Goal: Use online tool/utility: Utilize a website feature to perform a specific function

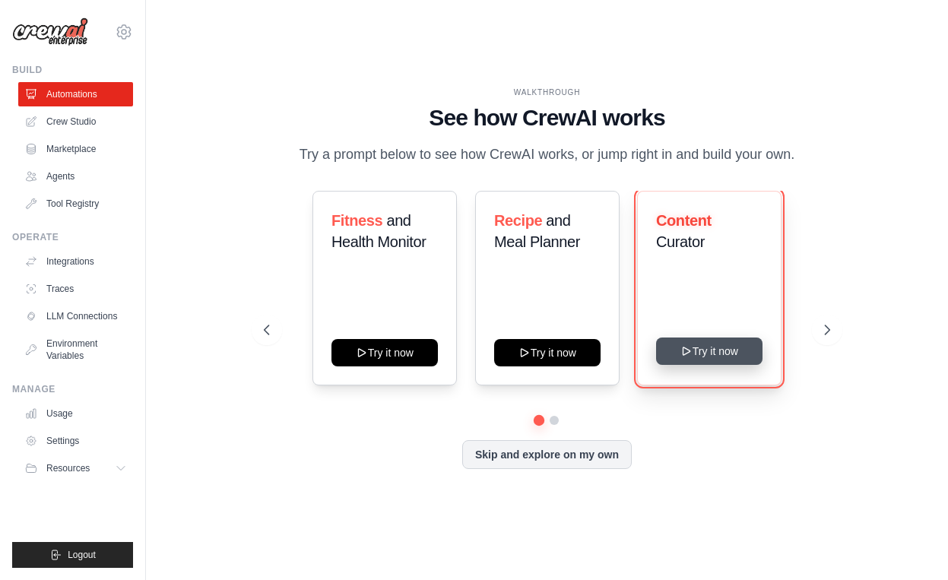
click at [726, 353] on button "Try it now" at bounding box center [709, 350] width 106 height 27
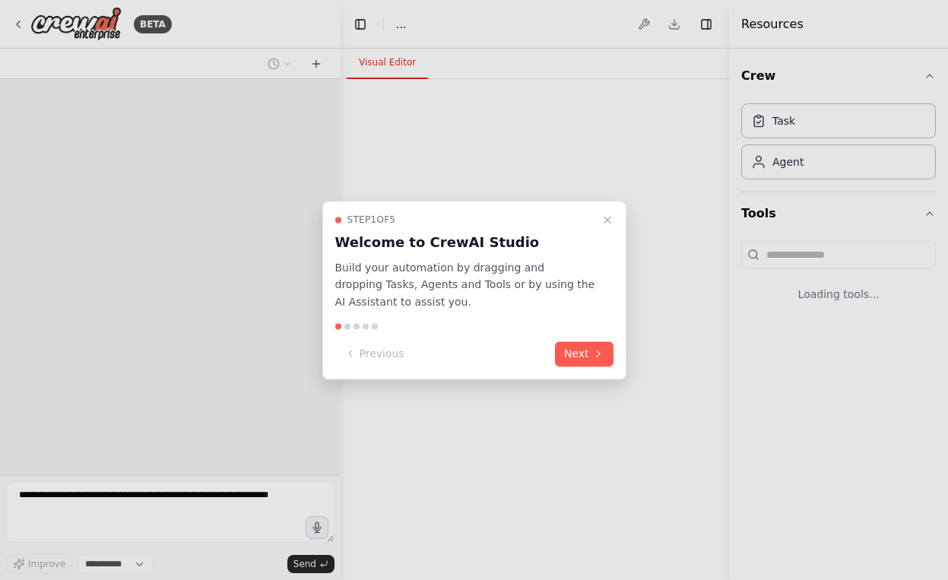
select select "****"
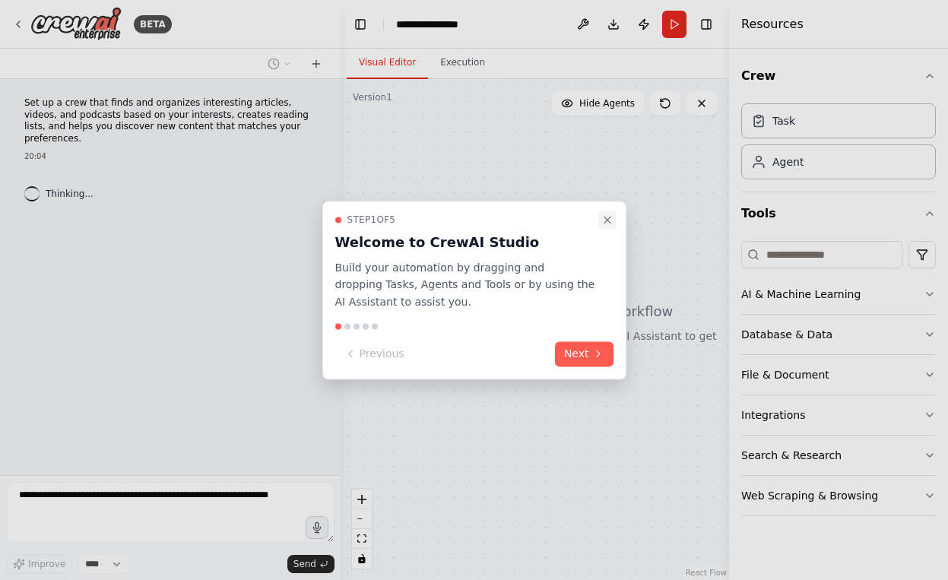
click at [606, 218] on icon "Close walkthrough" at bounding box center [607, 220] width 12 height 12
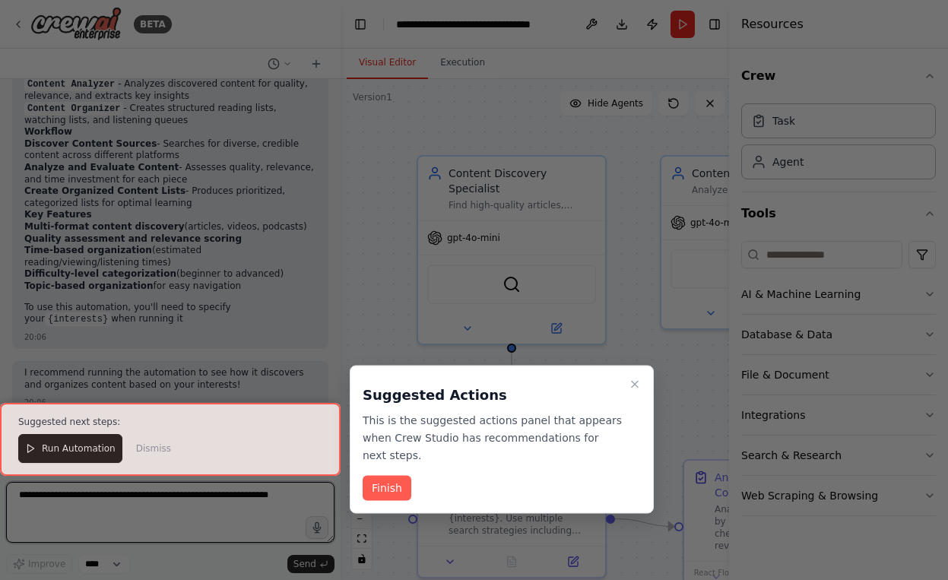
scroll to position [1282, 0]
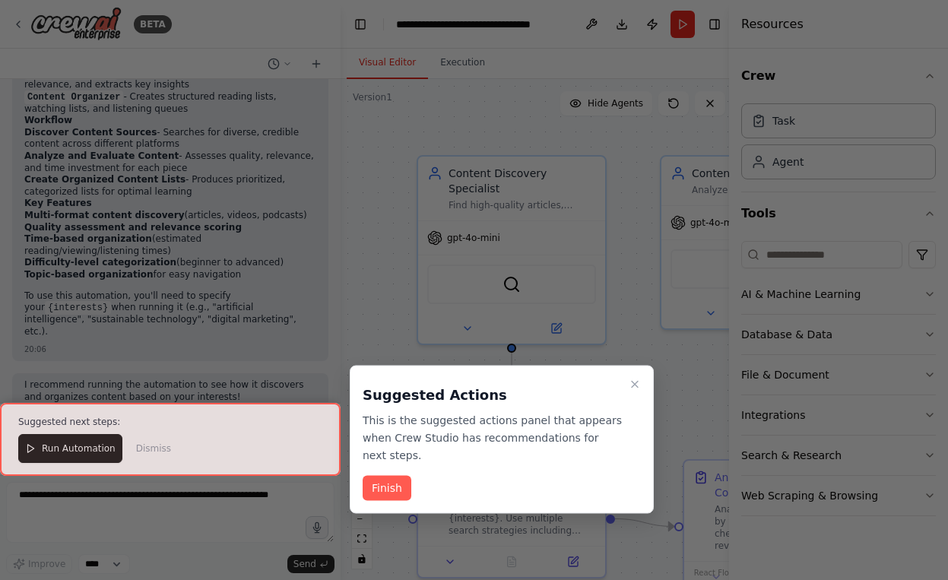
click at [83, 445] on div at bounding box center [170, 439] width 340 height 73
click at [83, 454] on div at bounding box center [170, 439] width 340 height 73
click at [397, 486] on button "Finish" at bounding box center [386, 488] width 49 height 25
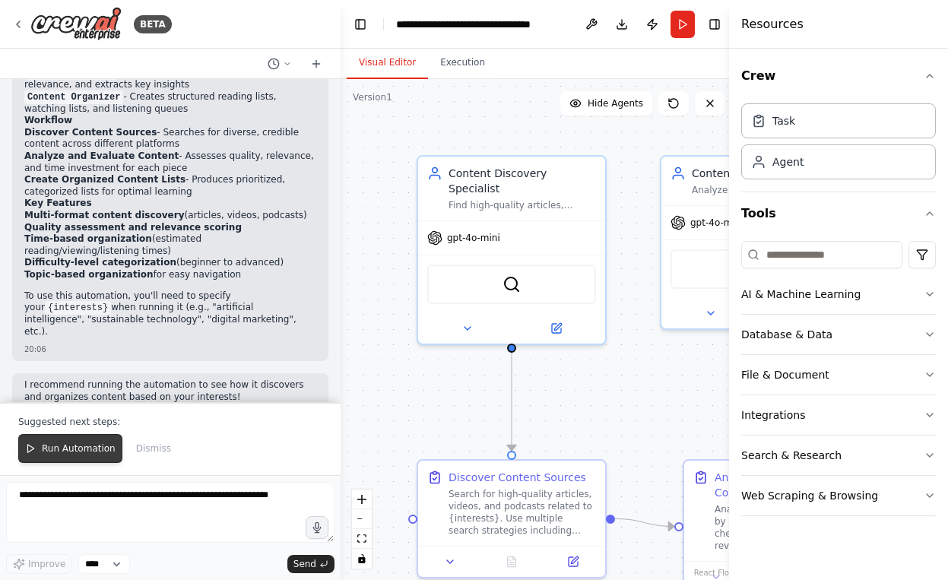
click at [98, 451] on span "Run Automation" at bounding box center [79, 448] width 74 height 12
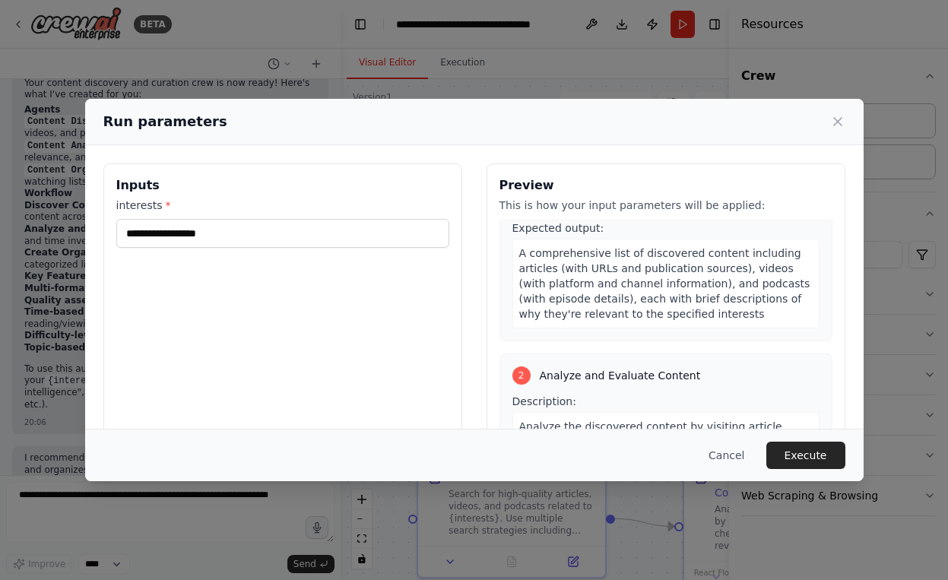
scroll to position [0, 0]
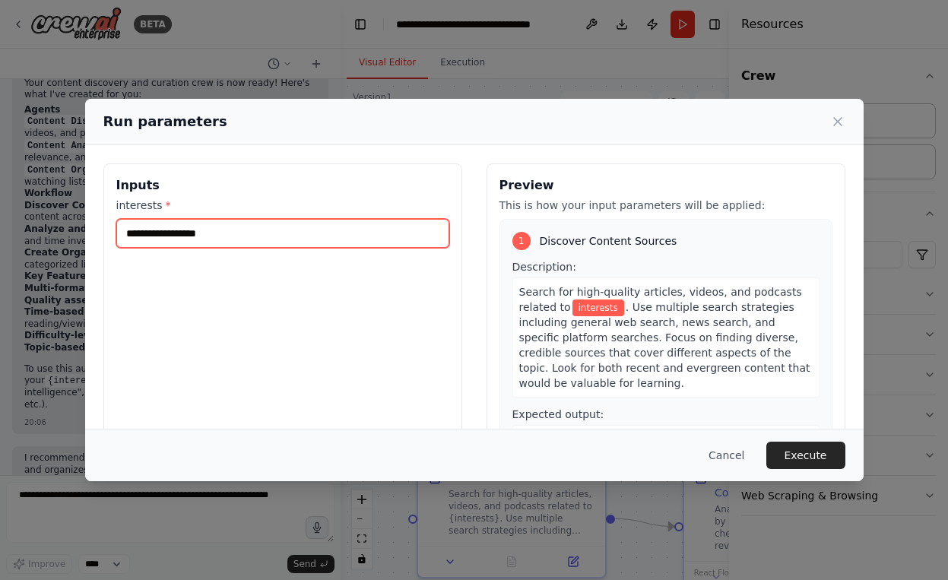
click at [263, 236] on input "interests *" at bounding box center [282, 233] width 333 height 29
type input "*"
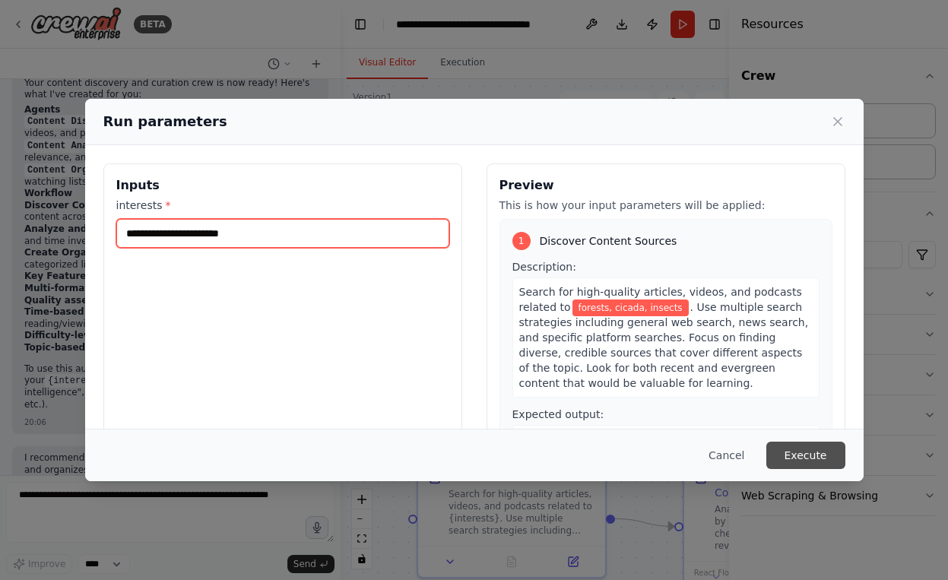
type input "**********"
click at [786, 459] on button "Execute" at bounding box center [805, 454] width 79 height 27
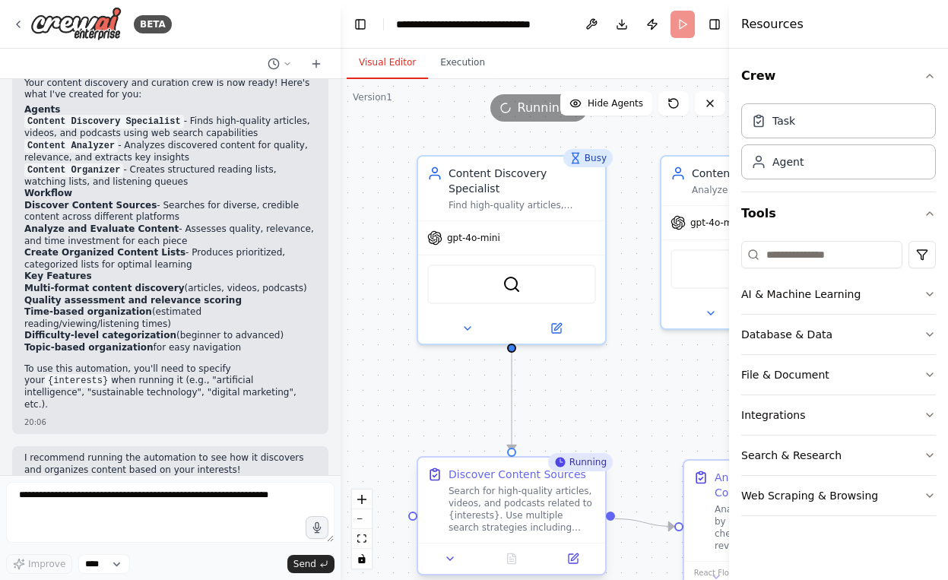
click at [530, 517] on div "Search for high-quality articles, videos, and podcasts related to {interests}. …" at bounding box center [521, 509] width 147 height 49
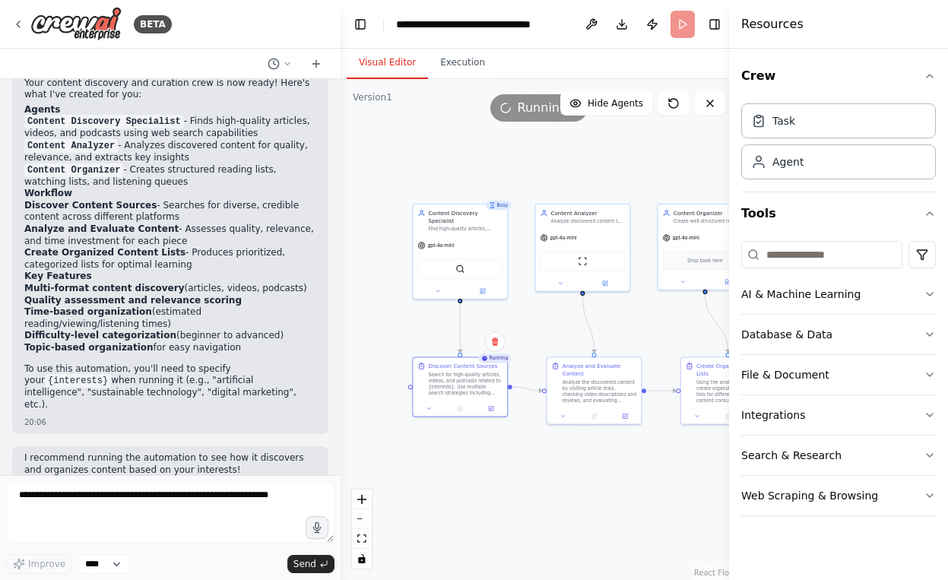
drag, startPoint x: 634, startPoint y: 390, endPoint x: 547, endPoint y: 315, distance: 114.8
click at [547, 315] on div ".deletable-edge-delete-btn { width: 20px; height: 20px; border: 0px solid #ffff…" at bounding box center [538, 329] width 397 height 501
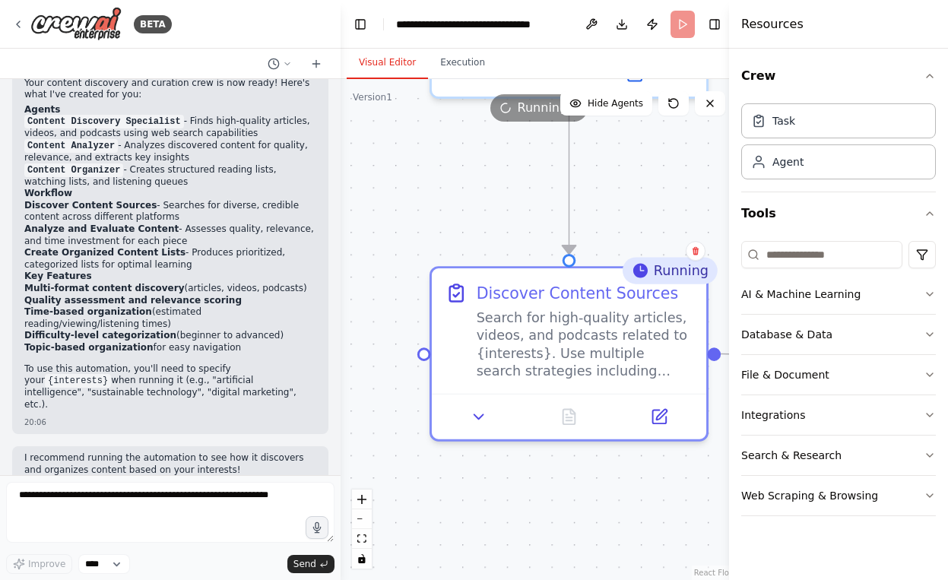
drag, startPoint x: 460, startPoint y: 514, endPoint x: 581, endPoint y: 494, distance: 121.8
click at [581, 494] on div ".deletable-edge-delete-btn { width: 20px; height: 20px; border: 0px solid #ffff…" at bounding box center [538, 329] width 397 height 501
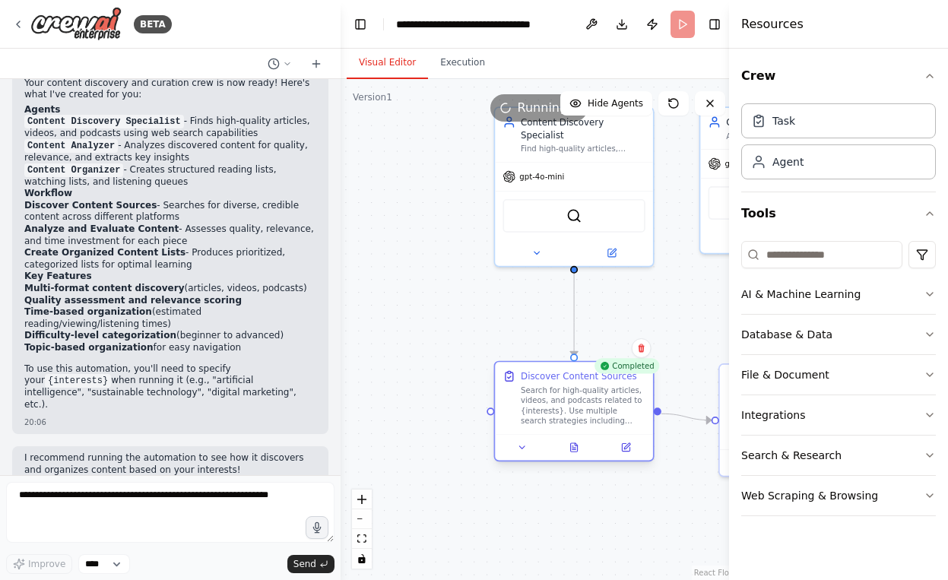
click at [593, 408] on div "Search for high-quality articles, videos, and podcasts related to {interests}. …" at bounding box center [582, 405] width 125 height 41
click at [571, 451] on icon at bounding box center [574, 447] width 7 height 8
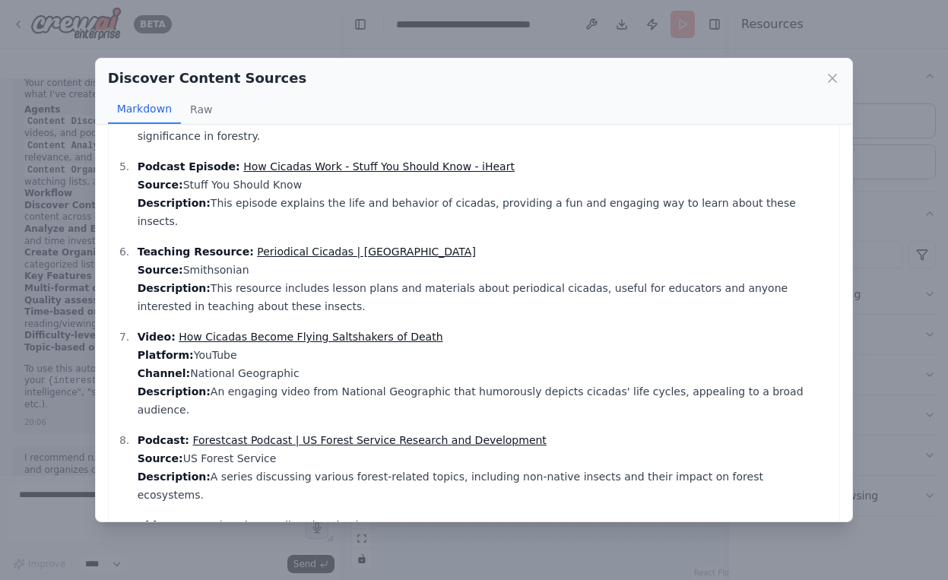
scroll to position [489, 0]
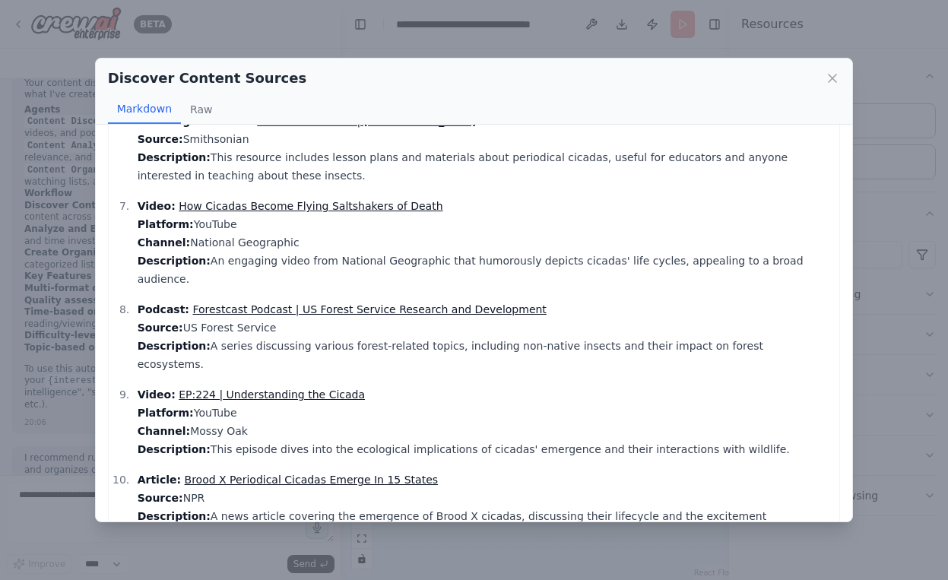
click at [825, 90] on div "Discover Content Sources Markdown Raw" at bounding box center [474, 92] width 757 height 66
click at [831, 84] on icon at bounding box center [831, 78] width 15 height 15
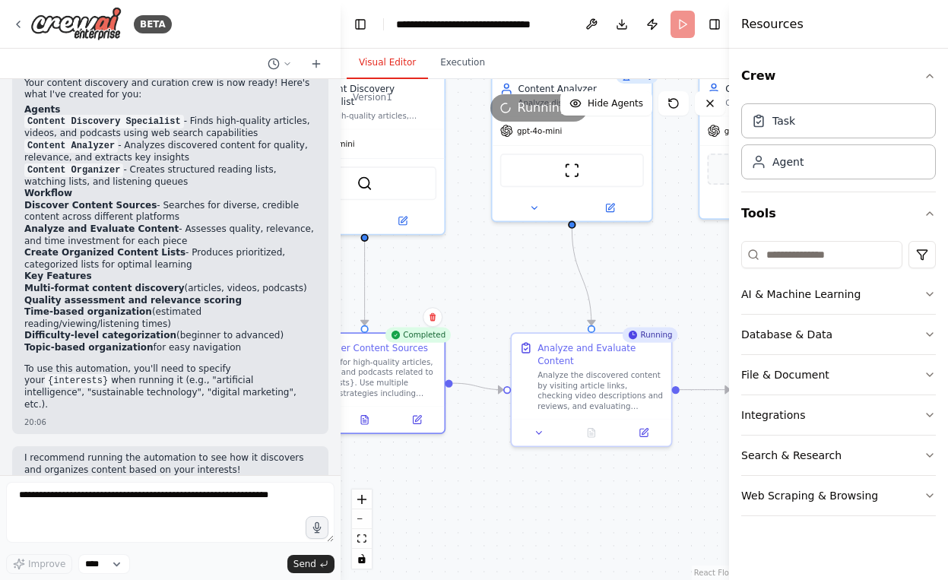
drag, startPoint x: 691, startPoint y: 319, endPoint x: 483, endPoint y: 288, distance: 210.5
click at [483, 288] on div ".deletable-edge-delete-btn { width: 20px; height: 20px; border: 0px solid #ffff…" at bounding box center [538, 329] width 397 height 501
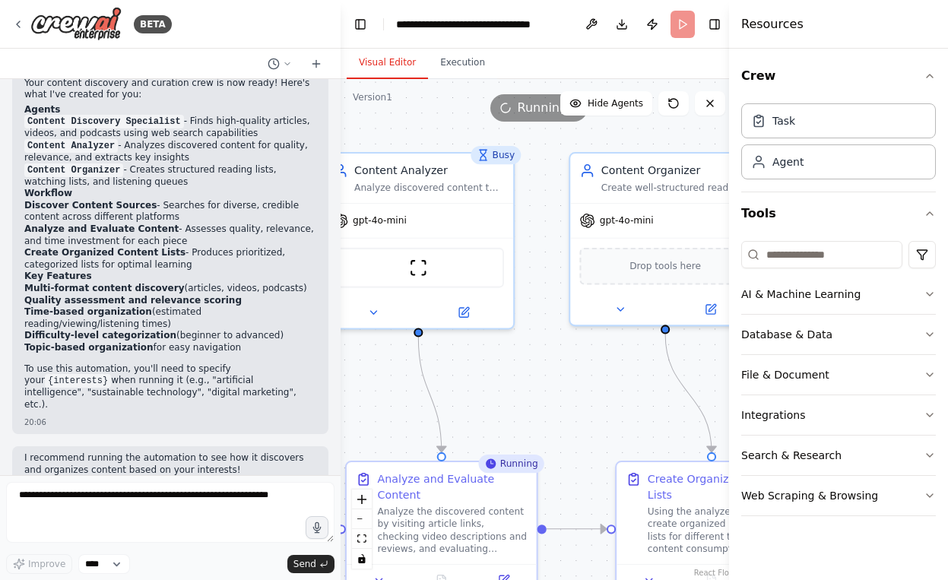
drag, startPoint x: 648, startPoint y: 259, endPoint x: 501, endPoint y: 390, distance: 197.0
click at [501, 390] on div ".deletable-edge-delete-btn { width: 20px; height: 20px; border: 0px solid #ffff…" at bounding box center [538, 329] width 397 height 501
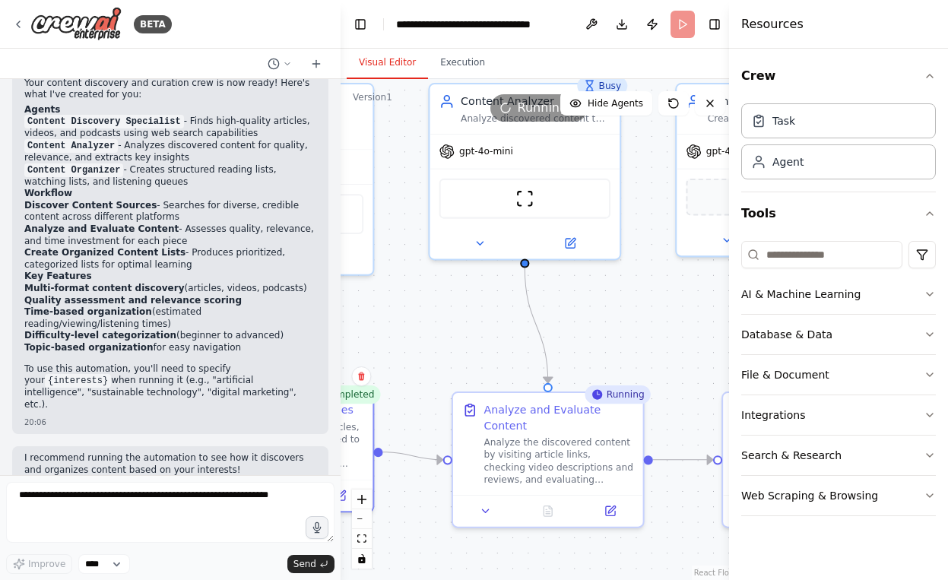
drag, startPoint x: 638, startPoint y: 338, endPoint x: 744, endPoint y: 269, distance: 126.9
click at [744, 269] on div "BETA Set up a crew that finds and organizes interesting articles, videos, and p…" at bounding box center [474, 290] width 948 height 580
click at [551, 474] on div "Analyze the discovered content by visiting article links, checking video descri…" at bounding box center [559, 457] width 150 height 49
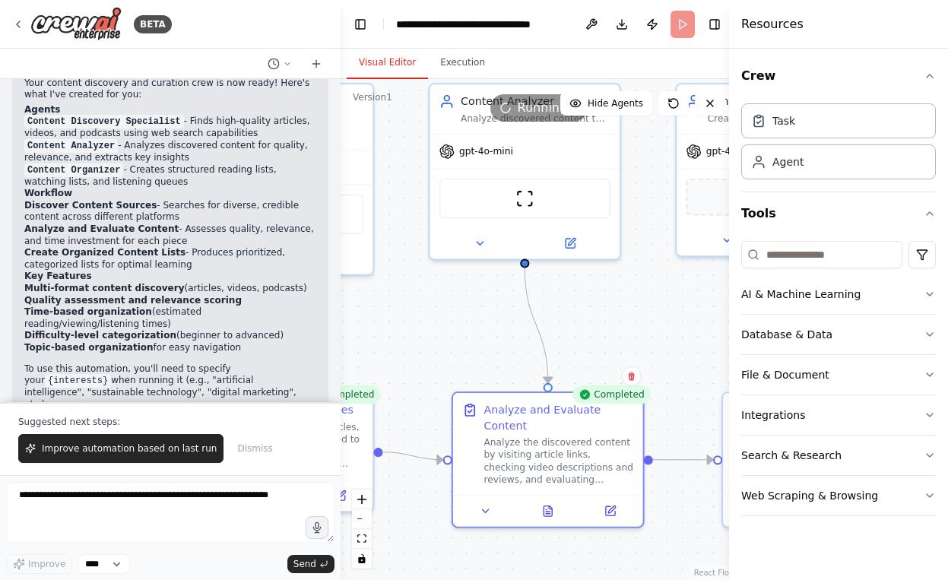
scroll to position [1282, 0]
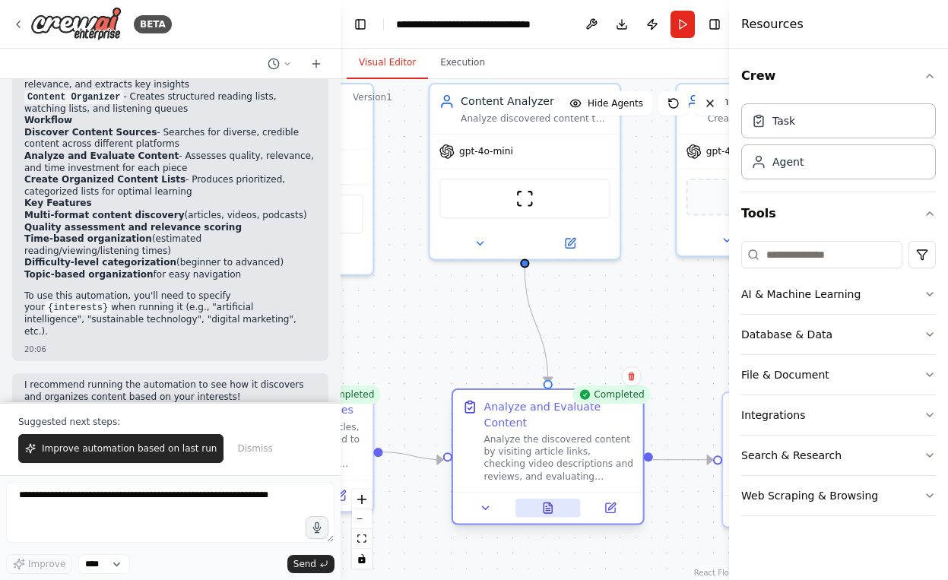
click at [546, 511] on icon at bounding box center [547, 508] width 8 height 11
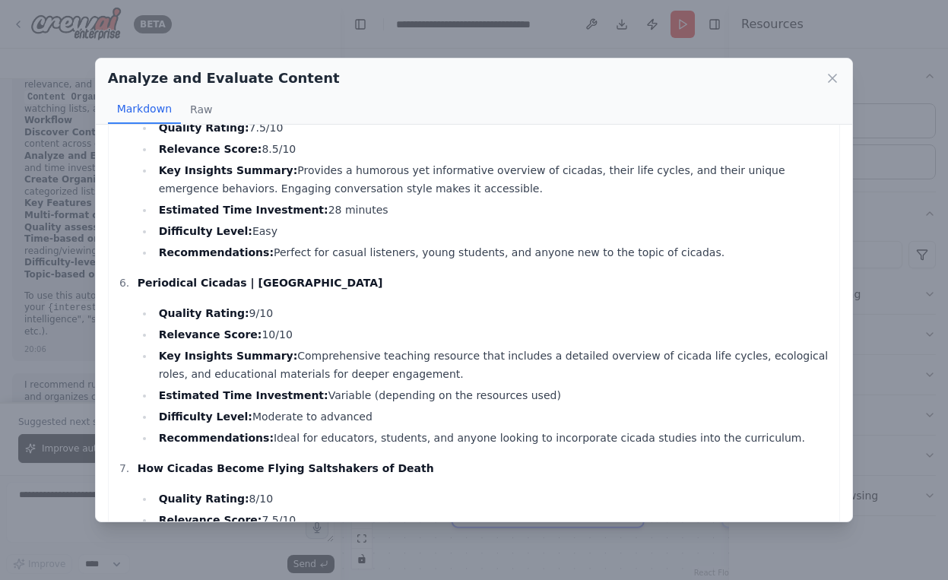
scroll to position [0, 0]
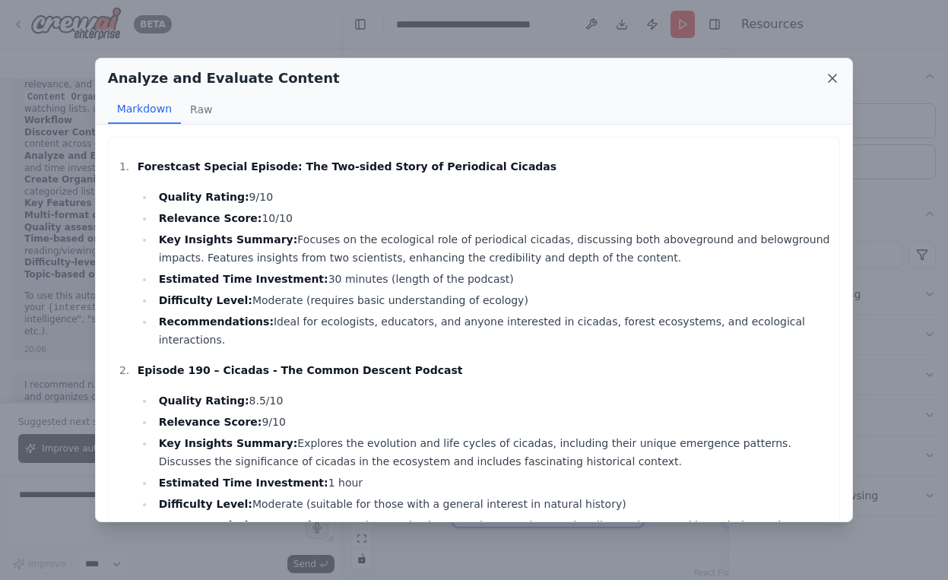
click at [832, 74] on icon at bounding box center [831, 78] width 15 height 15
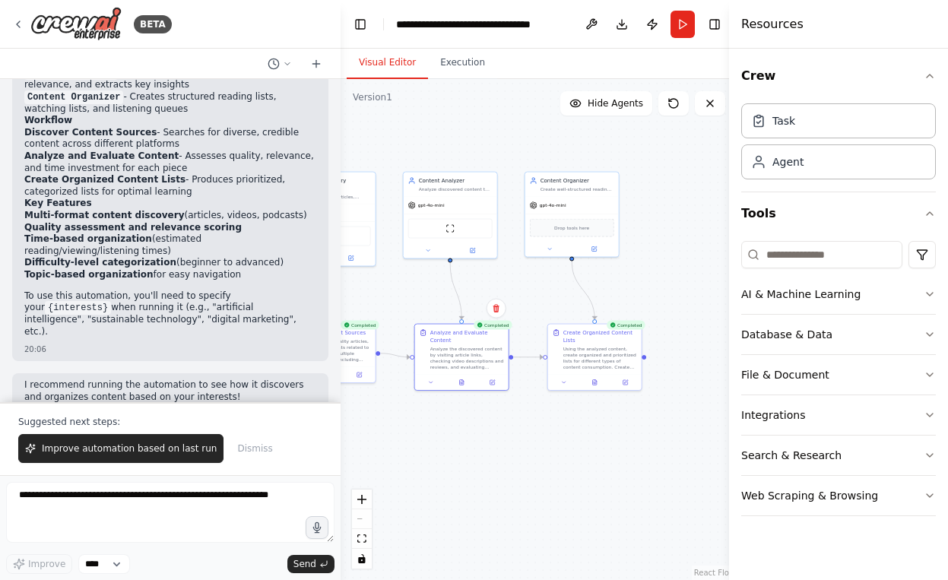
drag, startPoint x: 638, startPoint y: 272, endPoint x: 524, endPoint y: 297, distance: 116.7
click at [524, 297] on div ".deletable-edge-delete-btn { width: 20px; height: 20px; border: 0px solid #ffff…" at bounding box center [538, 329] width 397 height 501
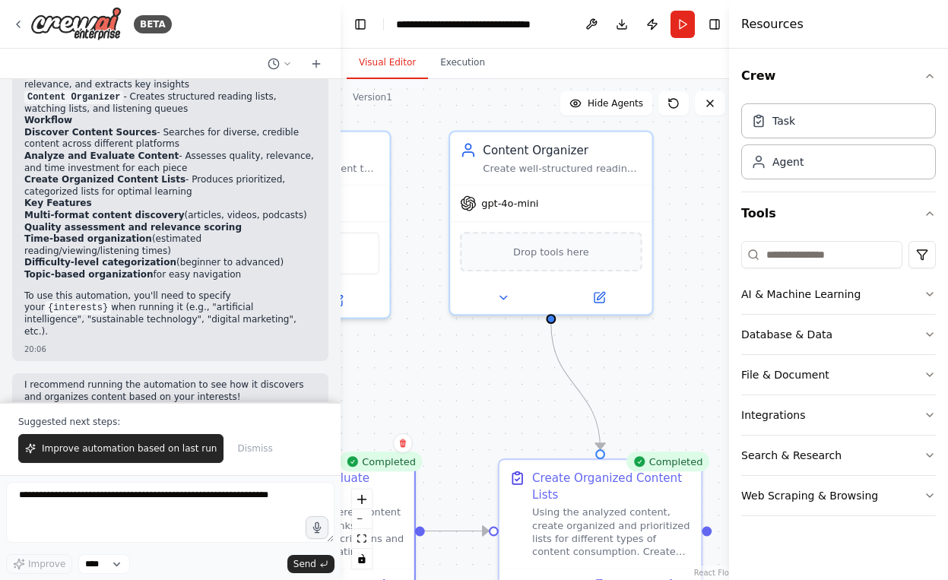
drag, startPoint x: 521, startPoint y: 303, endPoint x: 450, endPoint y: 406, distance: 125.0
click at [450, 406] on div ".deletable-edge-delete-btn { width: 20px; height: 20px; border: 0px solid #ffff…" at bounding box center [538, 329] width 397 height 501
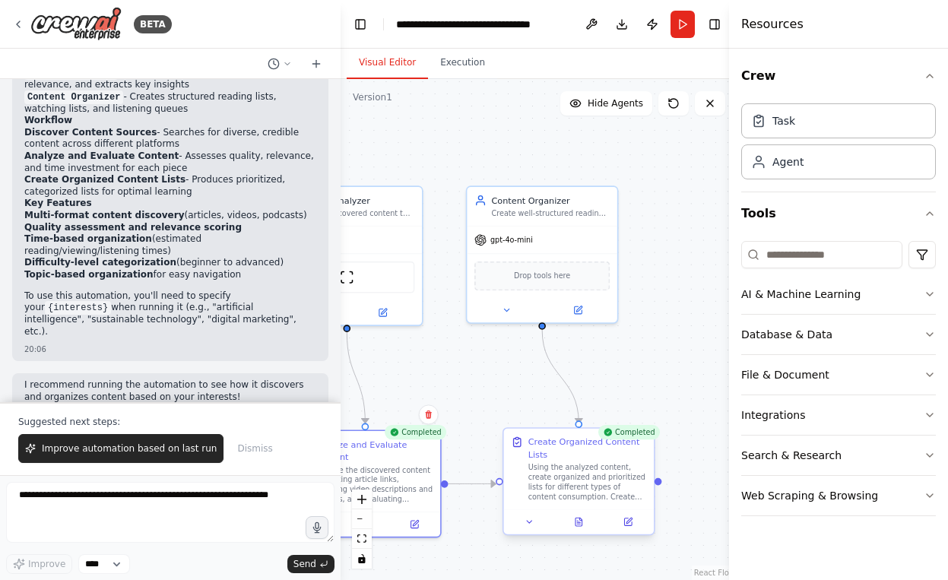
click at [619, 493] on div "Using the analyzed content, create organized and prioritized lists for differen…" at bounding box center [587, 482] width 119 height 39
click at [577, 526] on icon at bounding box center [578, 521] width 7 height 8
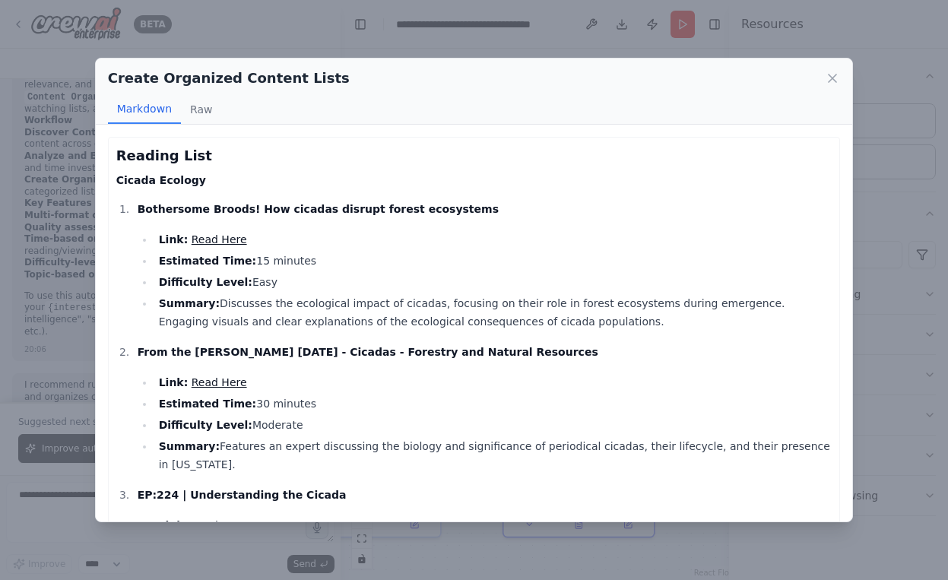
scroll to position [411, 0]
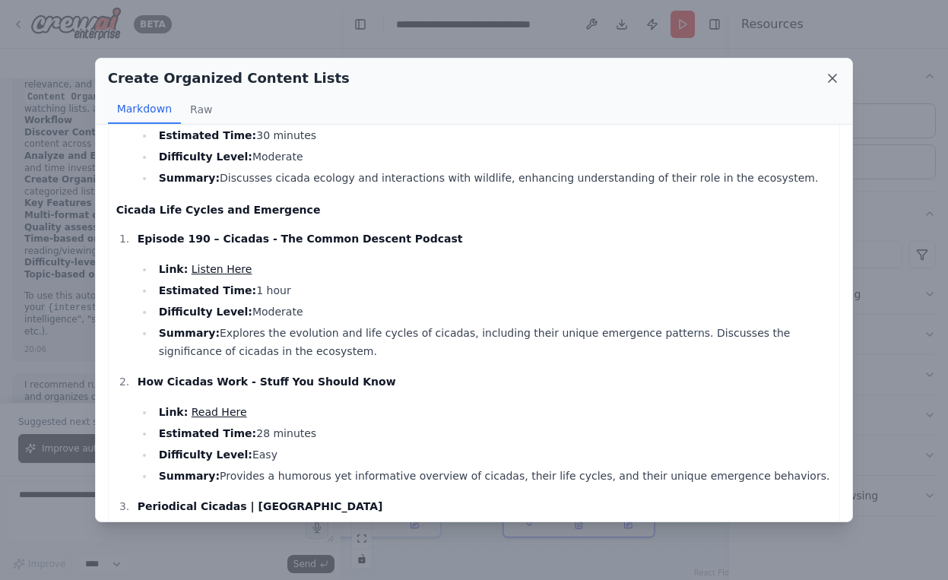
click at [834, 73] on icon at bounding box center [831, 78] width 15 height 15
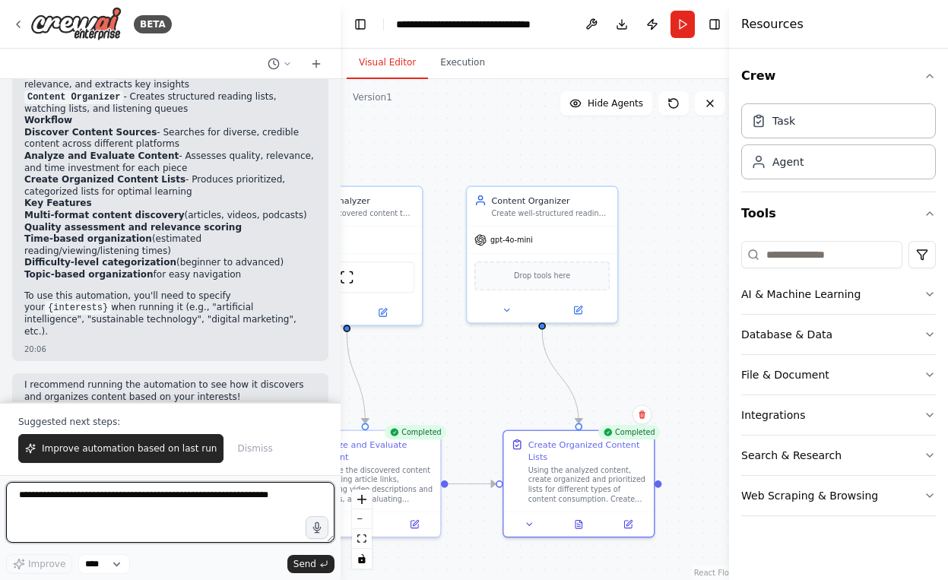
click at [133, 527] on textarea at bounding box center [170, 512] width 328 height 61
click at [176, 505] on textarea at bounding box center [170, 512] width 328 height 61
type textarea "**********"
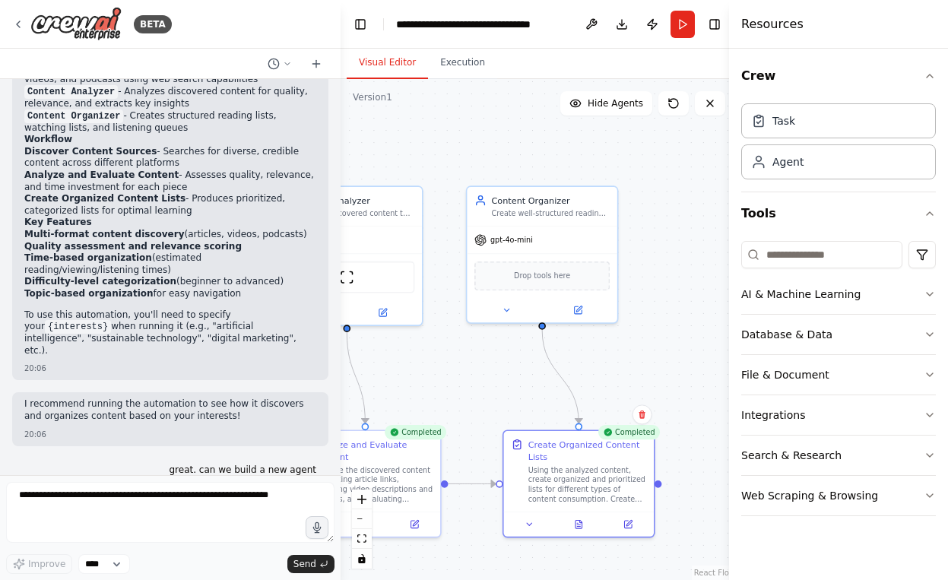
scroll to position [1302, 0]
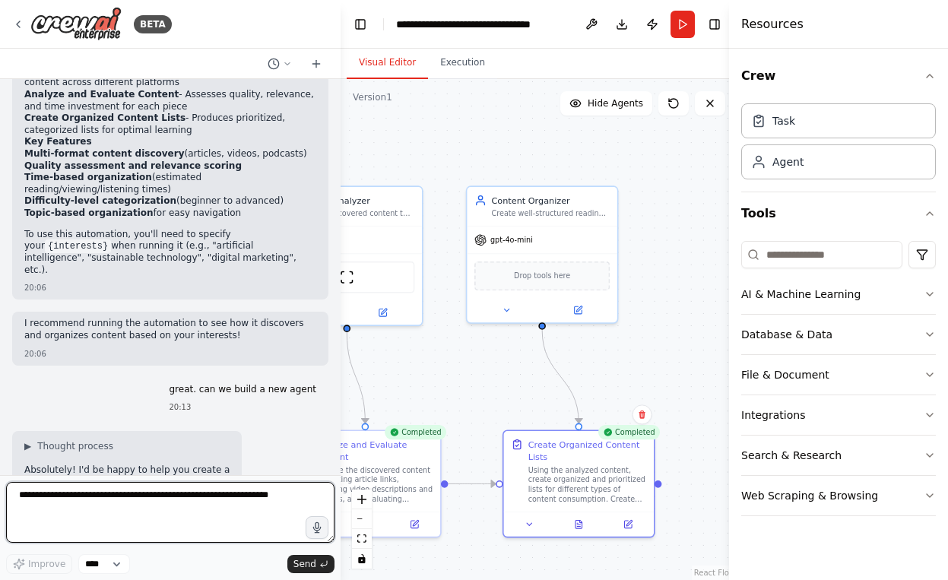
click at [233, 493] on textarea at bounding box center [170, 512] width 328 height 61
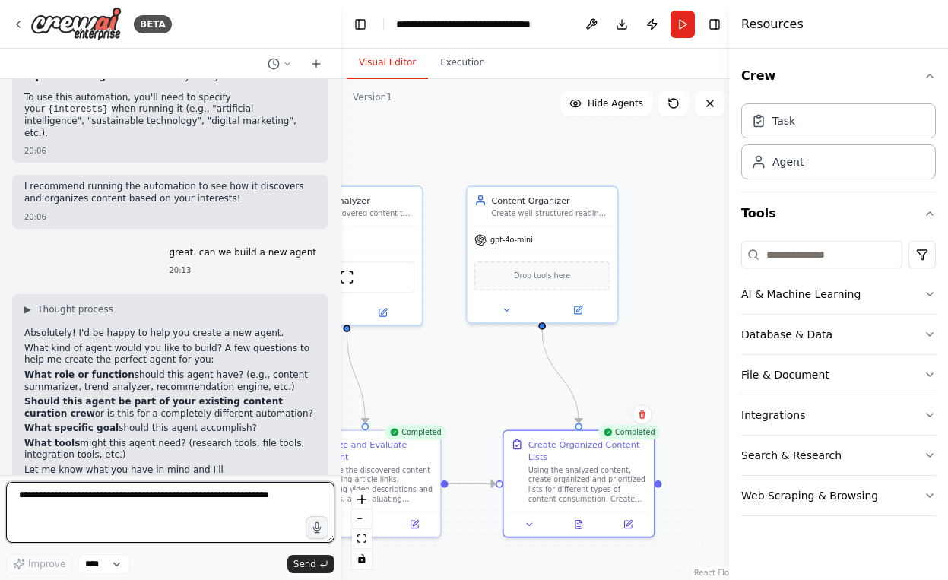
scroll to position [1492, 0]
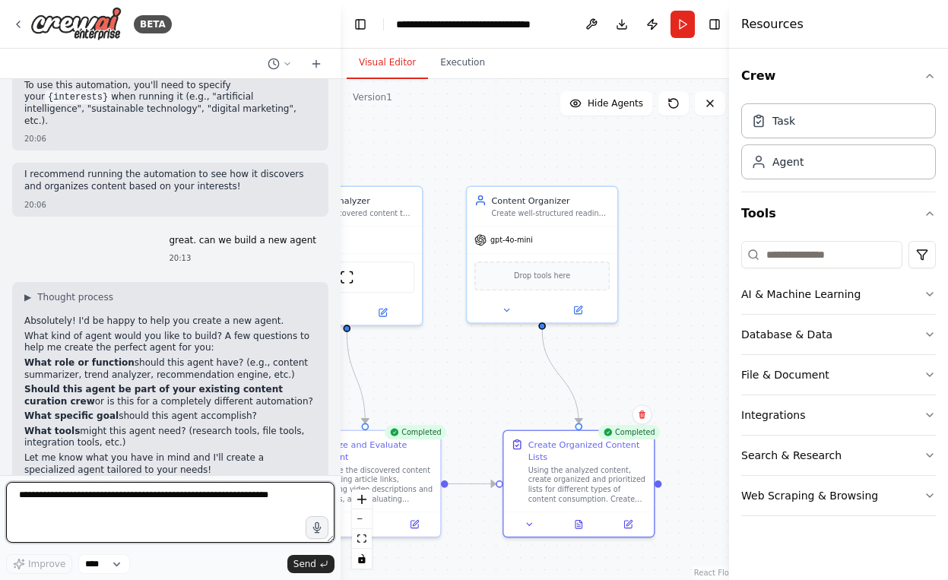
click at [233, 493] on textarea at bounding box center [170, 512] width 328 height 61
type textarea "*"
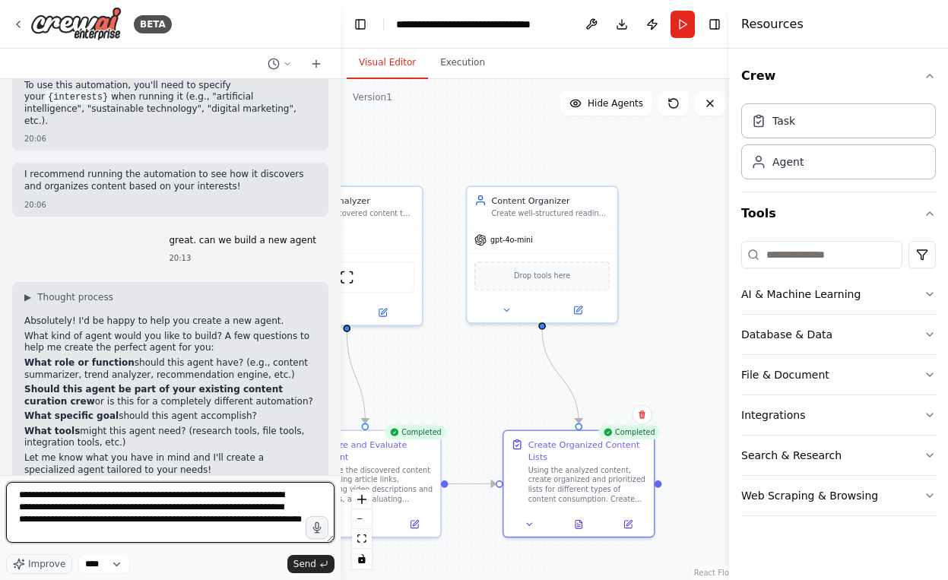
scroll to position [19, 0]
click at [135, 514] on textarea "**********" at bounding box center [170, 512] width 328 height 61
click at [142, 533] on textarea "**********" at bounding box center [170, 512] width 328 height 61
paste textarea "**********"
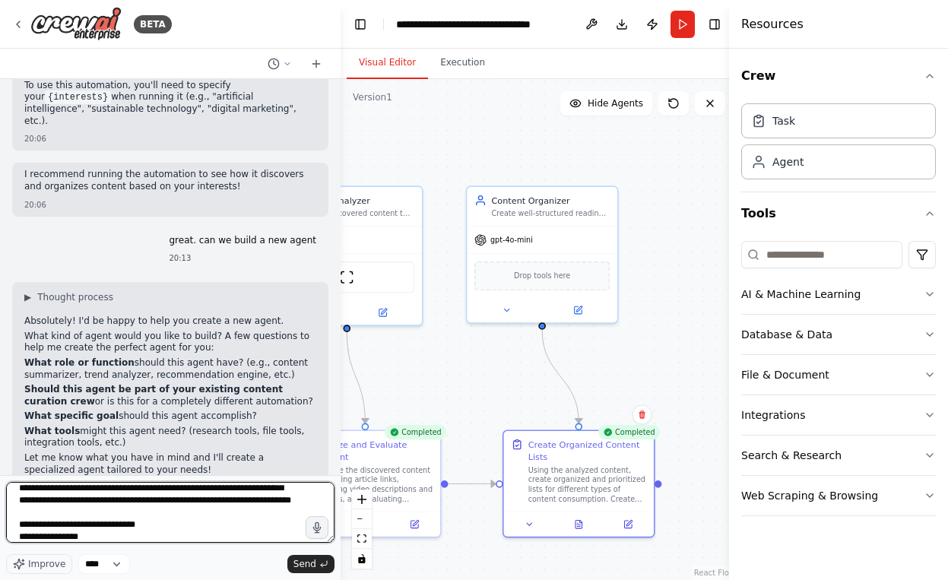
scroll to position [1843, 0]
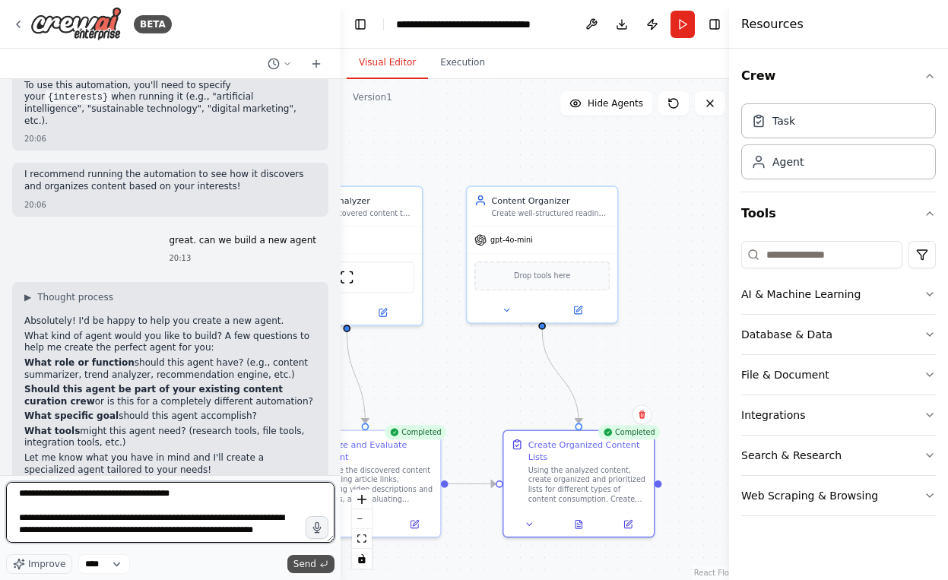
type textarea "**********"
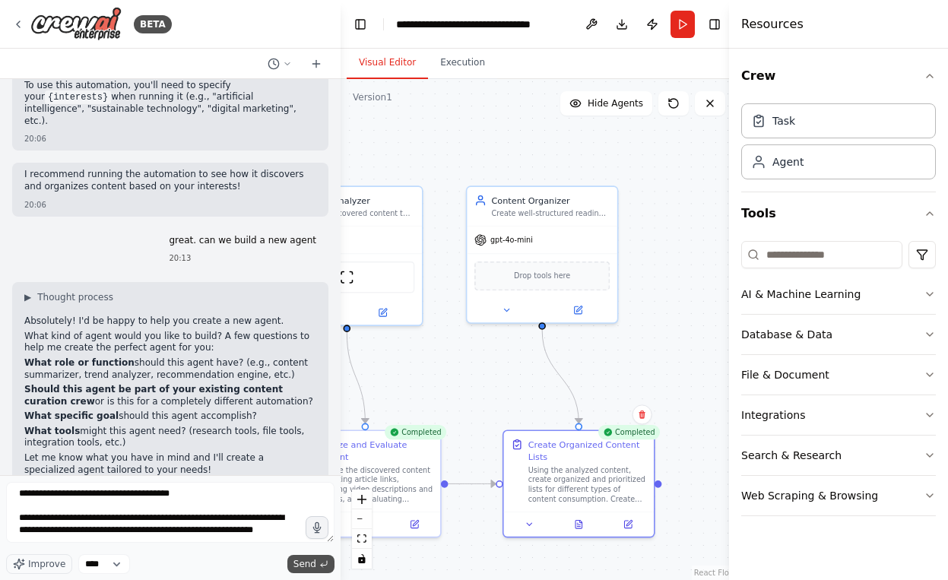
click at [316, 558] on button "Send" at bounding box center [310, 564] width 47 height 18
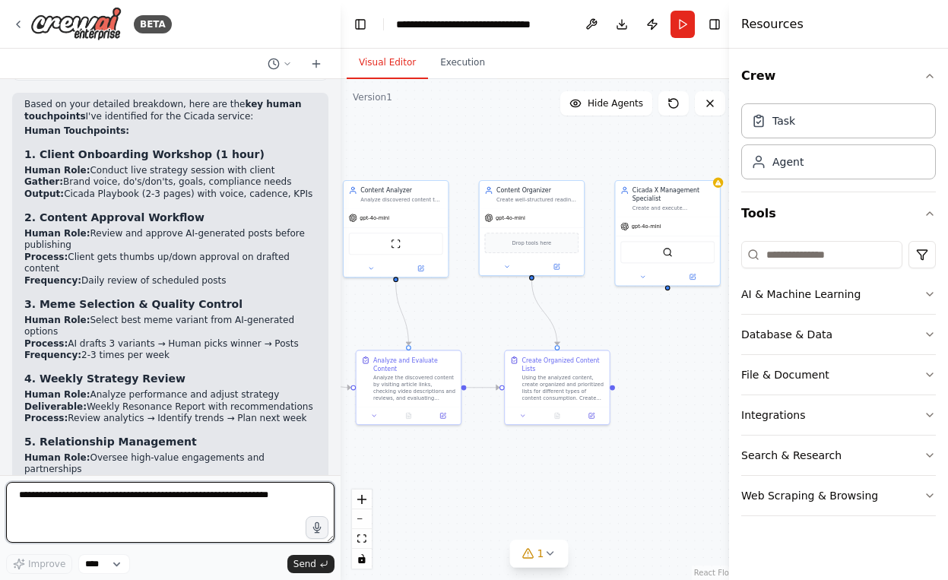
scroll to position [3336, 0]
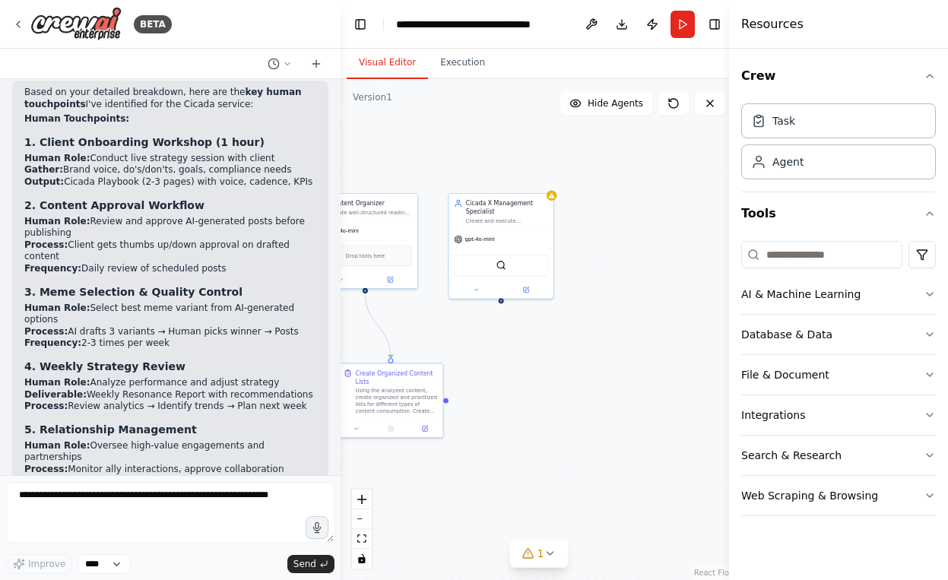
drag, startPoint x: 704, startPoint y: 353, endPoint x: 537, endPoint y: 365, distance: 166.9
click at [537, 365] on div ".deletable-edge-delete-btn { width: 20px; height: 20px; border: 0px solid #ffff…" at bounding box center [538, 329] width 397 height 501
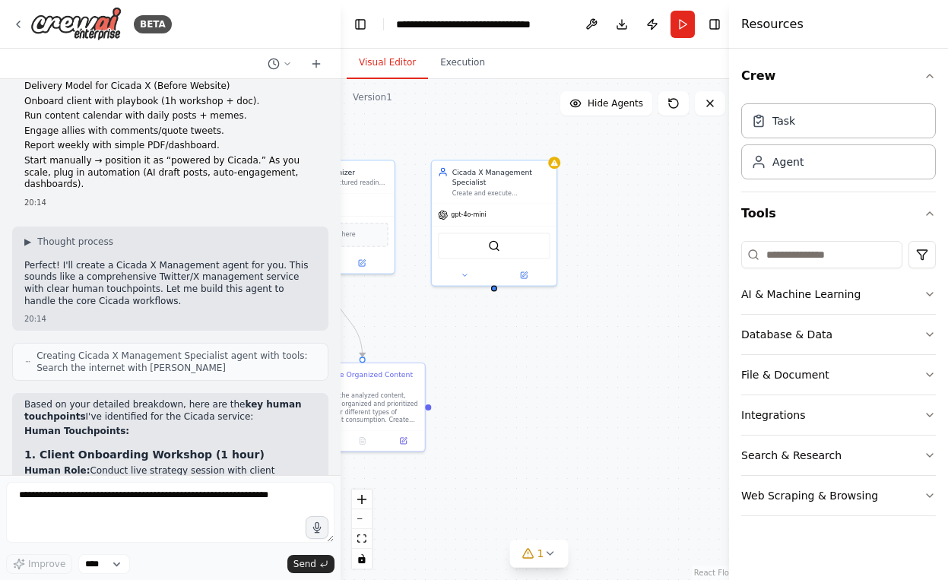
scroll to position [3025, 0]
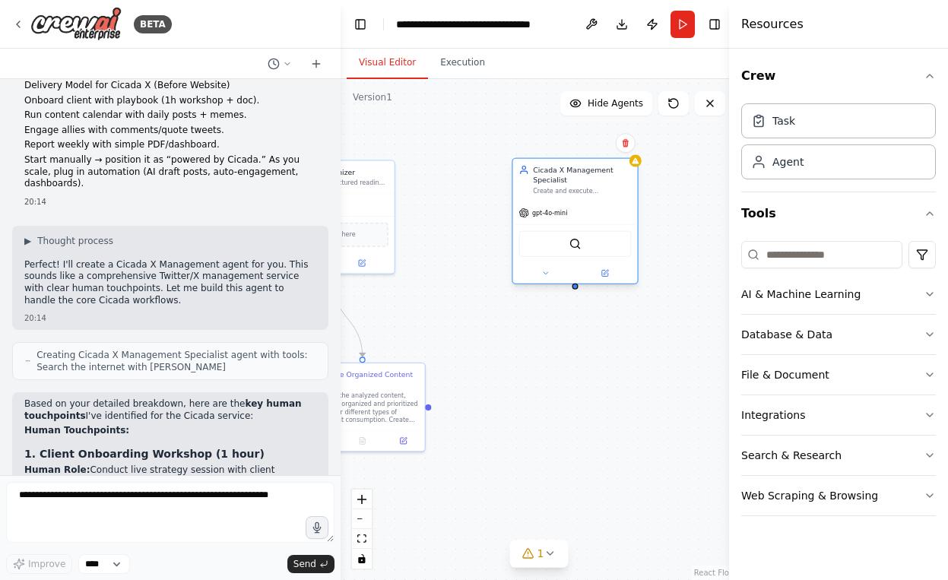
drag, startPoint x: 498, startPoint y: 217, endPoint x: 582, endPoint y: 212, distance: 83.7
click at [582, 212] on div "gpt-4o-mini" at bounding box center [575, 212] width 125 height 22
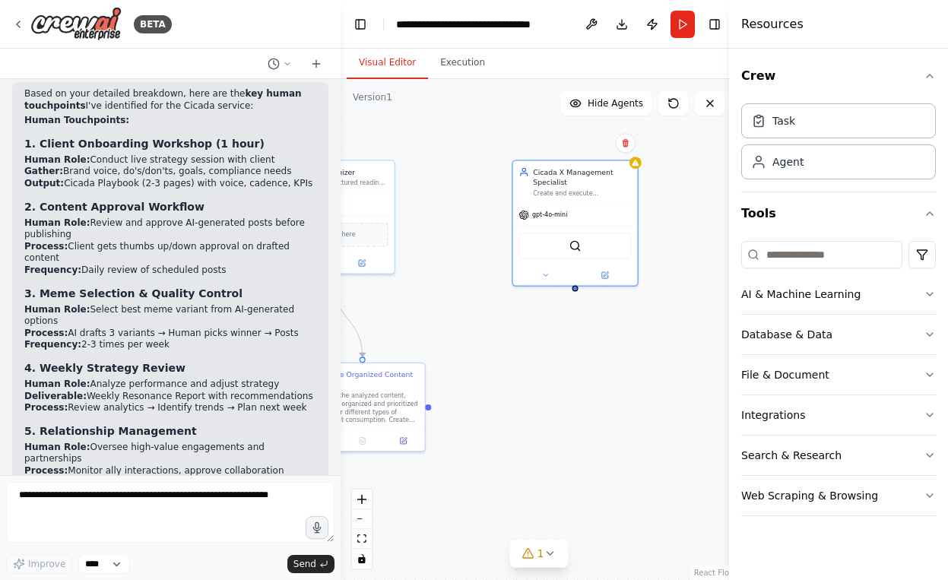
scroll to position [3336, 0]
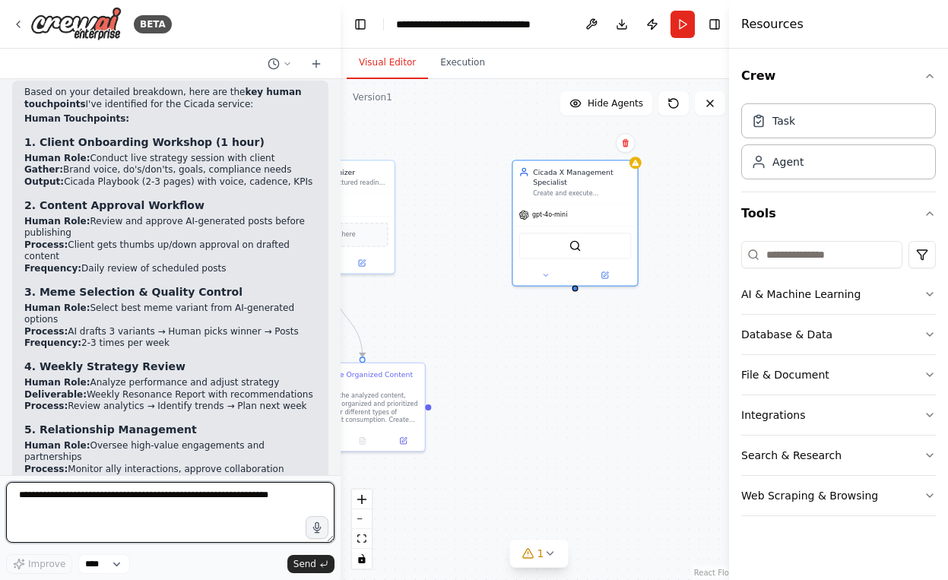
click at [284, 496] on textarea at bounding box center [170, 512] width 328 height 61
type textarea "*"
drag, startPoint x: 293, startPoint y: 499, endPoint x: 164, endPoint y: 497, distance: 129.2
click at [164, 498] on textarea "**********" at bounding box center [170, 512] width 328 height 61
type textarea "**********"
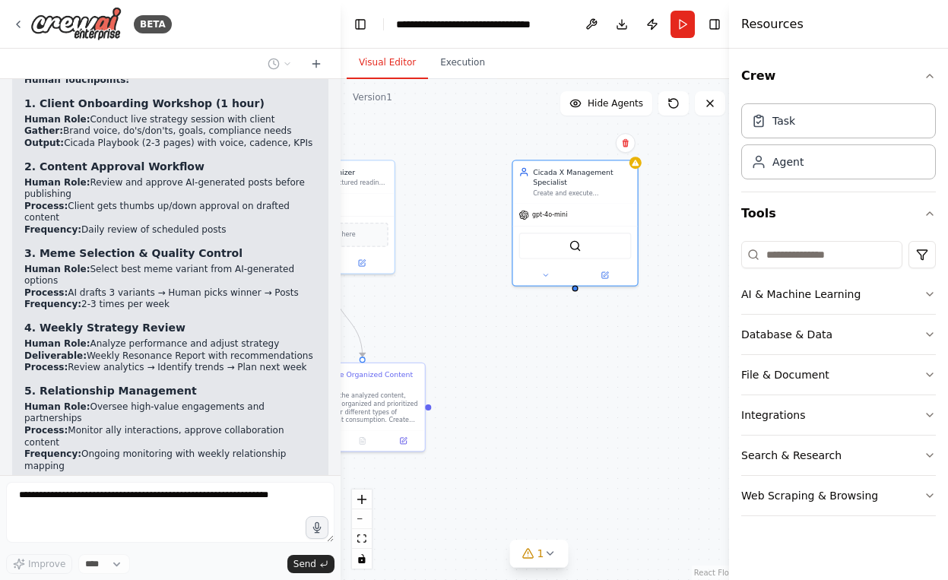
scroll to position [3441, 0]
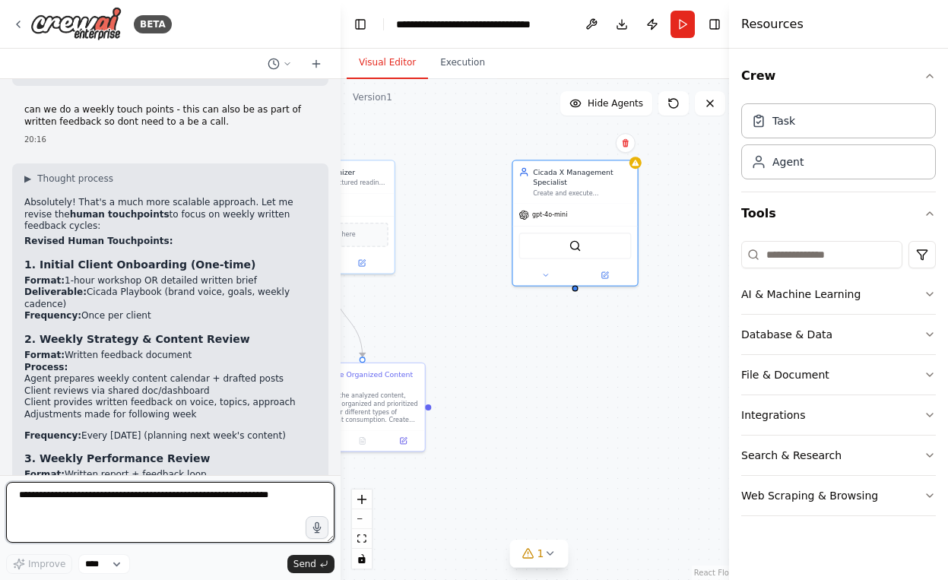
click at [207, 511] on textarea at bounding box center [170, 512] width 328 height 61
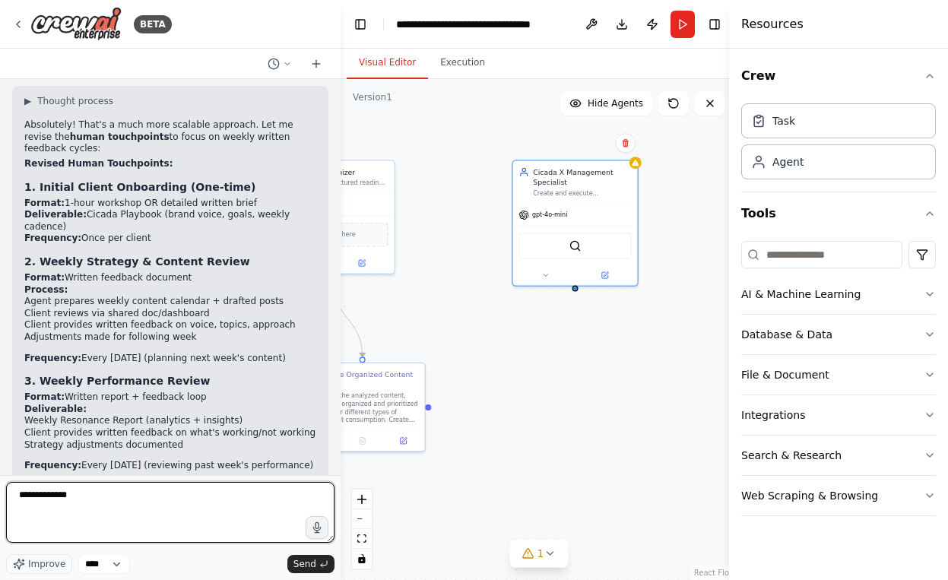
scroll to position [3981, 0]
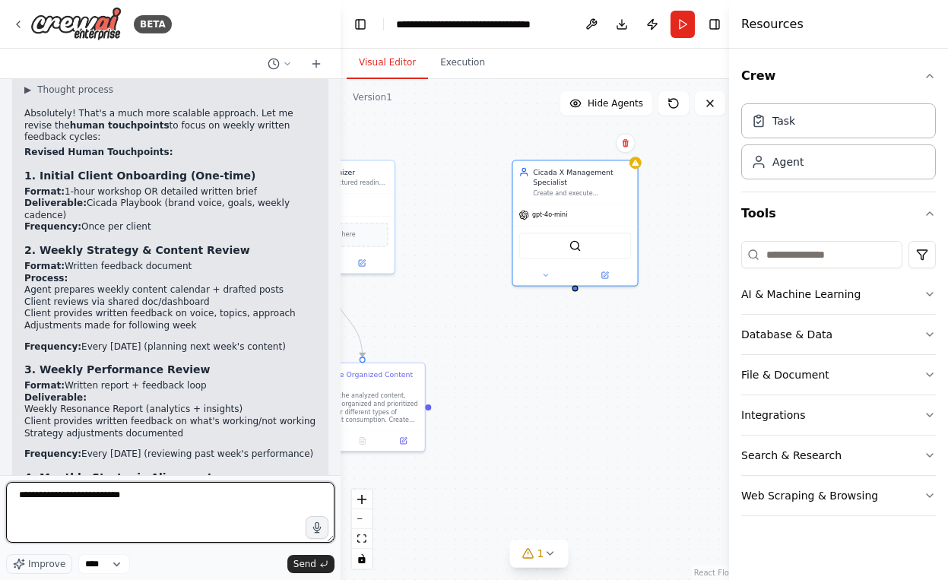
drag, startPoint x: 107, startPoint y: 498, endPoint x: -56, endPoint y: 475, distance: 164.9
click at [0, 475] on html "BETA Set up a crew that finds and organizes interesting articles, videos, and p…" at bounding box center [474, 290] width 948 height 580
type textarea "*"
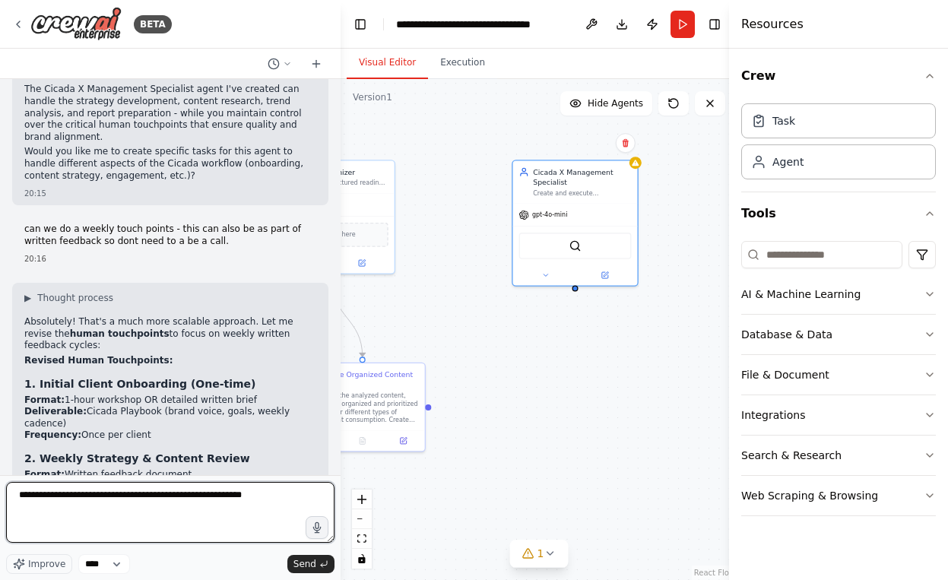
scroll to position [3770, 0]
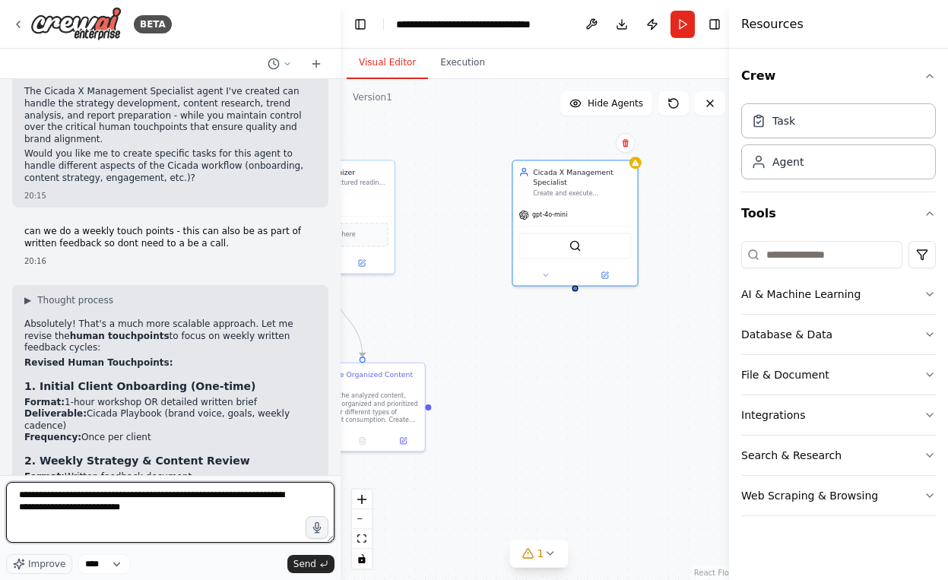
type textarea "**********"
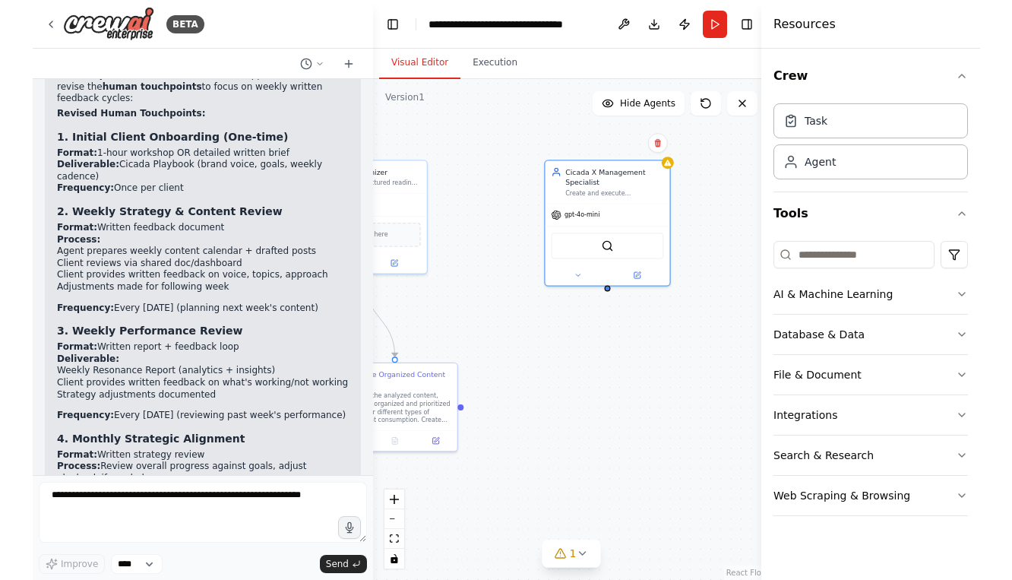
scroll to position [4086, 0]
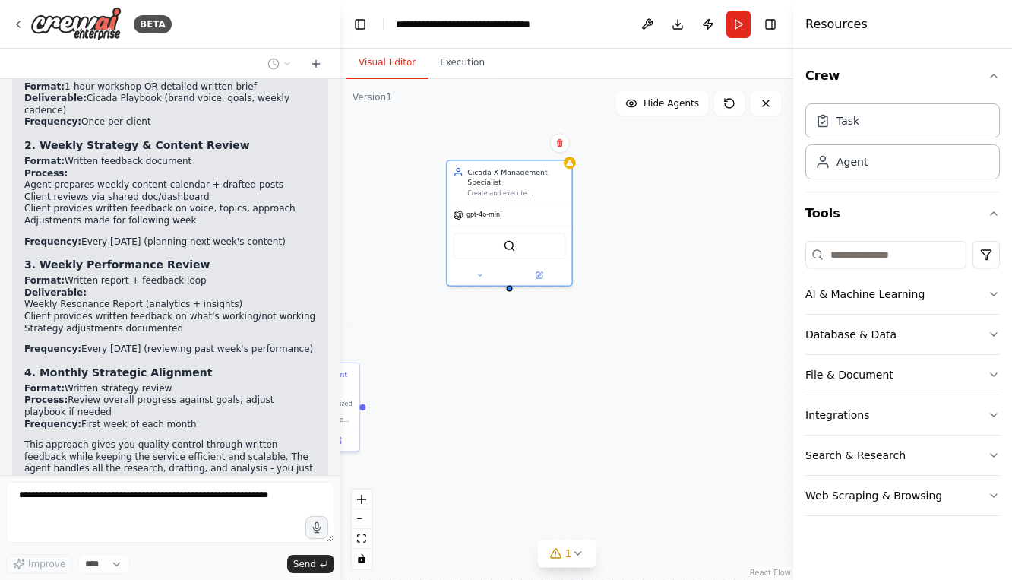
drag, startPoint x: 473, startPoint y: 322, endPoint x: 398, endPoint y: 322, distance: 74.5
click at [399, 322] on div ".deletable-edge-delete-btn { width: 20px; height: 20px; border: 0px solid #ffff…" at bounding box center [566, 329] width 453 height 501
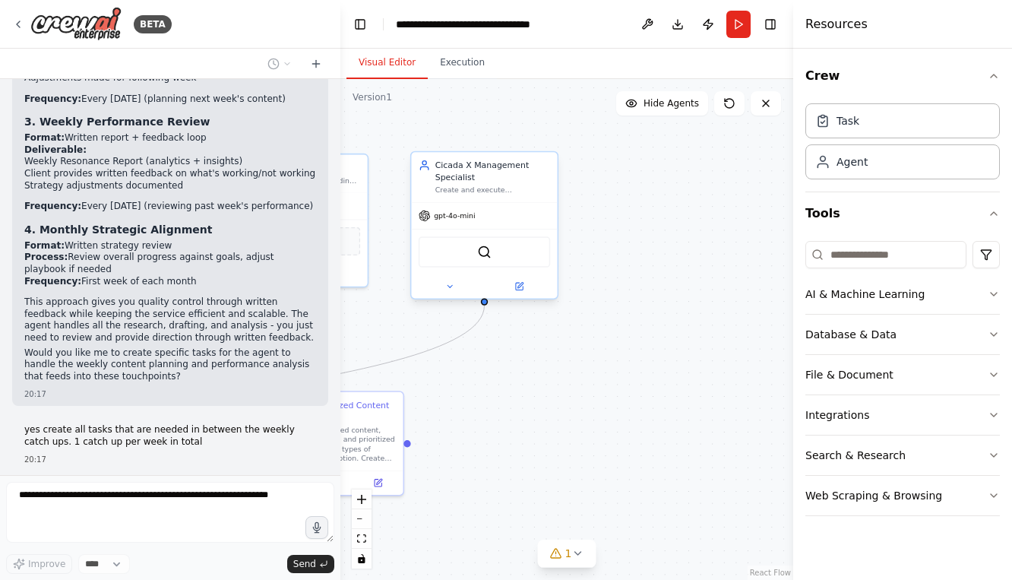
scroll to position [4241, 0]
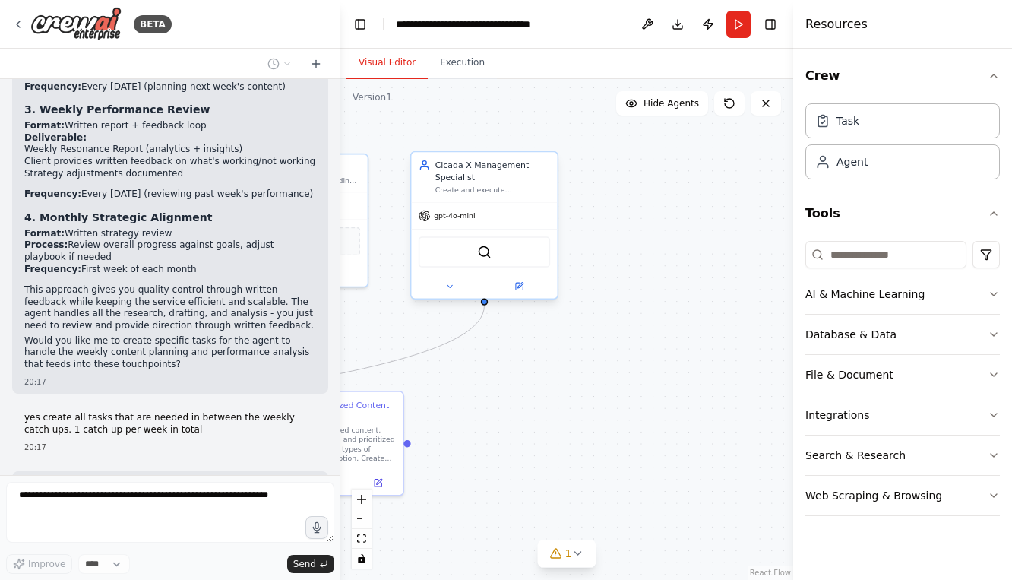
drag, startPoint x: 523, startPoint y: 193, endPoint x: 584, endPoint y: 185, distance: 61.3
click at [557, 185] on div "Cicada X Management Specialist Create and execute comprehensive X (Twitter) man…" at bounding box center [484, 177] width 146 height 50
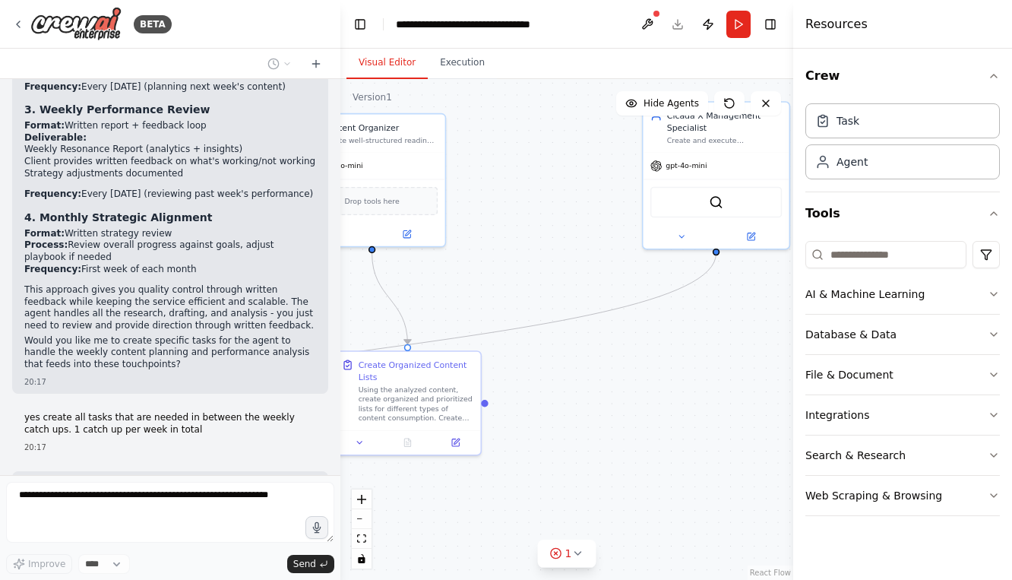
drag, startPoint x: 580, startPoint y: 372, endPoint x: 679, endPoint y: 332, distance: 107.4
click at [679, 332] on div ".deletable-edge-delete-btn { width: 20px; height: 20px; border: 0px solid #ffff…" at bounding box center [566, 329] width 453 height 501
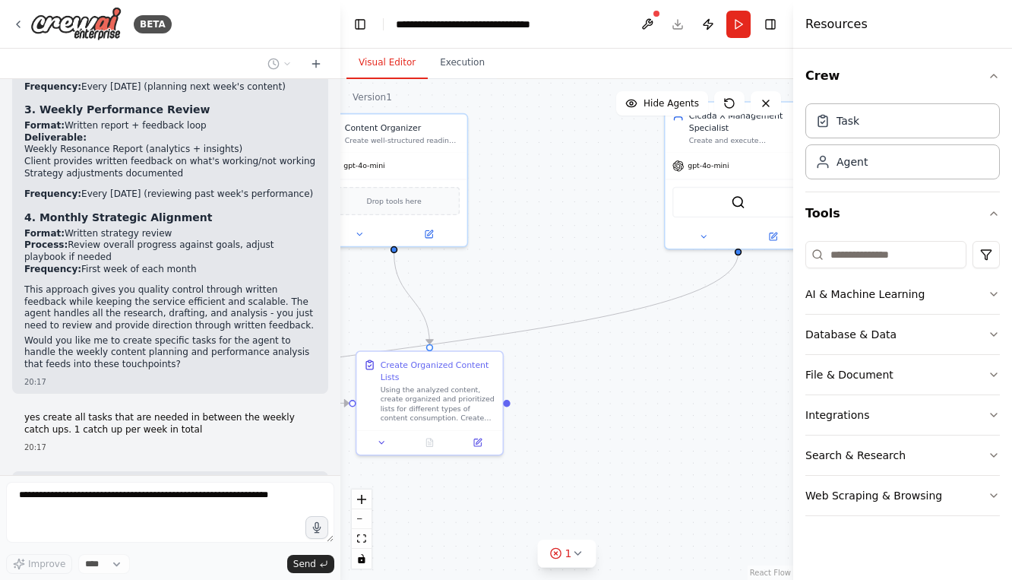
drag, startPoint x: 624, startPoint y: 356, endPoint x: 717, endPoint y: 355, distance: 93.5
click at [717, 355] on div ".deletable-edge-delete-btn { width: 20px; height: 20px; border: 0px solid #ffff…" at bounding box center [566, 329] width 453 height 501
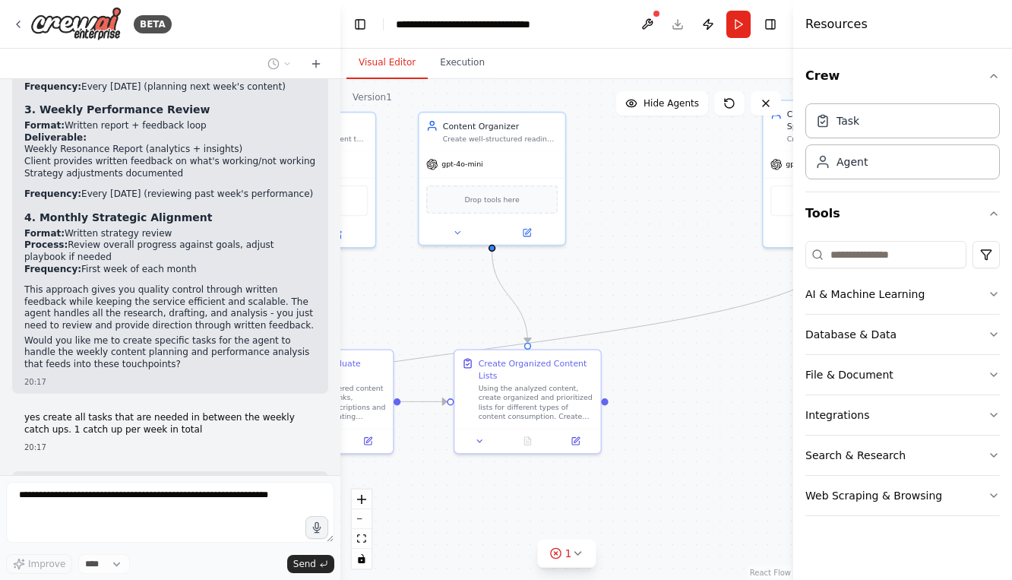
scroll to position [4279, 0]
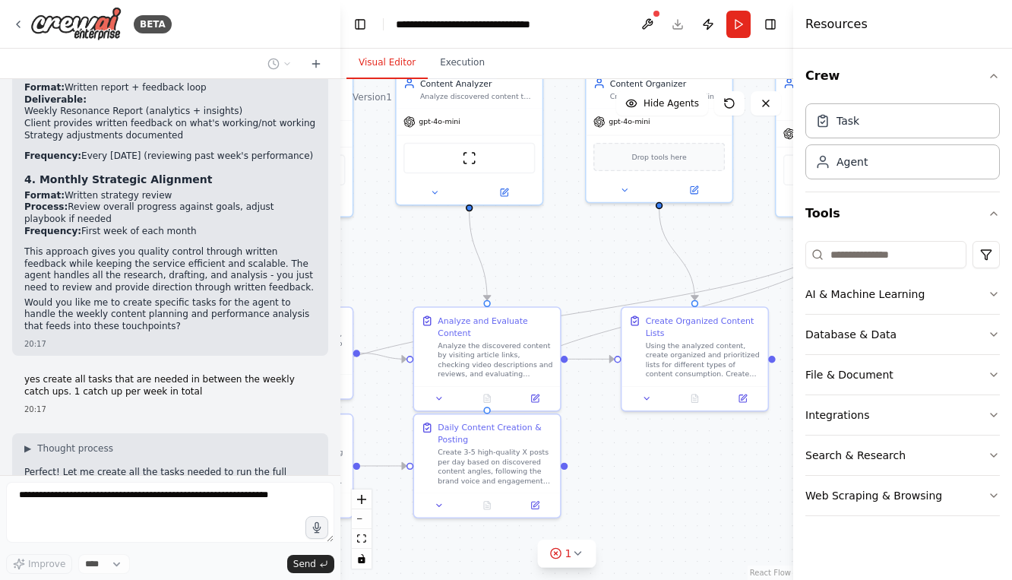
drag, startPoint x: 413, startPoint y: 454, endPoint x: 580, endPoint y: 412, distance: 172.3
click at [580, 412] on div ".deletable-edge-delete-btn { width: 20px; height: 20px; border: 0px solid #ffff…" at bounding box center [566, 329] width 453 height 501
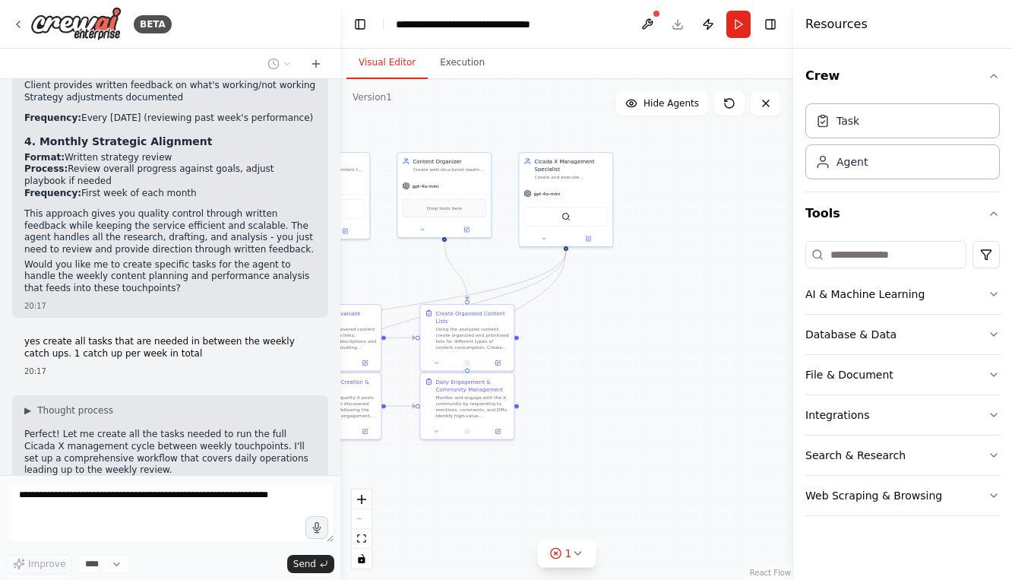
drag, startPoint x: 745, startPoint y: 359, endPoint x: 544, endPoint y: 365, distance: 200.7
click at [544, 365] on div ".deletable-edge-delete-btn { width: 20px; height: 20px; border: 0px solid #ffff…" at bounding box center [566, 329] width 453 height 501
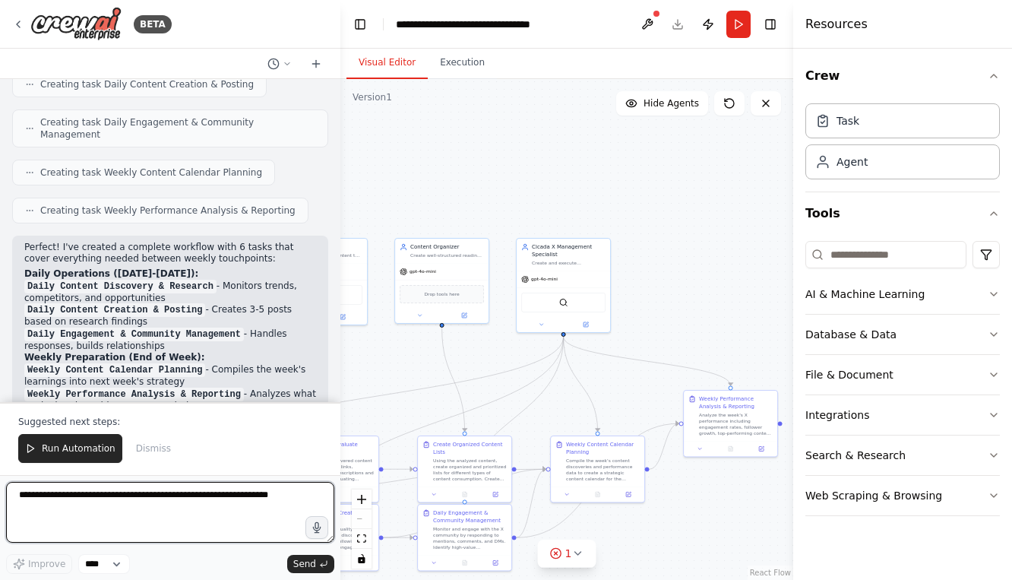
scroll to position [4808, 0]
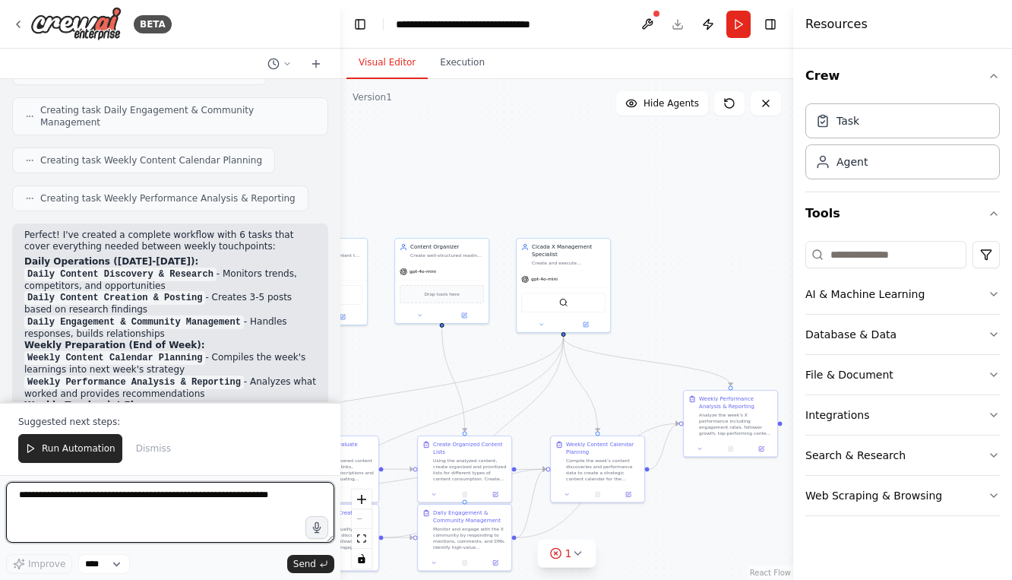
click at [119, 517] on textarea at bounding box center [170, 512] width 328 height 61
type textarea "**********"
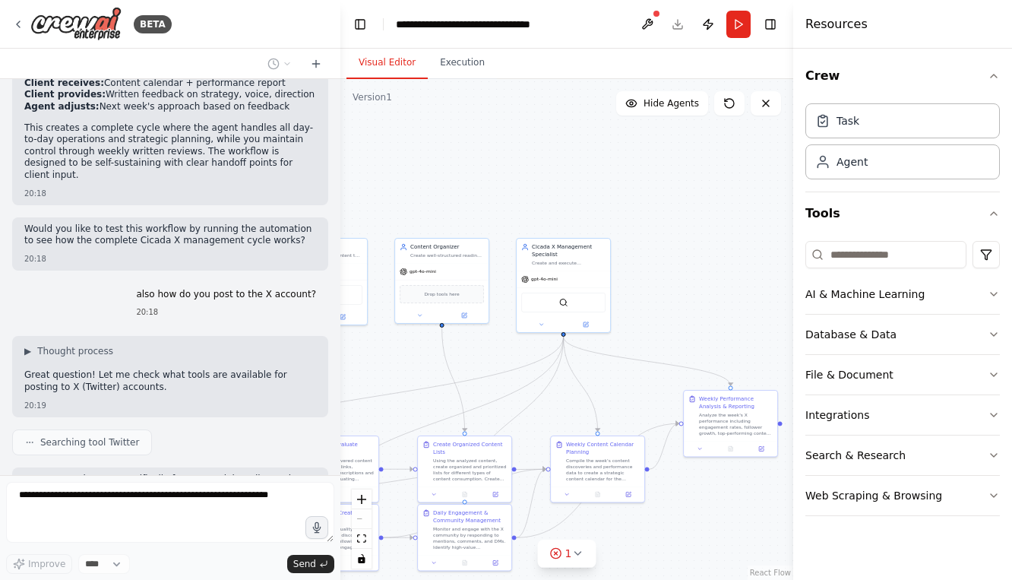
scroll to position [5180, 0]
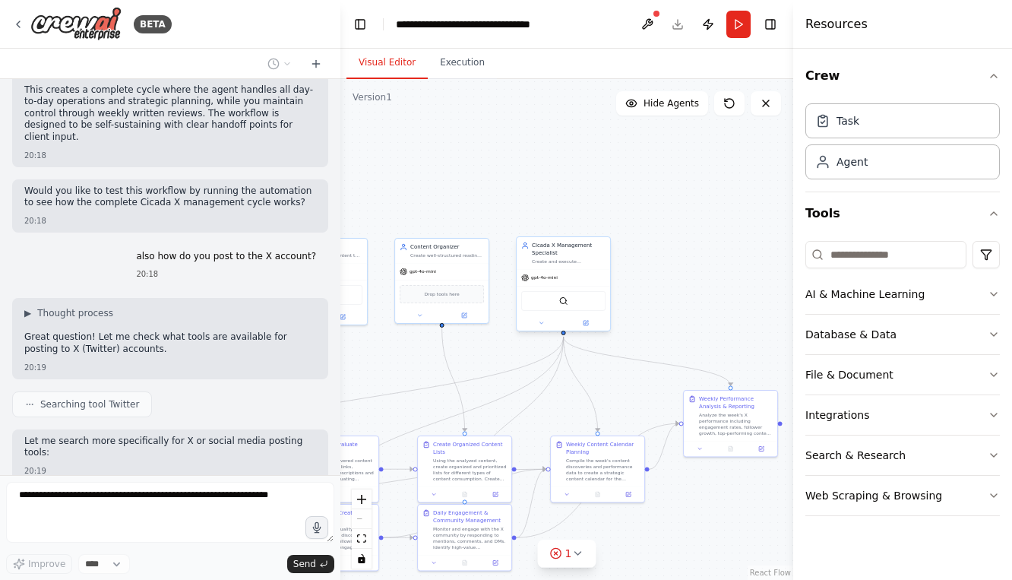
click at [558, 265] on div "Cicada X Management Specialist Create and execute comprehensive X (Twitter) man…" at bounding box center [563, 253] width 93 height 32
click at [577, 302] on div "SerperDevTool" at bounding box center [563, 301] width 84 height 20
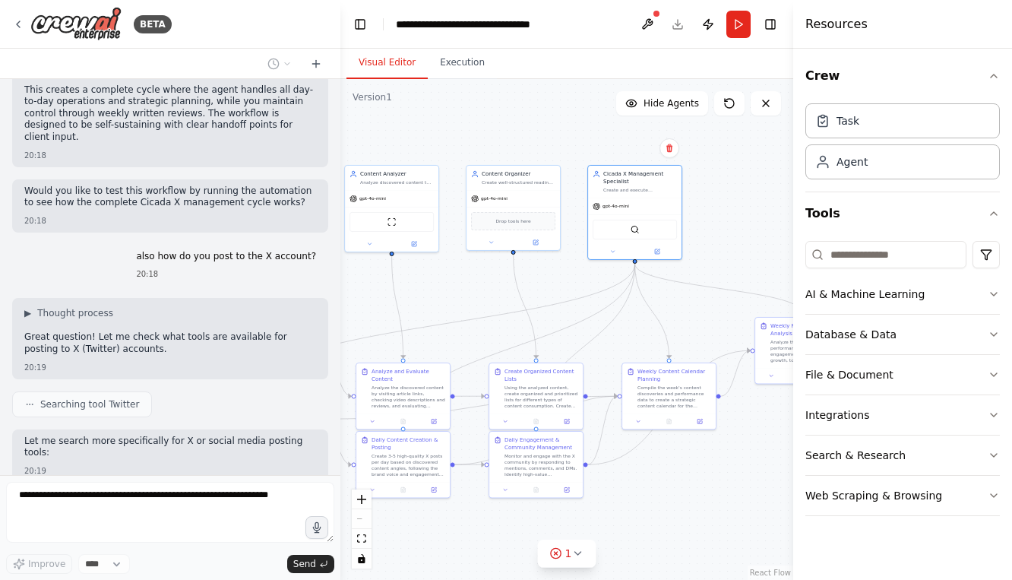
drag, startPoint x: 666, startPoint y: 296, endPoint x: 738, endPoint y: 223, distance: 102.6
click at [738, 223] on div ".deletable-edge-delete-btn { width: 20px; height: 20px; border: 0px solid #ffff…" at bounding box center [566, 329] width 453 height 501
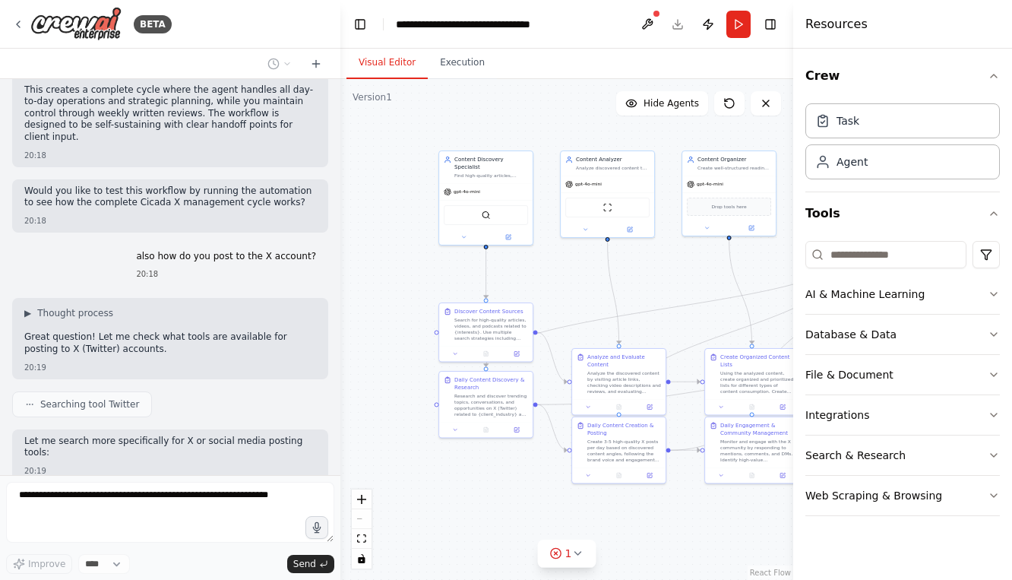
drag, startPoint x: 392, startPoint y: 315, endPoint x: 580, endPoint y: 310, distance: 187.8
click at [581, 309] on div ".deletable-edge-delete-btn { width: 20px; height: 20px; border: 0px solid #ffff…" at bounding box center [566, 329] width 453 height 501
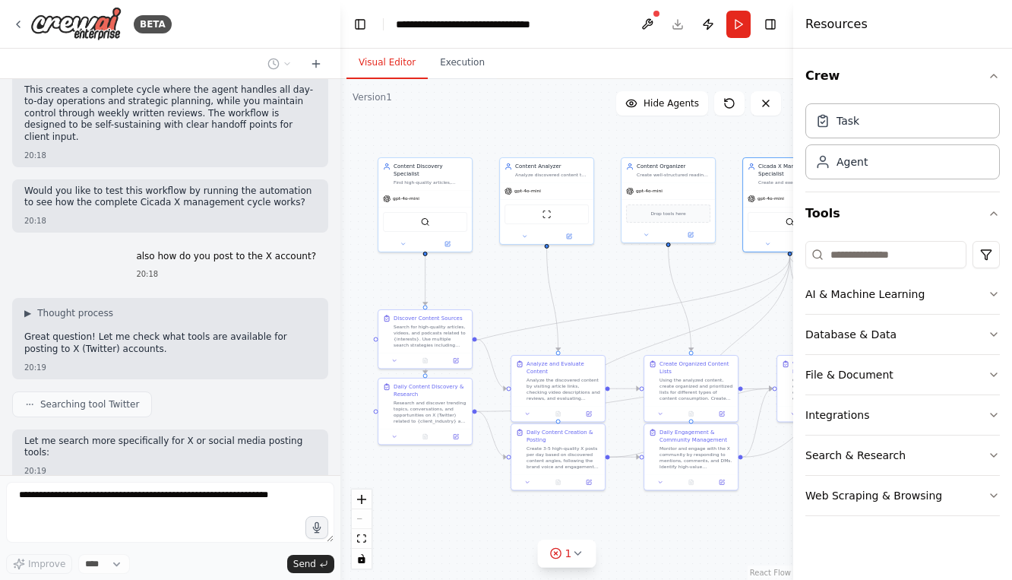
drag, startPoint x: 545, startPoint y: 288, endPoint x: 511, endPoint y: 286, distance: 34.2
click at [511, 286] on div ".deletable-edge-delete-btn { width: 20px; height: 20px; border: 0px solid #ffff…" at bounding box center [566, 329] width 453 height 501
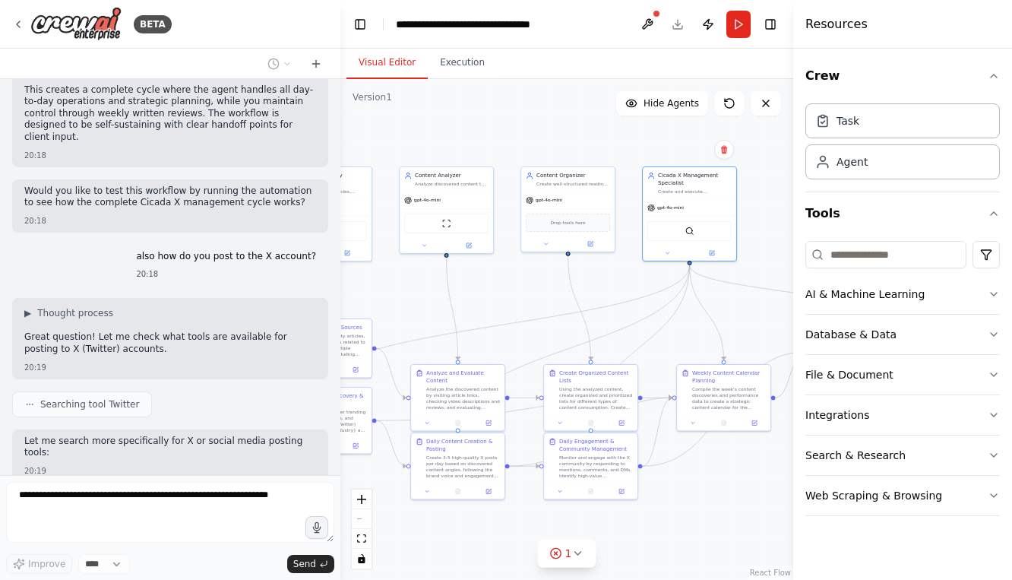
drag, startPoint x: 641, startPoint y: 292, endPoint x: 526, endPoint y: 301, distance: 115.9
click at [527, 301] on div ".deletable-edge-delete-btn { width: 20px; height: 20px; border: 0px solid #ffff…" at bounding box center [566, 329] width 453 height 501
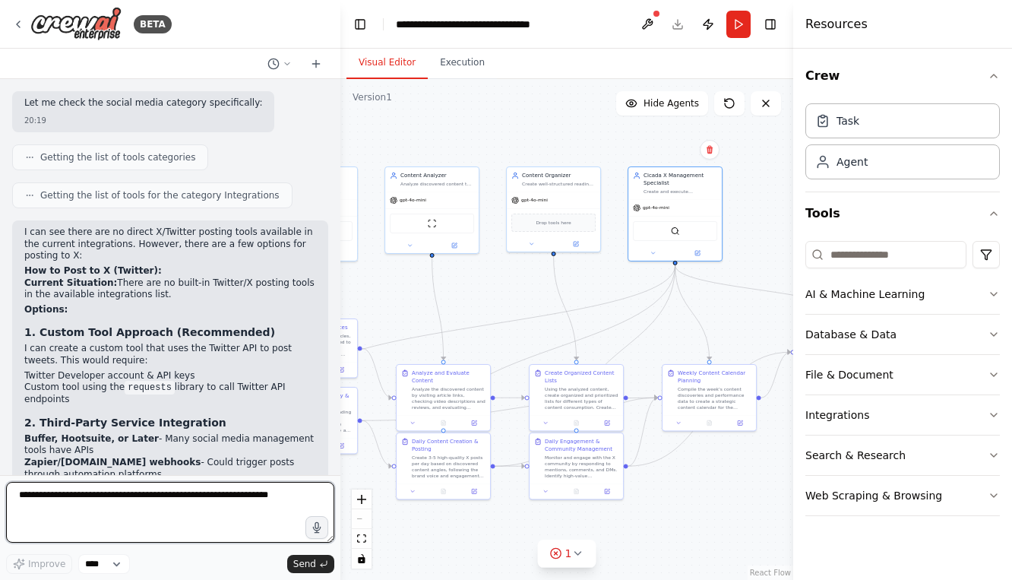
scroll to position [5633, 0]
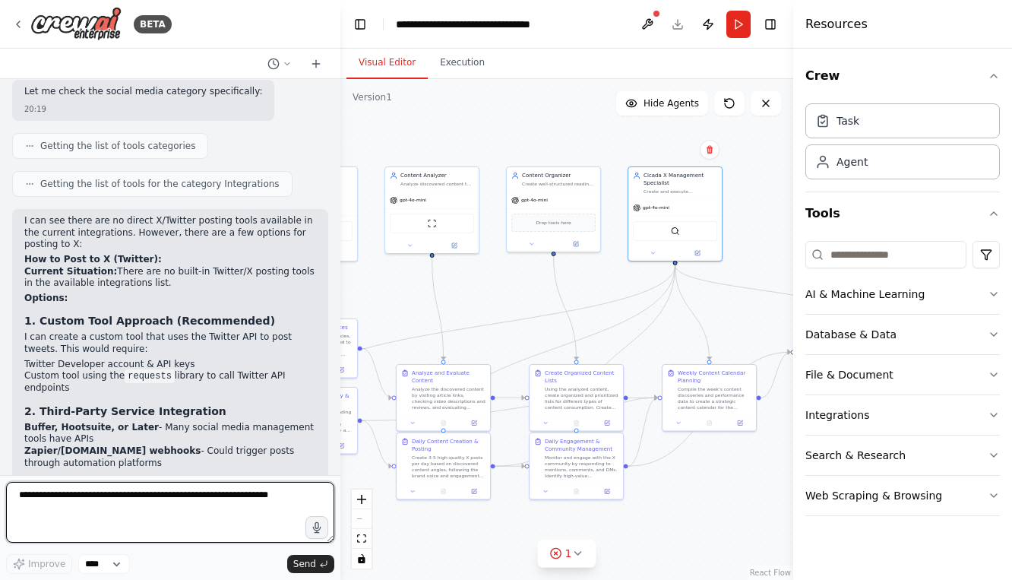
click at [122, 522] on textarea at bounding box center [170, 512] width 328 height 61
type textarea "**********"
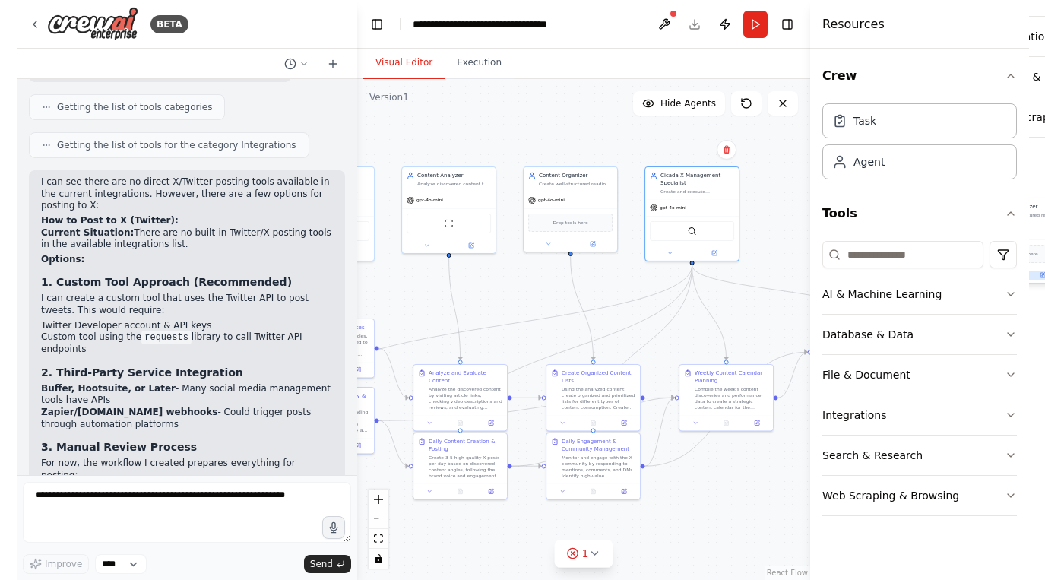
scroll to position [5725, 0]
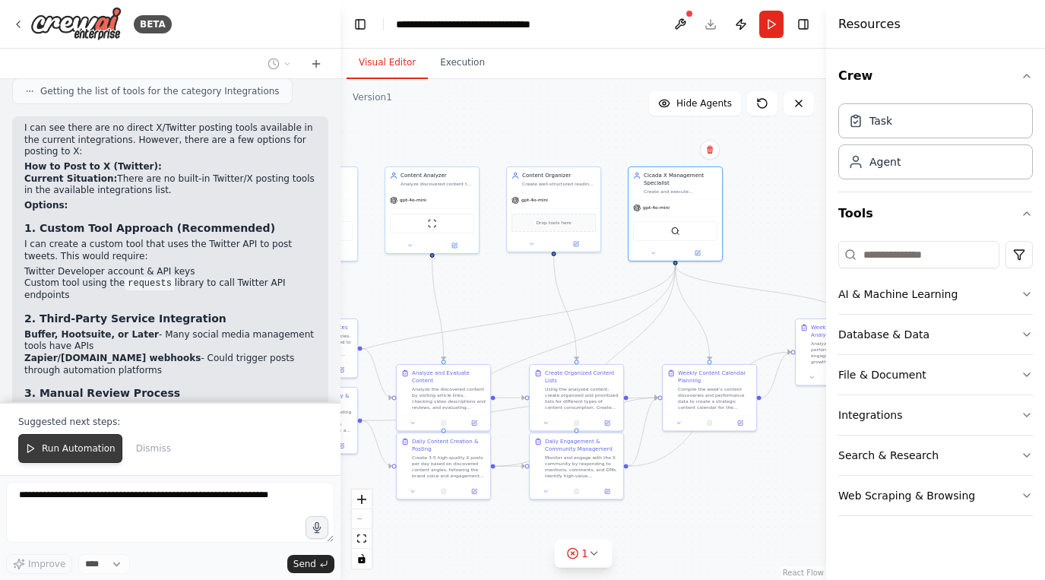
click at [78, 435] on button "Run Automation" at bounding box center [70, 448] width 104 height 29
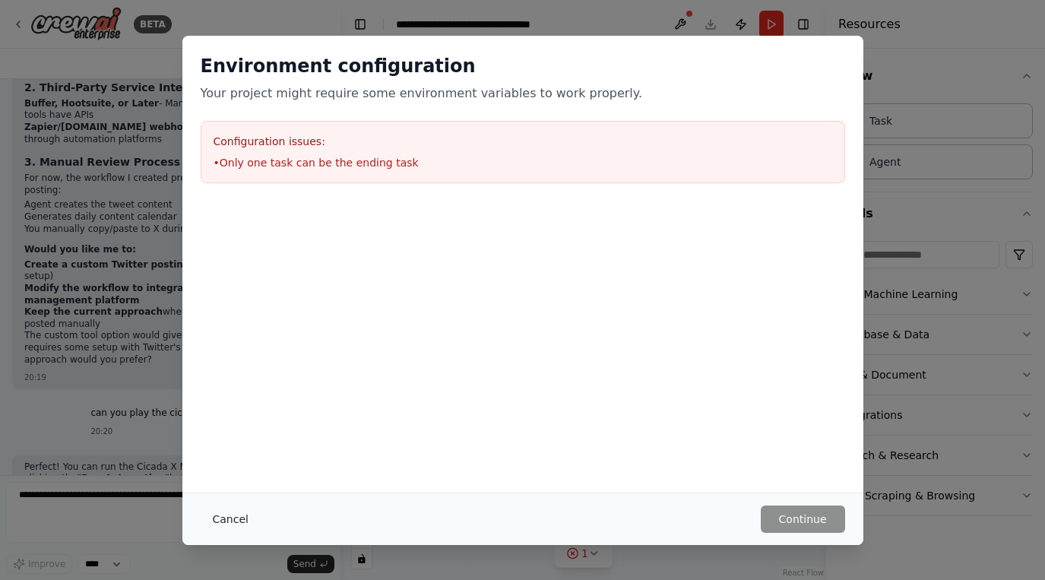
click at [220, 517] on button "Cancel" at bounding box center [231, 518] width 60 height 27
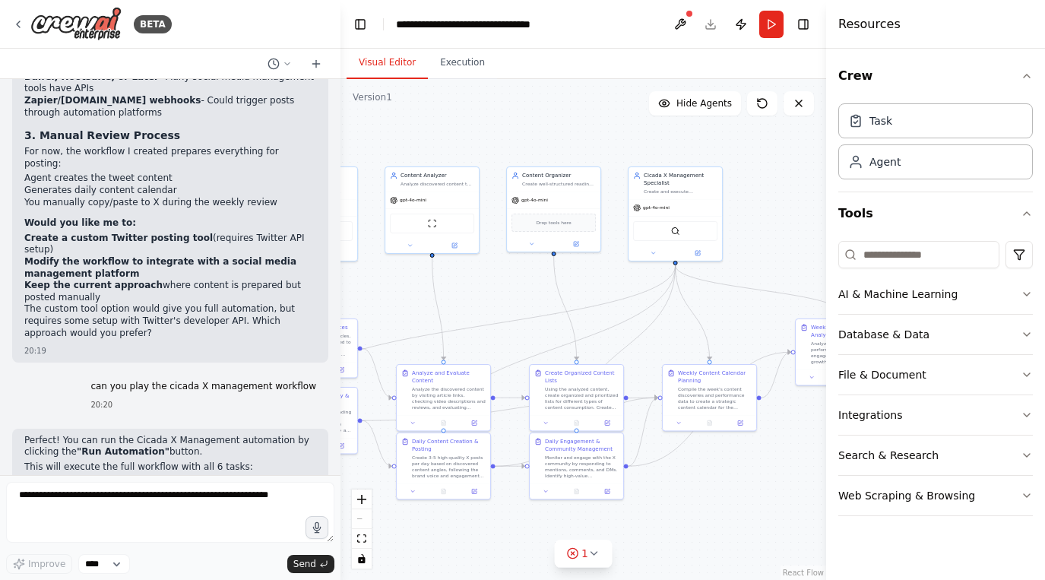
scroll to position [5995, 0]
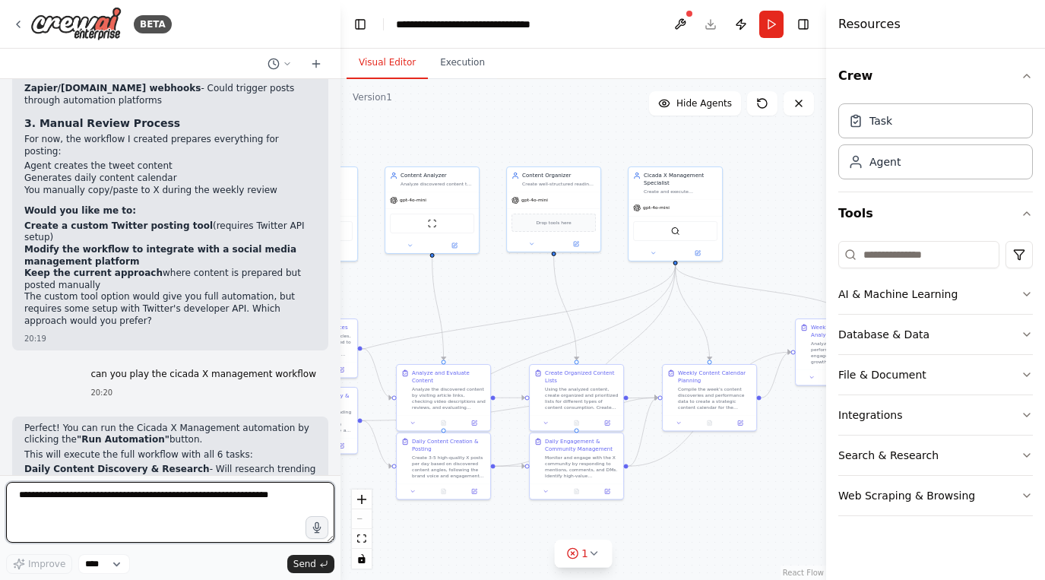
click at [274, 501] on textarea at bounding box center [170, 512] width 328 height 61
type textarea "**********"
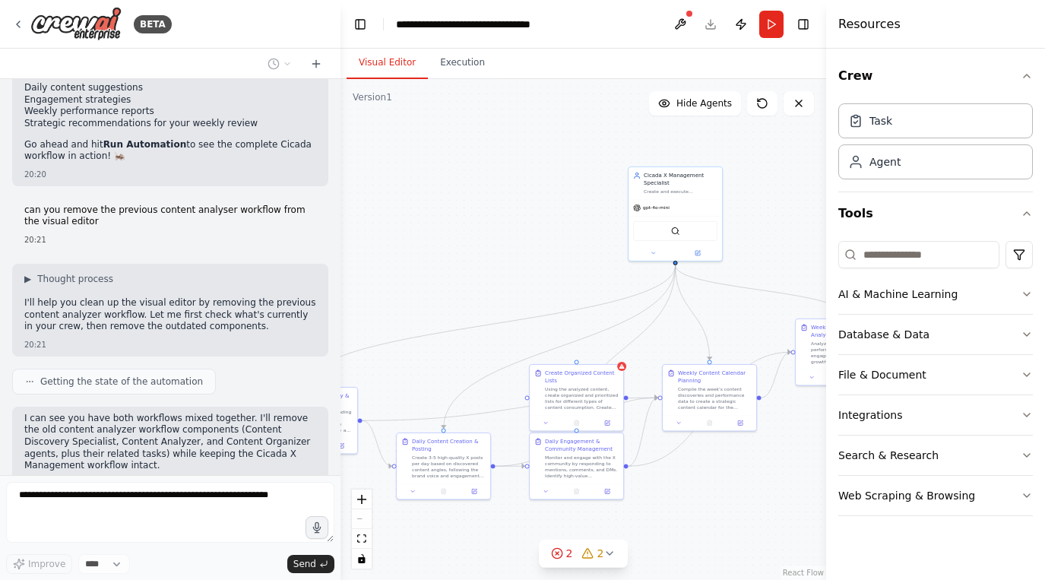
scroll to position [6572, 0]
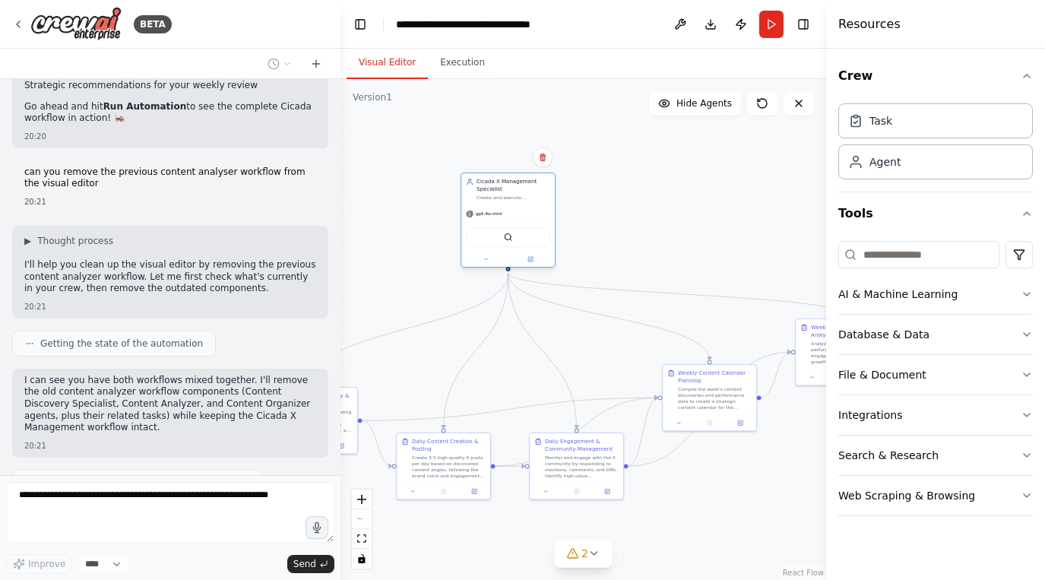
drag, startPoint x: 677, startPoint y: 196, endPoint x: 518, endPoint y: 204, distance: 159.0
click at [518, 204] on div "Cicada X Management Specialist Create and execute comprehensive X (Twitter) man…" at bounding box center [507, 189] width 93 height 32
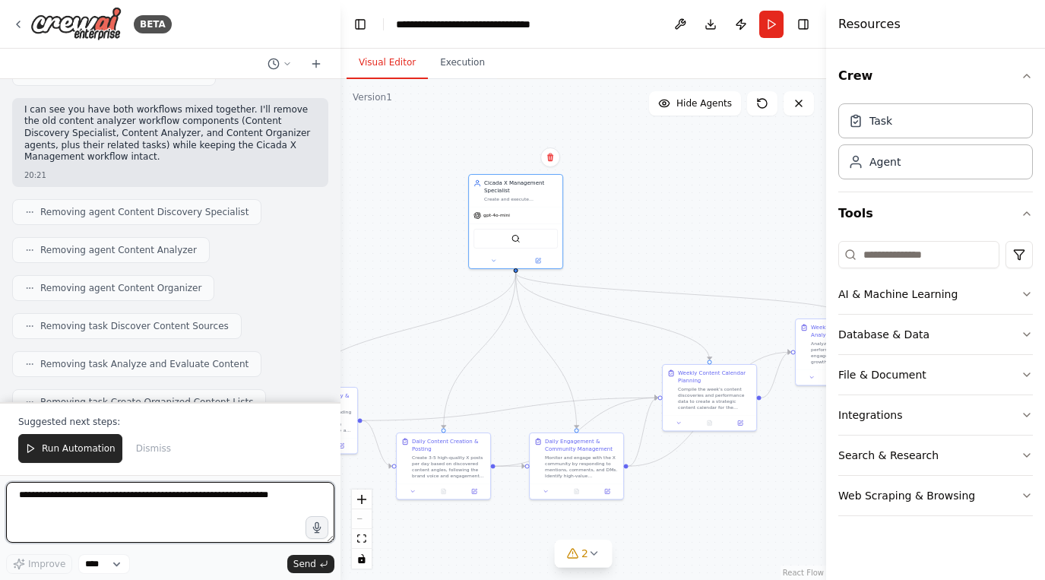
scroll to position [6854, 0]
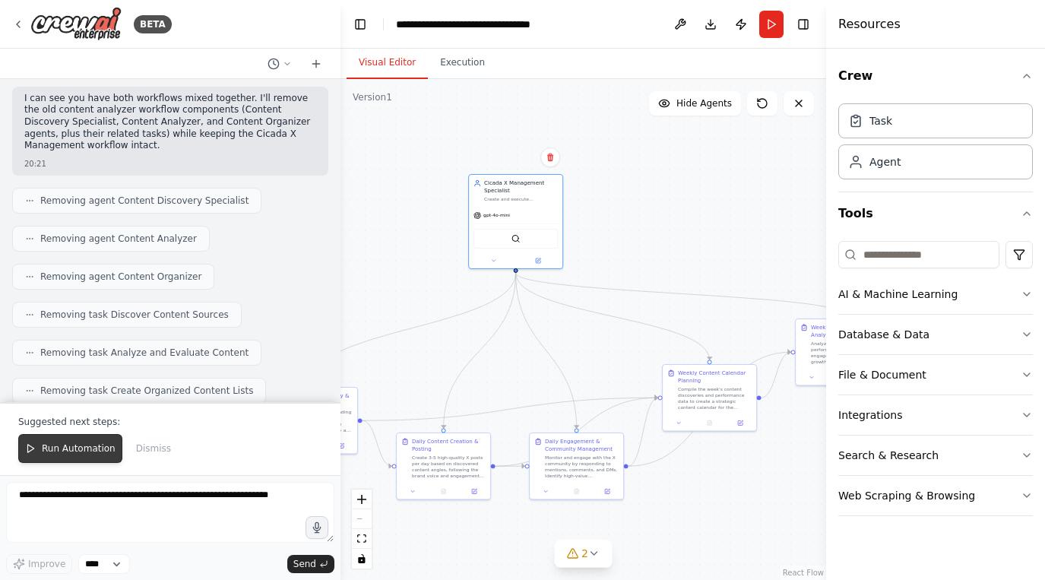
click at [69, 453] on span "Run Automation" at bounding box center [79, 448] width 74 height 12
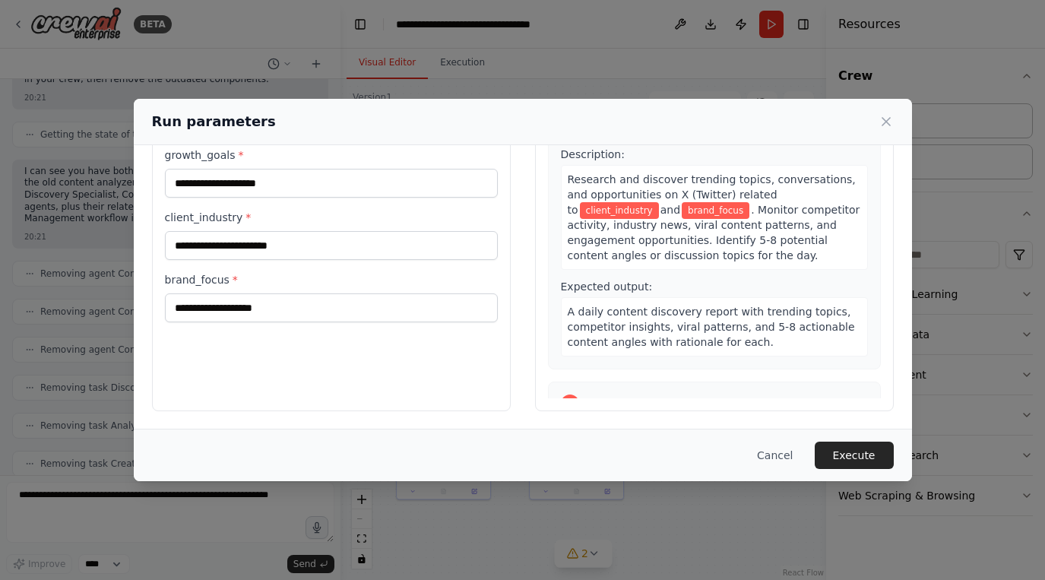
scroll to position [0, 0]
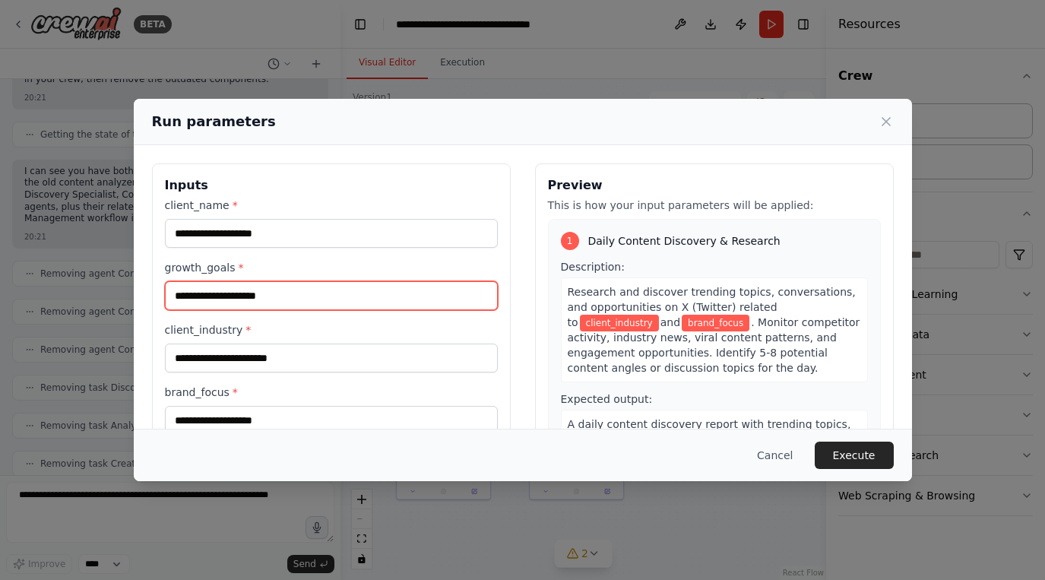
click at [391, 296] on input "growth_goals *" at bounding box center [331, 295] width 333 height 29
type input "*"
type input "**********"
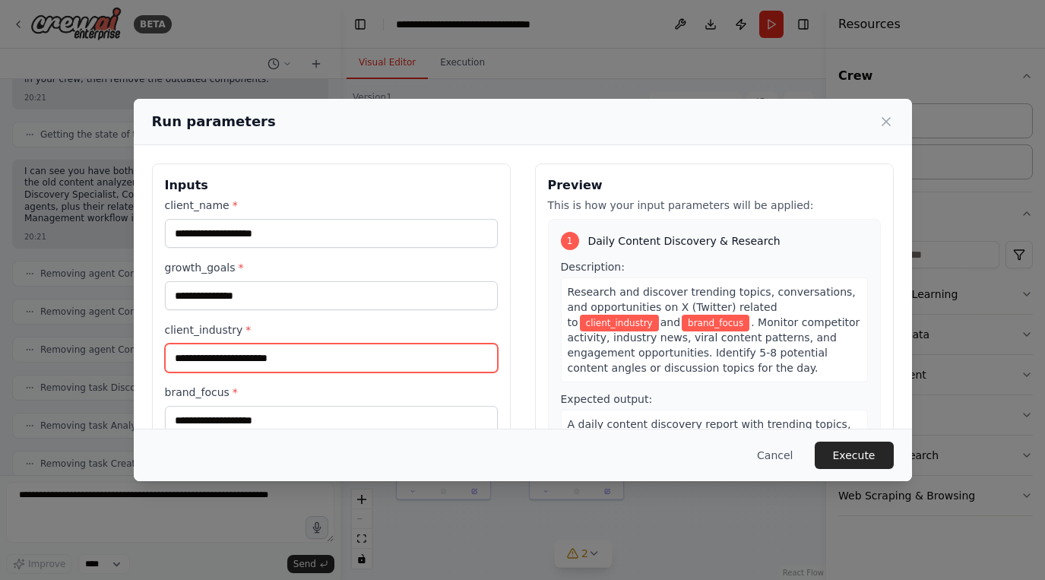
click at [356, 361] on input "client_industry *" at bounding box center [331, 357] width 333 height 29
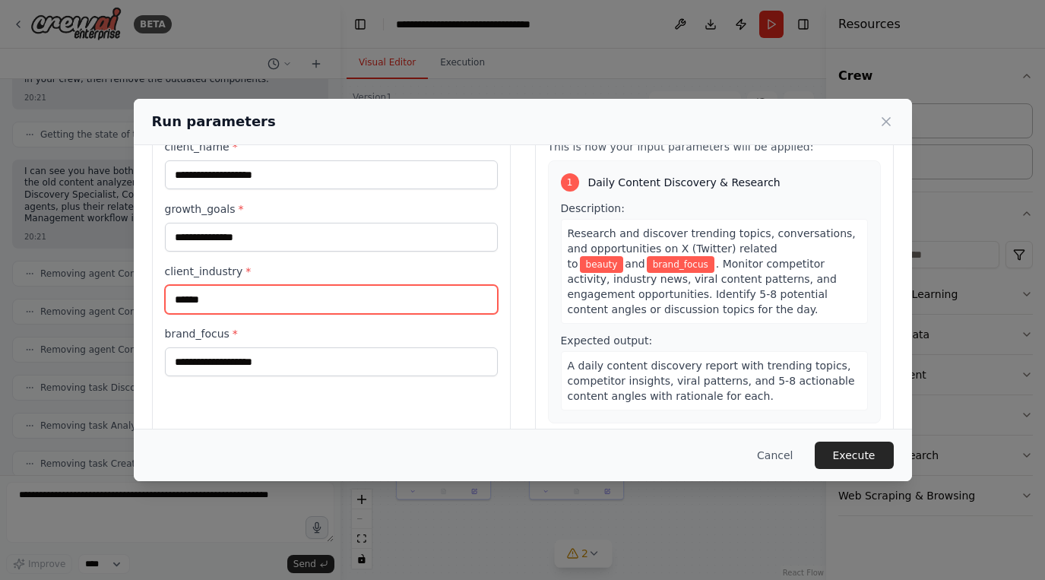
type input "******"
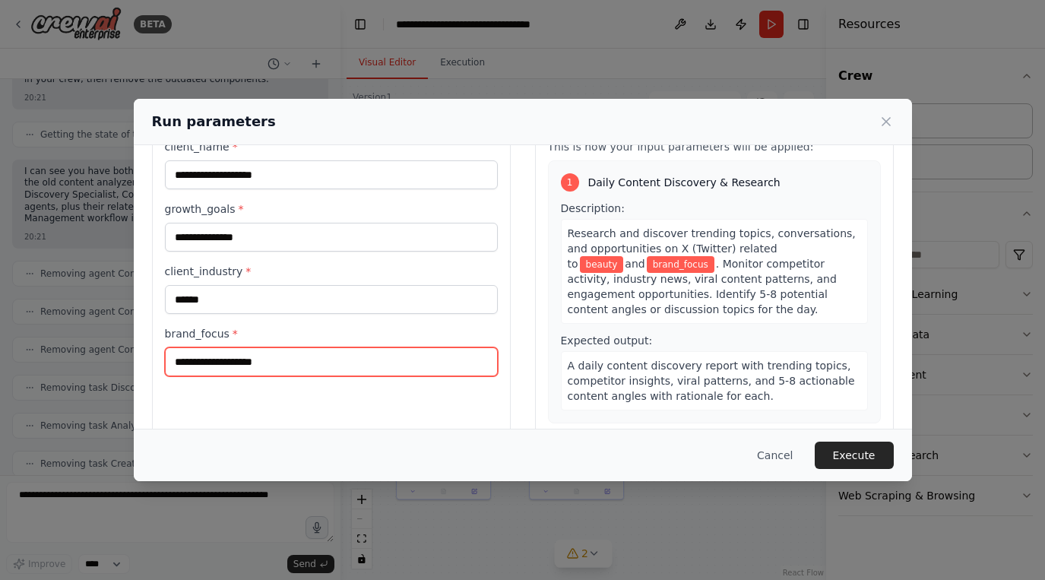
click at [285, 370] on input "brand_focus *" at bounding box center [331, 361] width 333 height 29
type input "*"
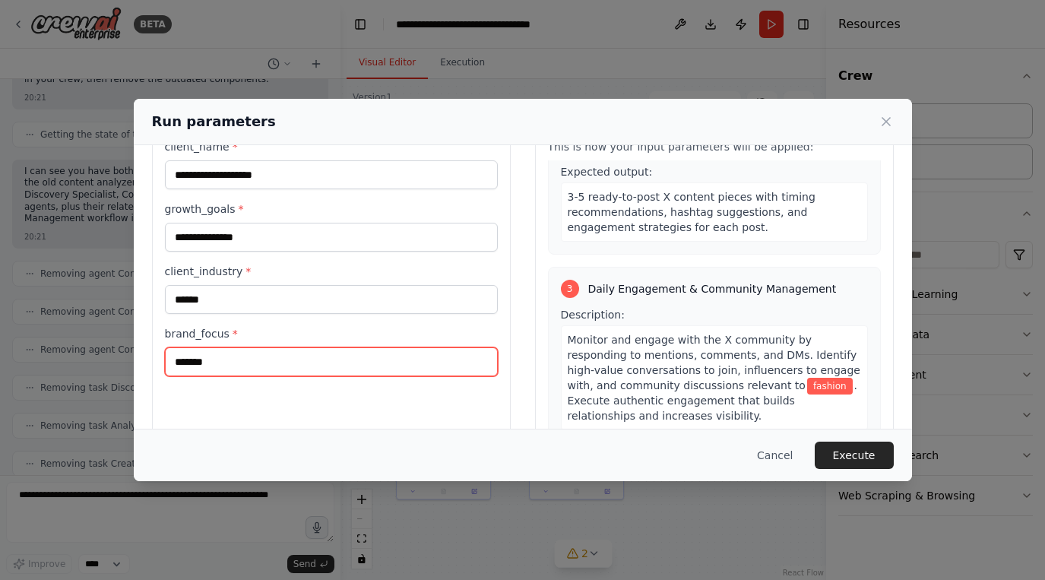
scroll to position [426, 0]
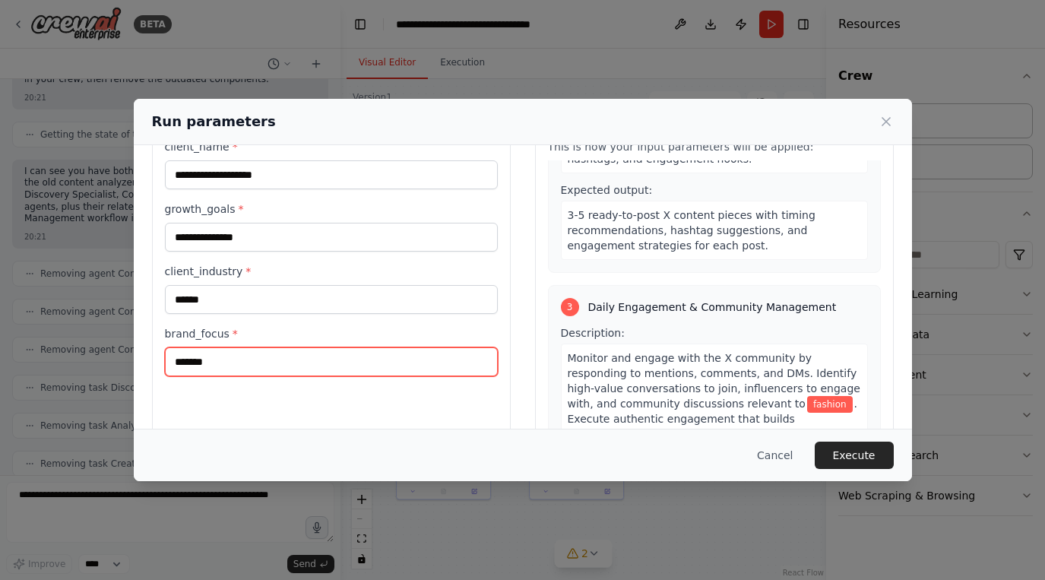
type input "*******"
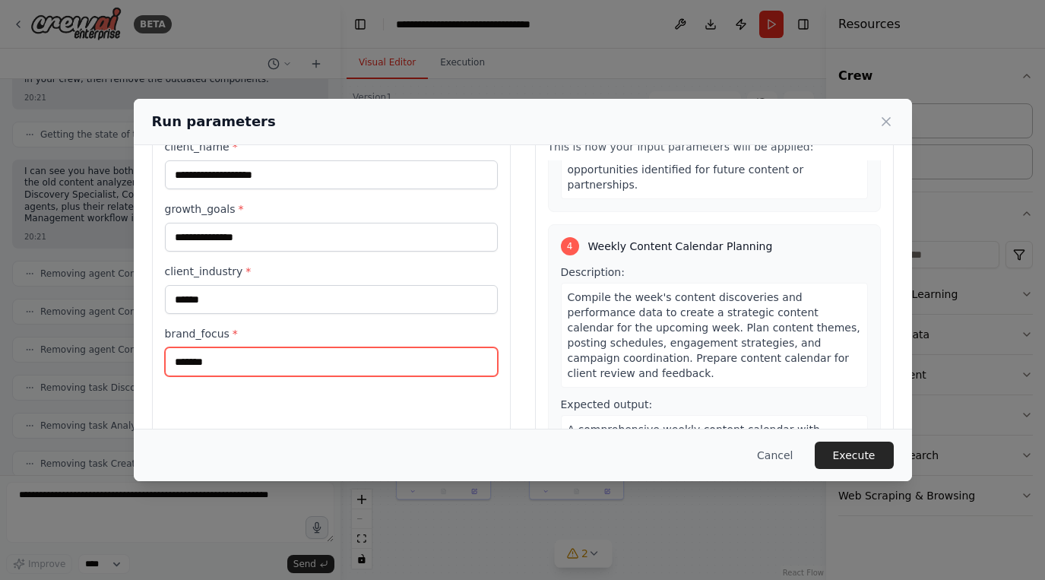
scroll to position [842, 0]
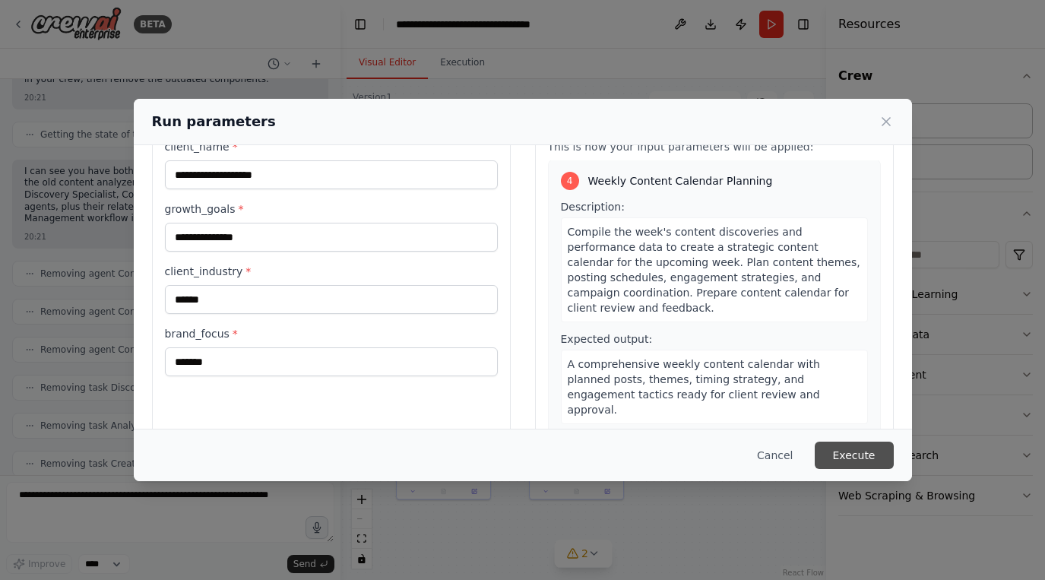
click at [864, 448] on button "Execute" at bounding box center [854, 454] width 79 height 27
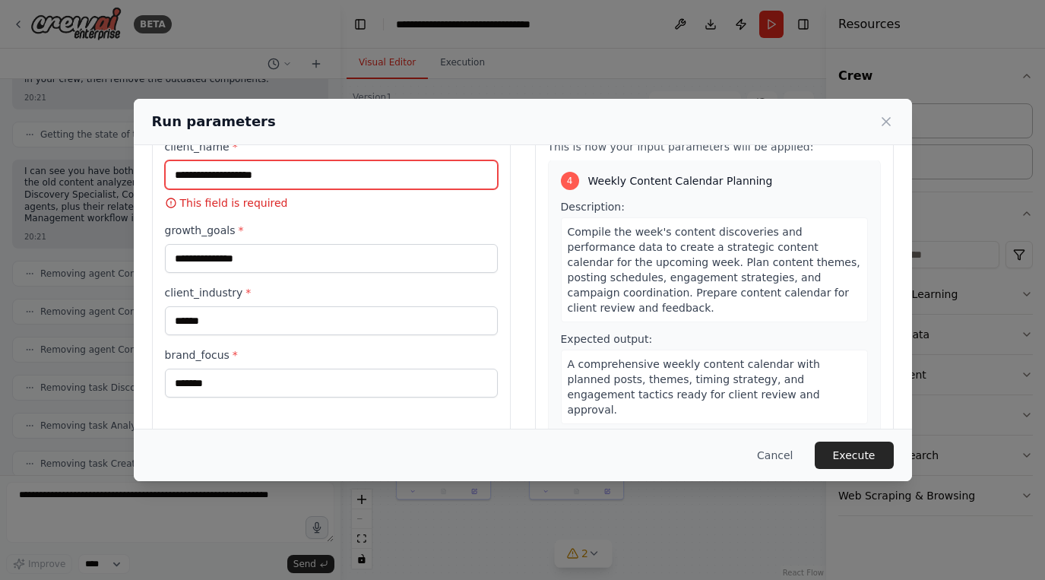
click at [358, 173] on input "client_name *" at bounding box center [331, 174] width 333 height 29
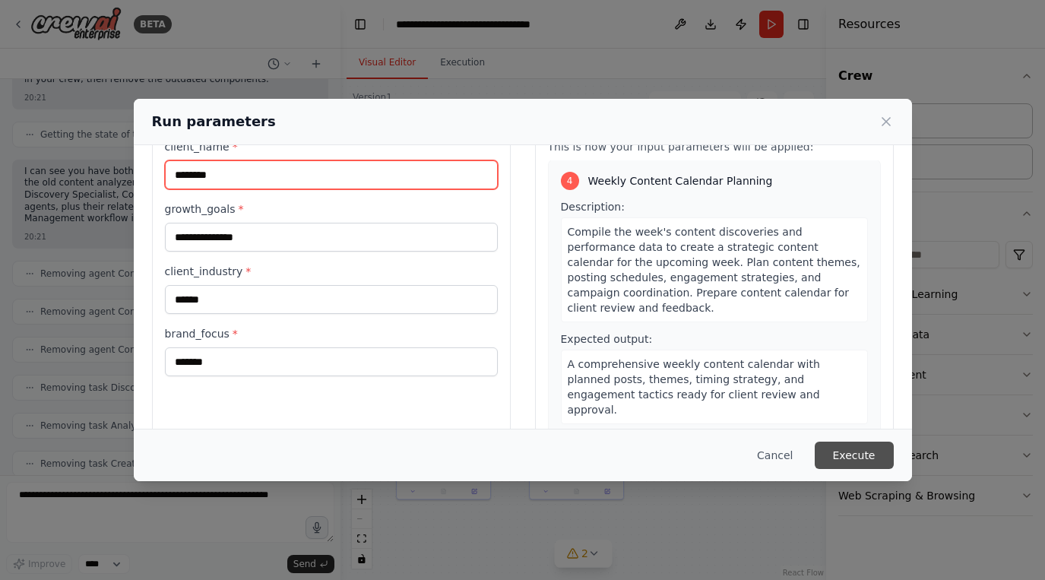
type input "********"
click at [861, 463] on button "Execute" at bounding box center [854, 454] width 79 height 27
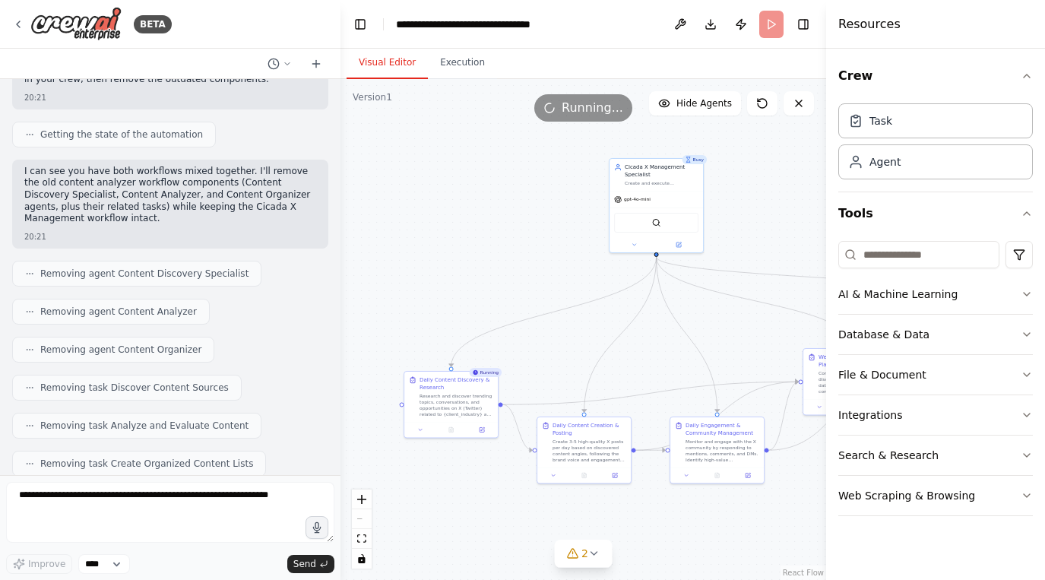
drag, startPoint x: 499, startPoint y: 403, endPoint x: 640, endPoint y: 387, distance: 141.5
click at [640, 387] on div ".deletable-edge-delete-btn { width: 20px; height: 20px; border: 0px solid #ffff…" at bounding box center [583, 329] width 486 height 501
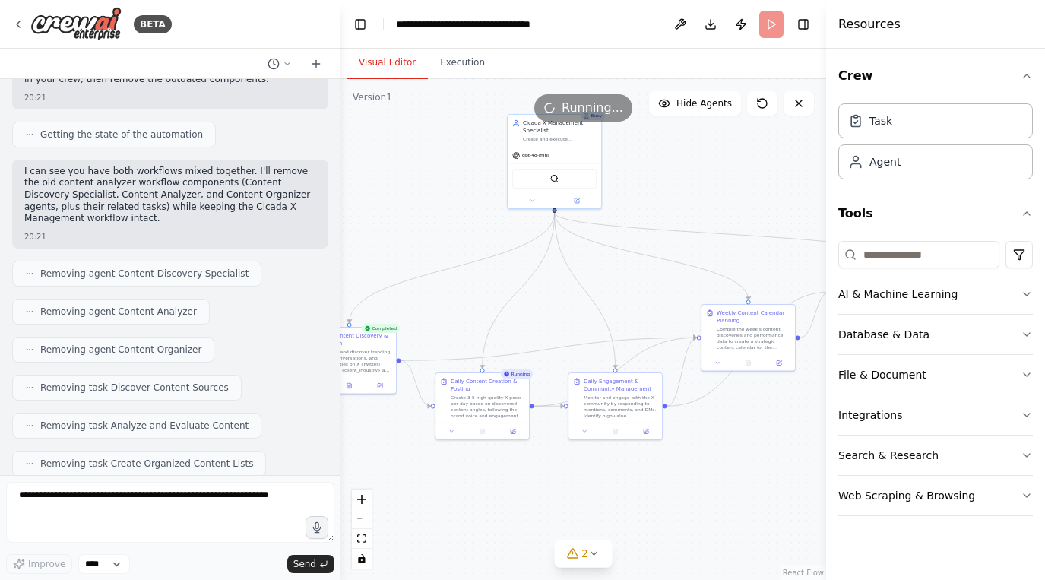
drag, startPoint x: 676, startPoint y: 510, endPoint x: 548, endPoint y: 458, distance: 138.4
click at [549, 458] on div ".deletable-edge-delete-btn { width: 20px; height: 20px; border: 0px solid #ffff…" at bounding box center [583, 329] width 486 height 501
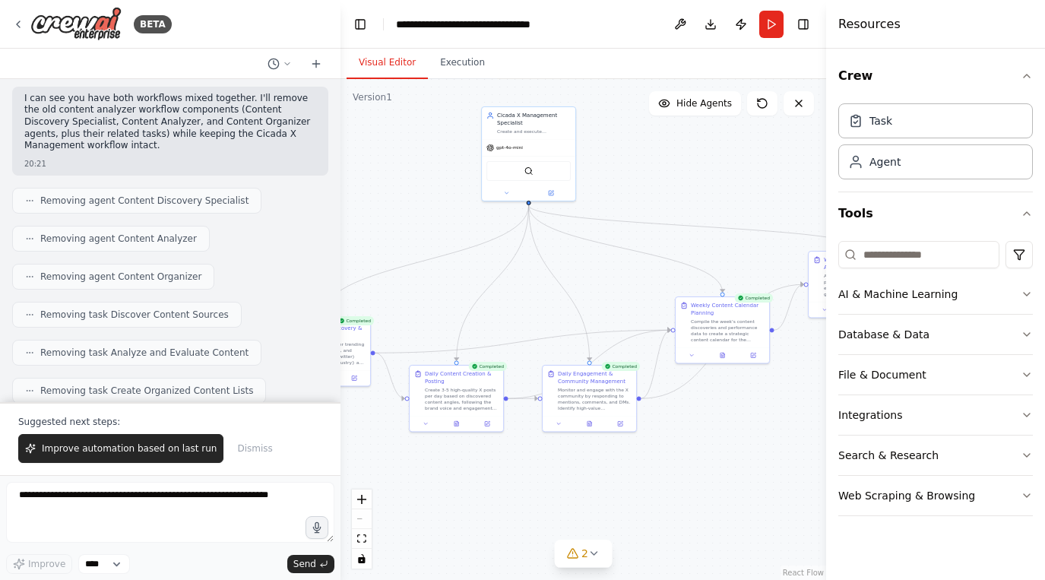
scroll to position [6854, 0]
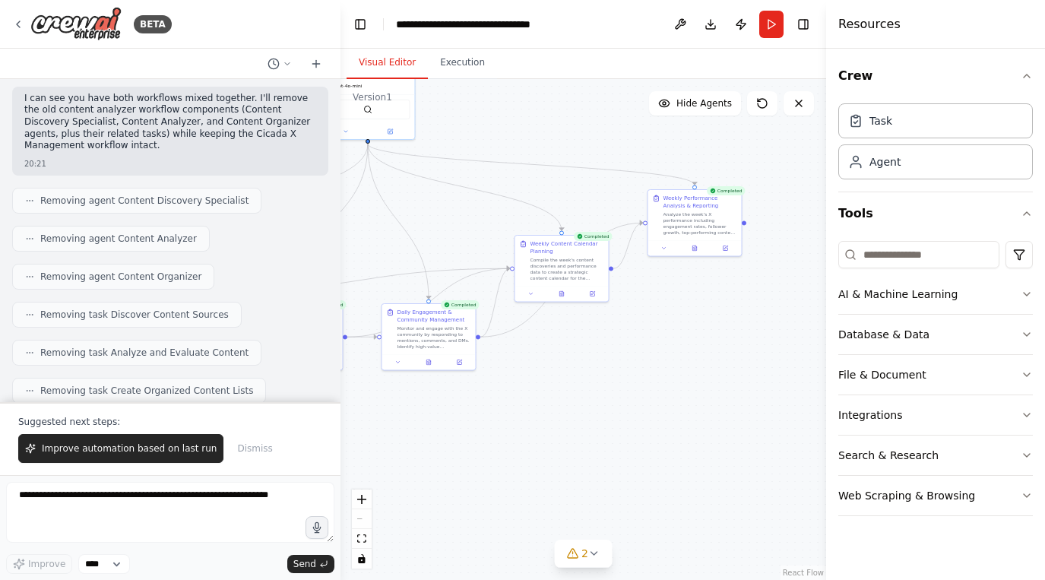
drag, startPoint x: 730, startPoint y: 463, endPoint x: 570, endPoint y: 403, distance: 170.9
click at [570, 403] on div ".deletable-edge-delete-btn { width: 20px; height: 20px; border: 0px solid #ffff…" at bounding box center [583, 329] width 486 height 501
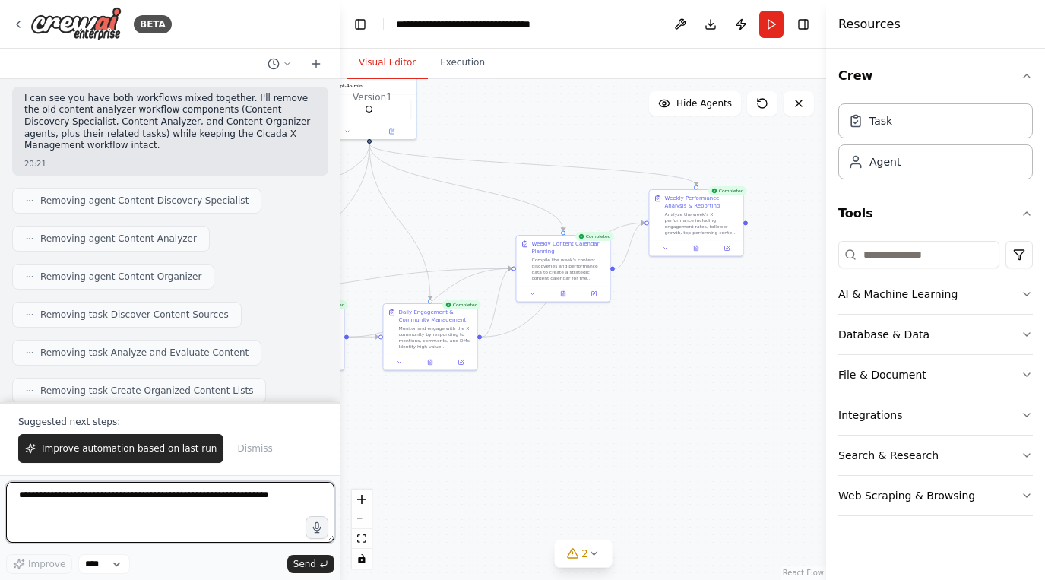
click at [177, 509] on textarea at bounding box center [170, 512] width 328 height 61
type textarea "**********"
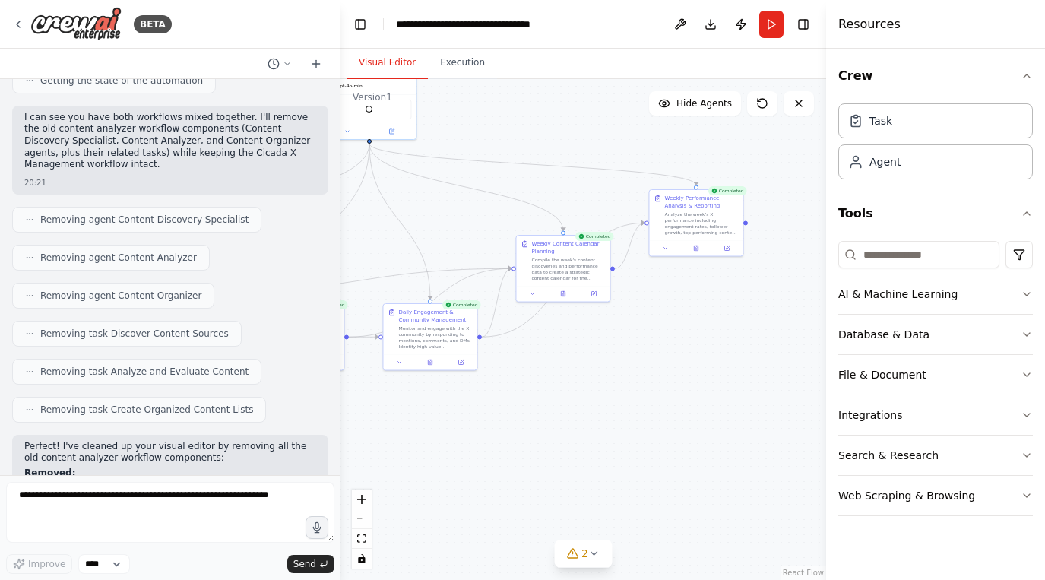
scroll to position [6874, 0]
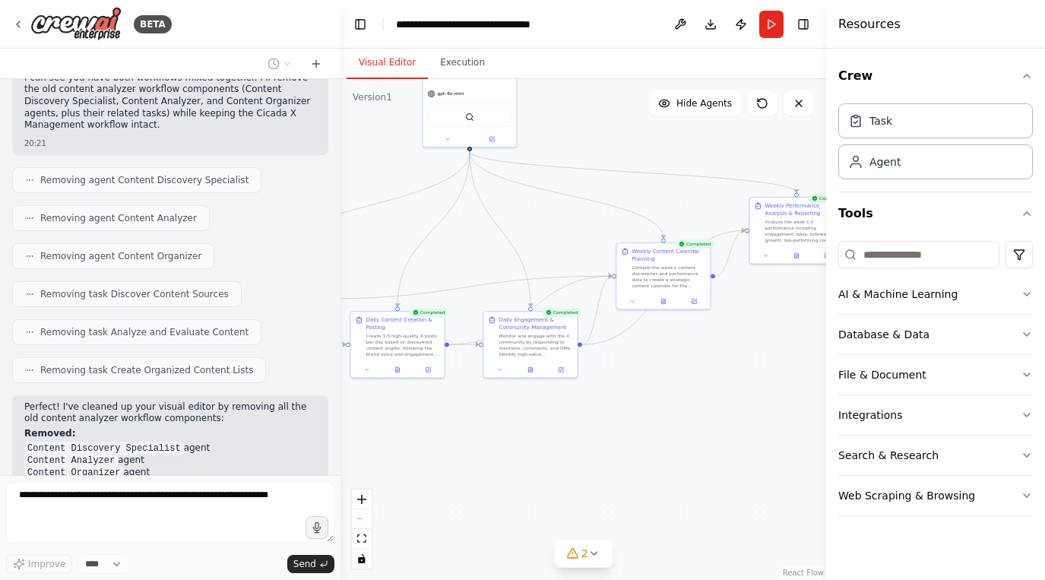
drag, startPoint x: 584, startPoint y: 435, endPoint x: 686, endPoint y: 445, distance: 102.4
click at [686, 445] on div ".deletable-edge-delete-btn { width: 20px; height: 20px; border: 0px solid #ffff…" at bounding box center [583, 329] width 486 height 501
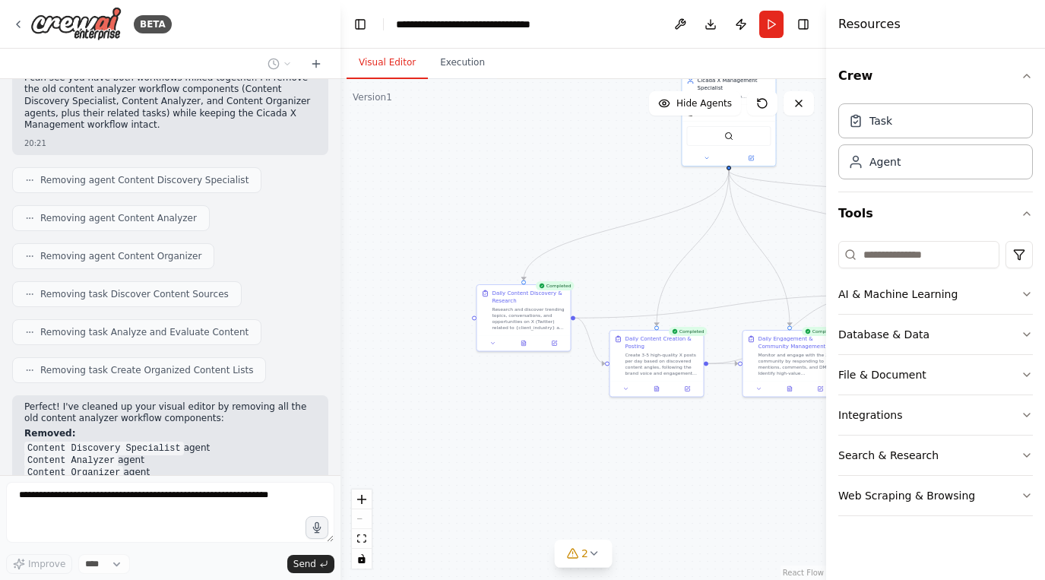
drag, startPoint x: 430, startPoint y: 419, endPoint x: 688, endPoint y: 435, distance: 258.1
click at [688, 435] on div ".deletable-edge-delete-btn { width: 20px; height: 20px; border: 0px solid #ffff…" at bounding box center [583, 329] width 486 height 501
click at [523, 340] on icon at bounding box center [523, 341] width 4 height 5
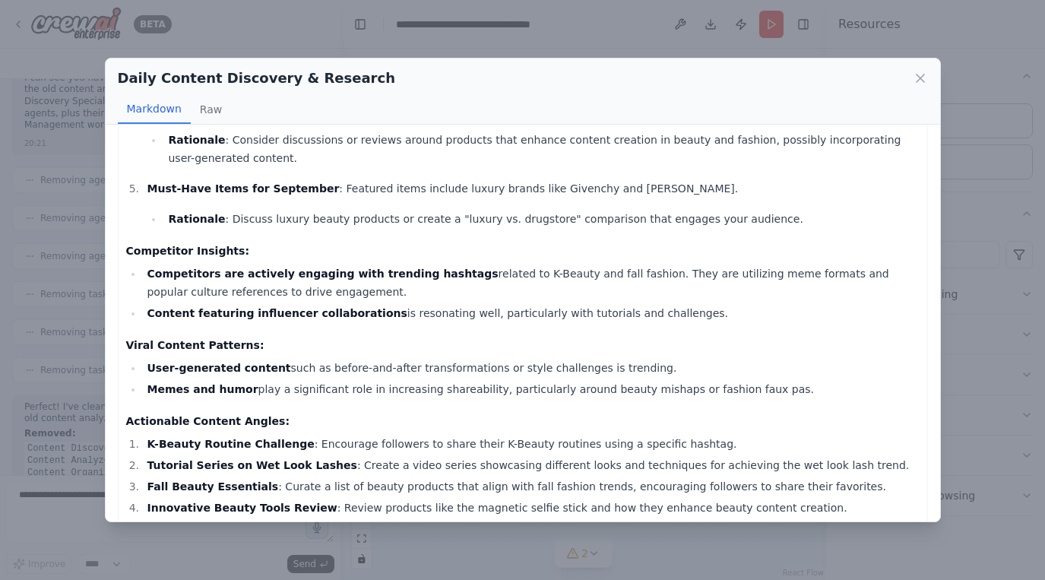
scroll to position [392, 0]
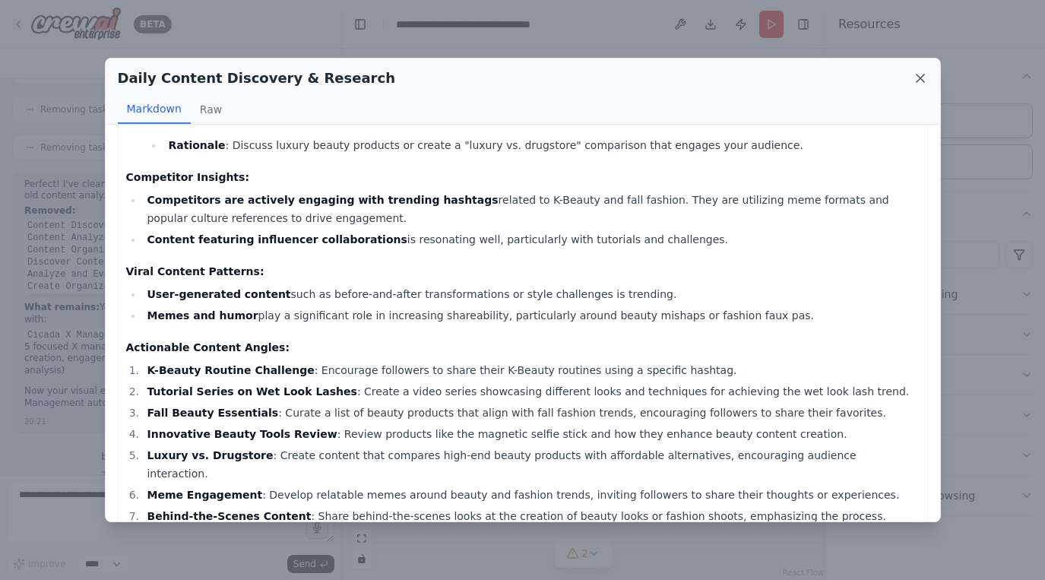
click at [917, 80] on icon at bounding box center [920, 78] width 15 height 15
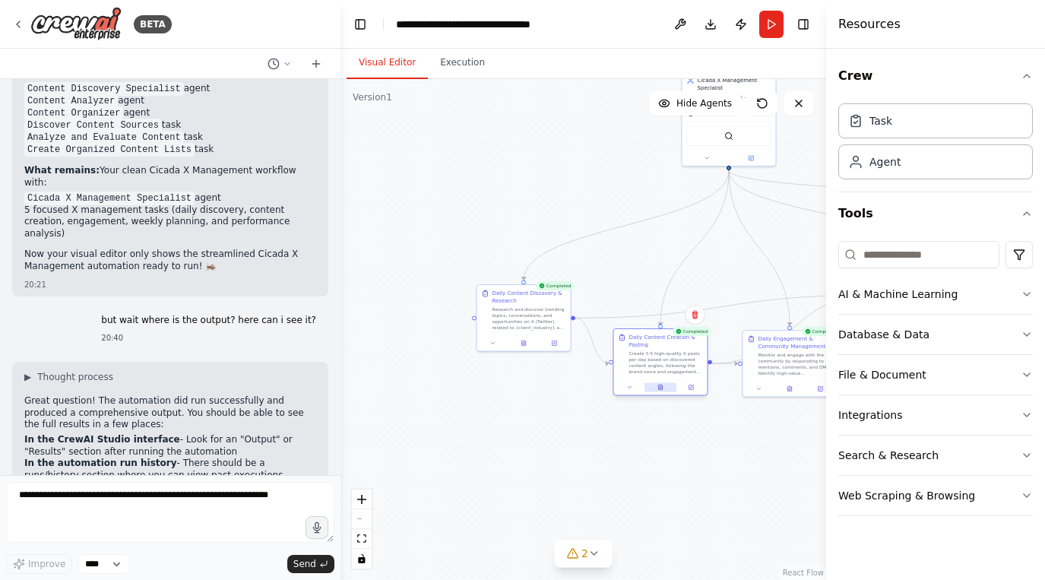
click at [657, 390] on button at bounding box center [660, 386] width 32 height 9
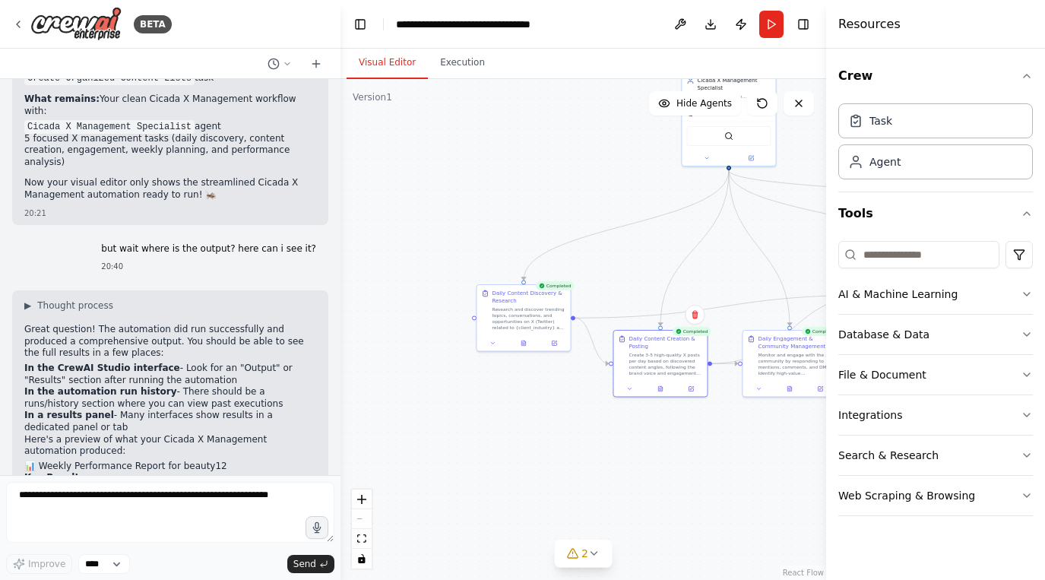
scroll to position [7232, 0]
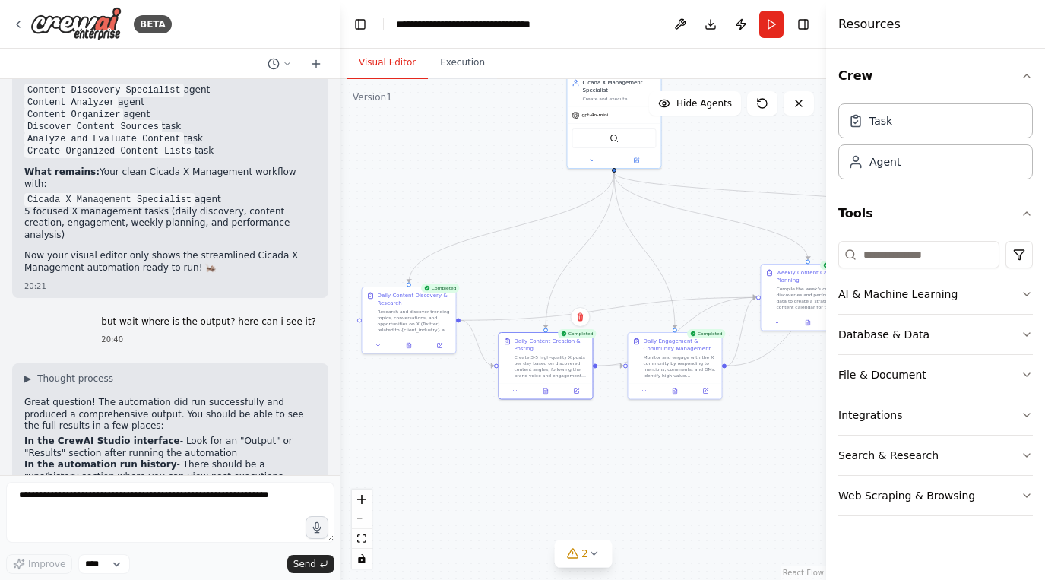
drag, startPoint x: 665, startPoint y: 476, endPoint x: 550, endPoint y: 479, distance: 114.8
click at [550, 479] on div ".deletable-edge-delete-btn { width: 20px; height: 20px; border: 0px solid #ffff…" at bounding box center [583, 329] width 486 height 501
click at [549, 390] on button at bounding box center [546, 389] width 32 height 9
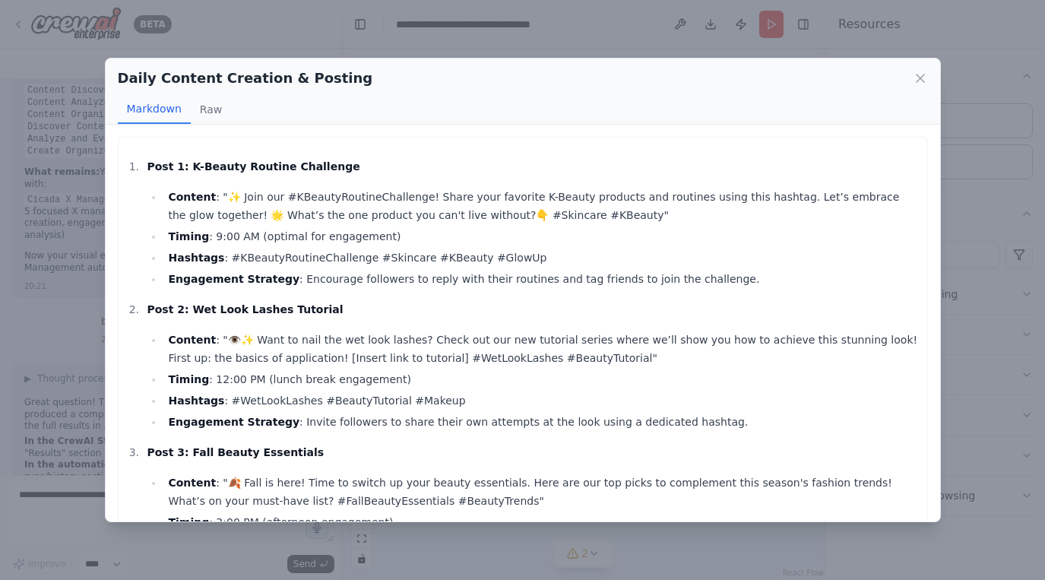
scroll to position [365, 0]
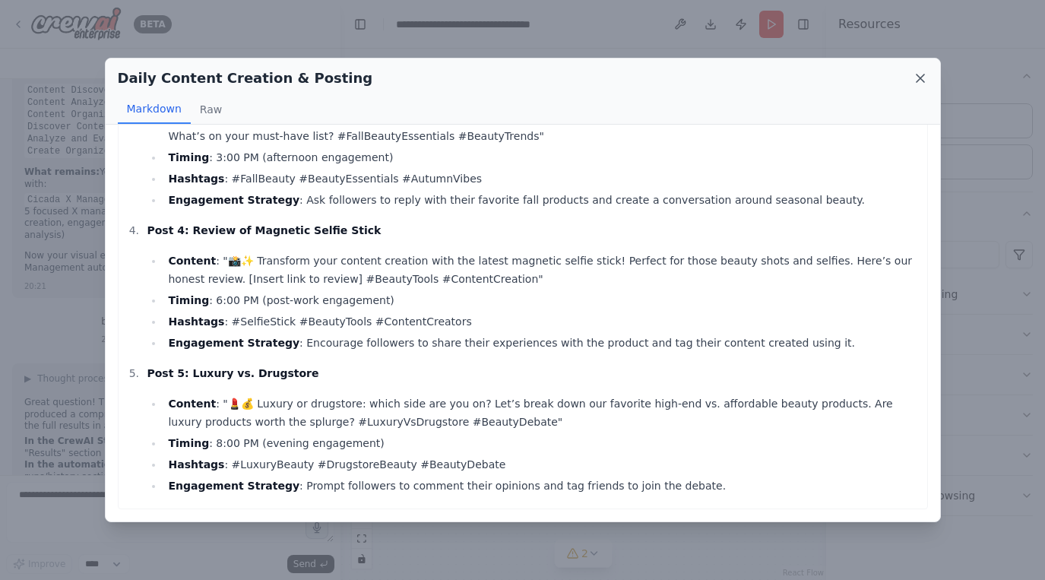
click at [921, 80] on icon at bounding box center [920, 78] width 8 height 8
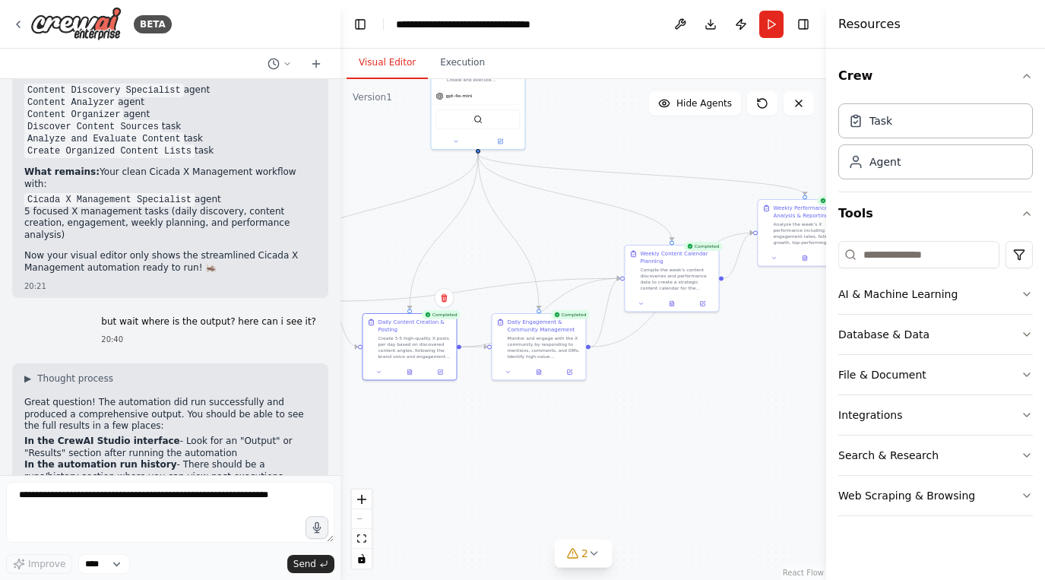
drag, startPoint x: 658, startPoint y: 436, endPoint x: 500, endPoint y: 429, distance: 158.2
click at [500, 429] on div ".deletable-edge-delete-btn { width: 20px; height: 20px; border: 0px solid #ffff…" at bounding box center [583, 329] width 486 height 501
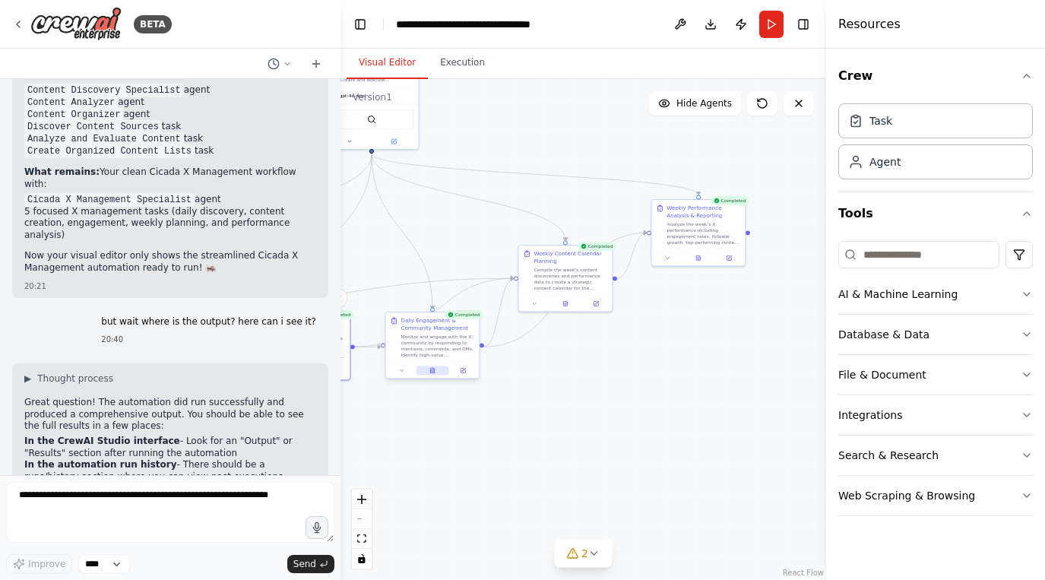
click at [433, 373] on button at bounding box center [432, 369] width 32 height 9
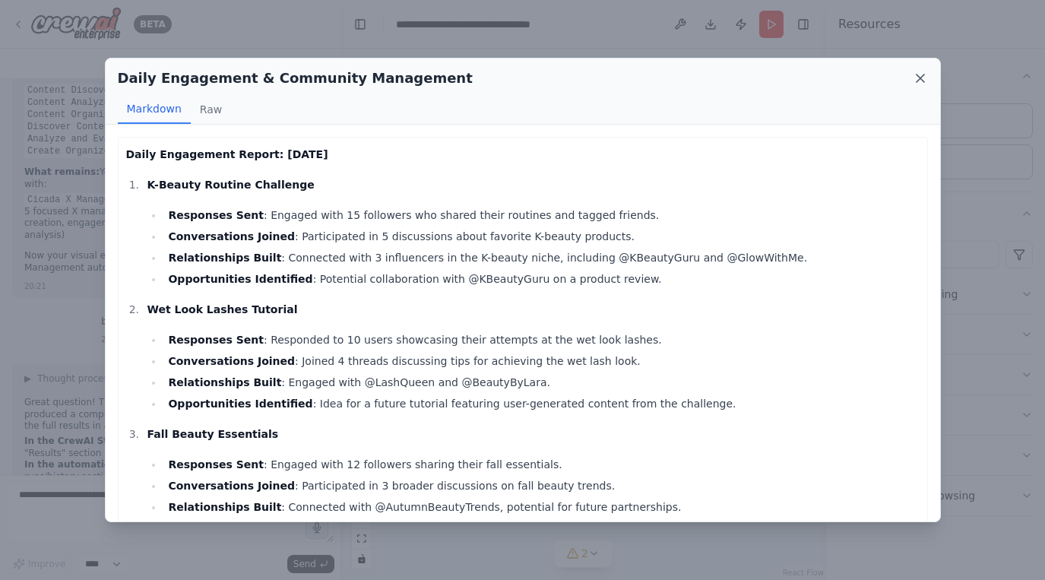
click at [919, 72] on icon at bounding box center [920, 78] width 15 height 15
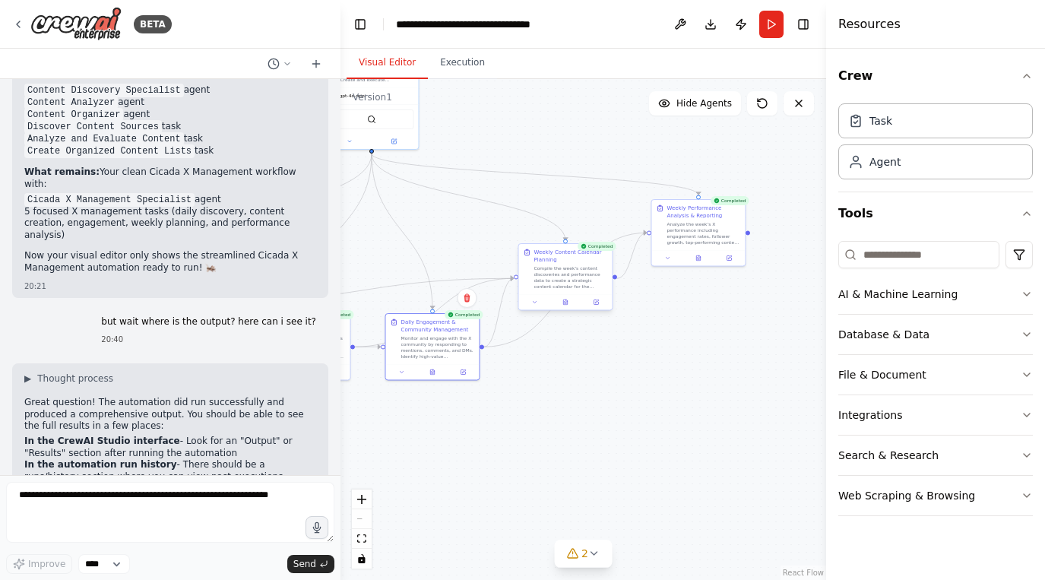
click at [577, 279] on div "Compile the week's content discoveries and performance data to create a strateg…" at bounding box center [570, 277] width 74 height 24
click at [583, 273] on div "Compile the week's content discoveries and performance data to create a strateg…" at bounding box center [570, 277] width 74 height 24
click at [565, 308] on div at bounding box center [564, 302] width 93 height 16
click at [567, 302] on icon at bounding box center [565, 301] width 4 height 5
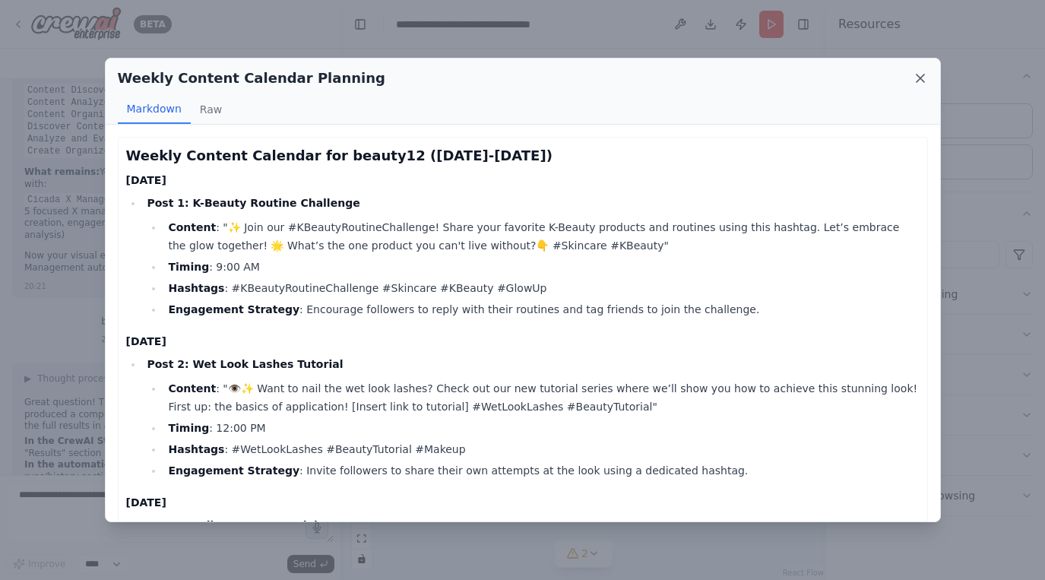
click at [919, 78] on icon at bounding box center [920, 78] width 8 height 8
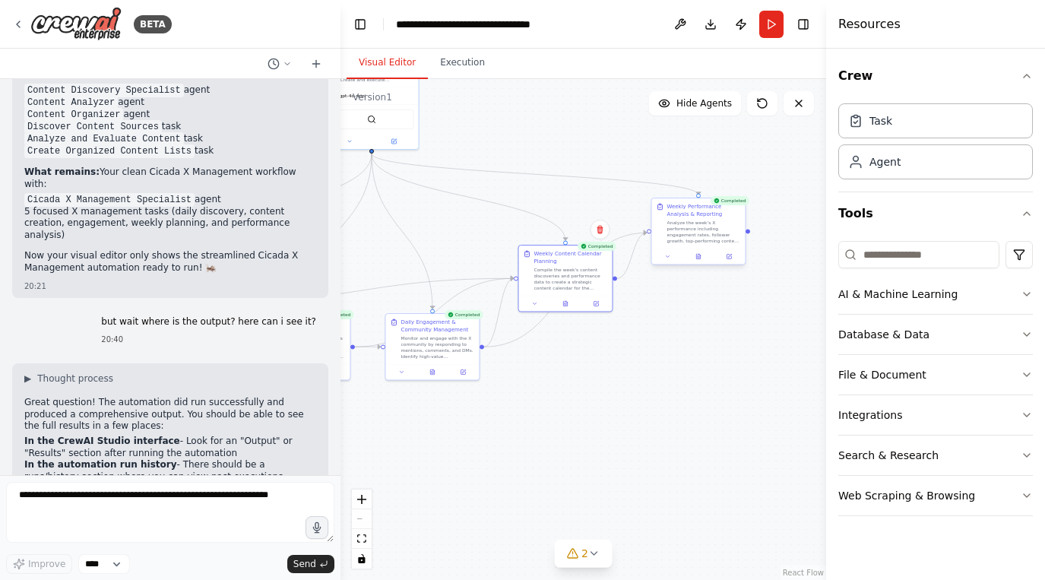
click at [704, 236] on div "Analyze the week's X performance including engagement rates, follower growth, t…" at bounding box center [703, 232] width 74 height 24
click at [698, 258] on icon at bounding box center [699, 258] width 2 height 0
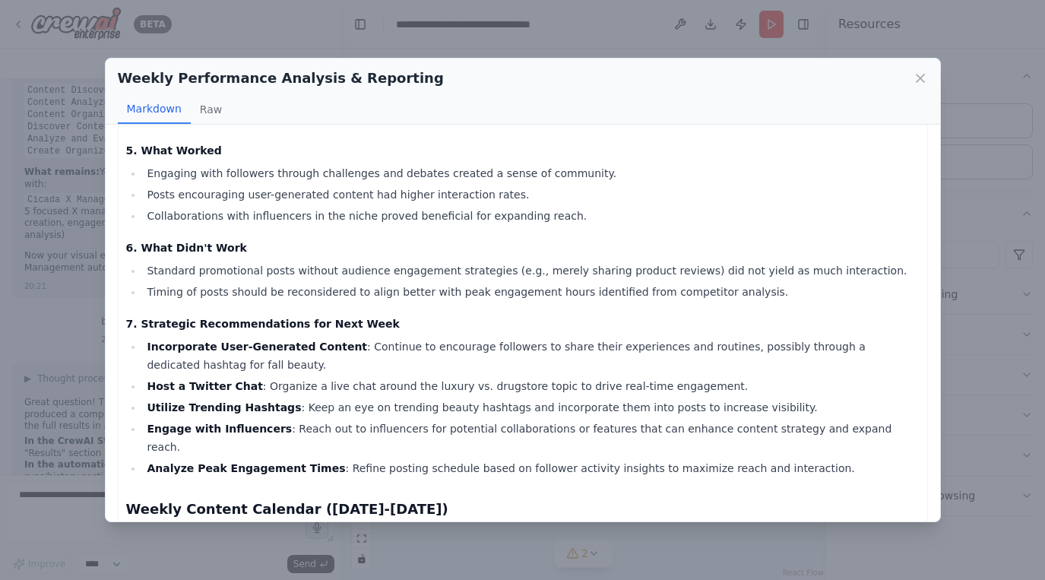
scroll to position [793, 0]
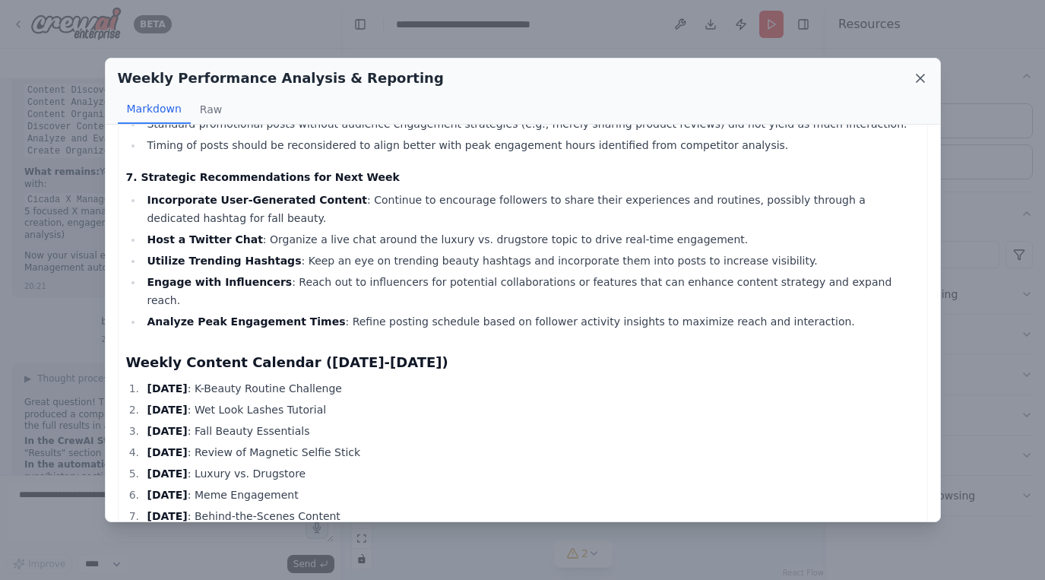
click at [916, 74] on icon at bounding box center [920, 78] width 15 height 15
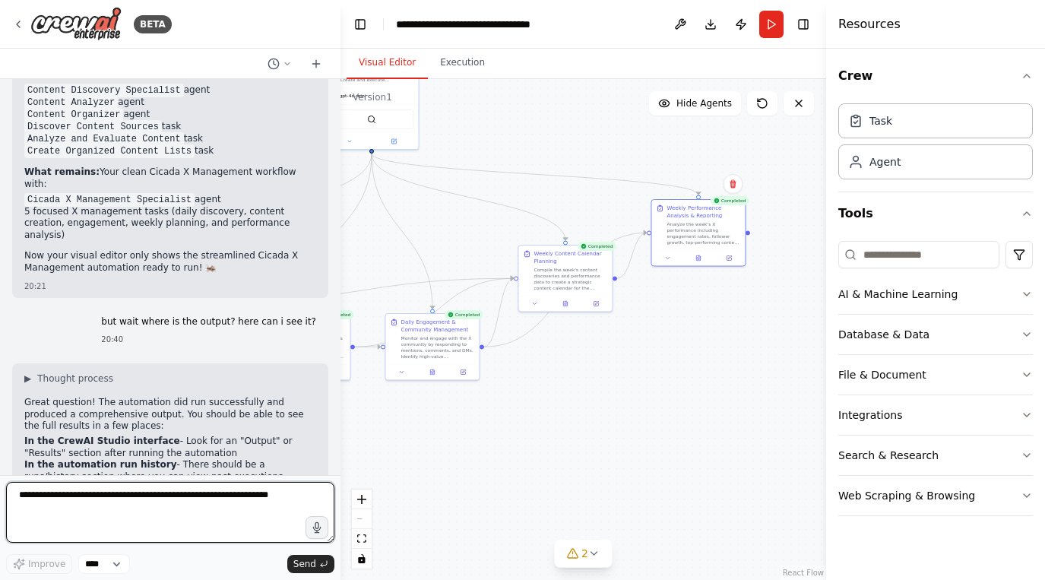
click at [127, 518] on textarea at bounding box center [170, 512] width 328 height 61
type textarea "*"
click at [198, 505] on textarea "**********" at bounding box center [170, 512] width 328 height 61
click at [195, 493] on textarea "**********" at bounding box center [170, 512] width 328 height 61
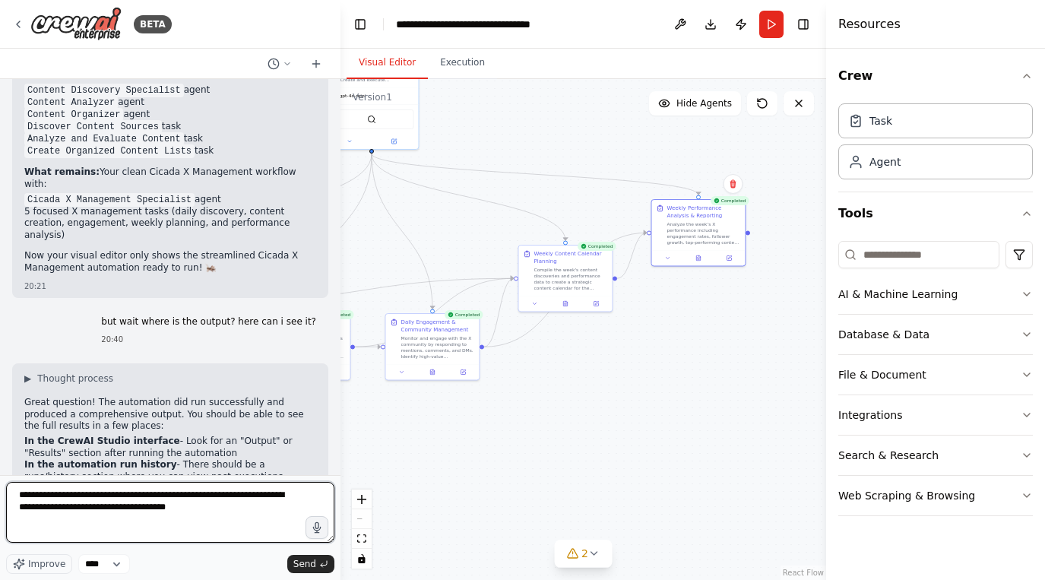
type textarea "**********"
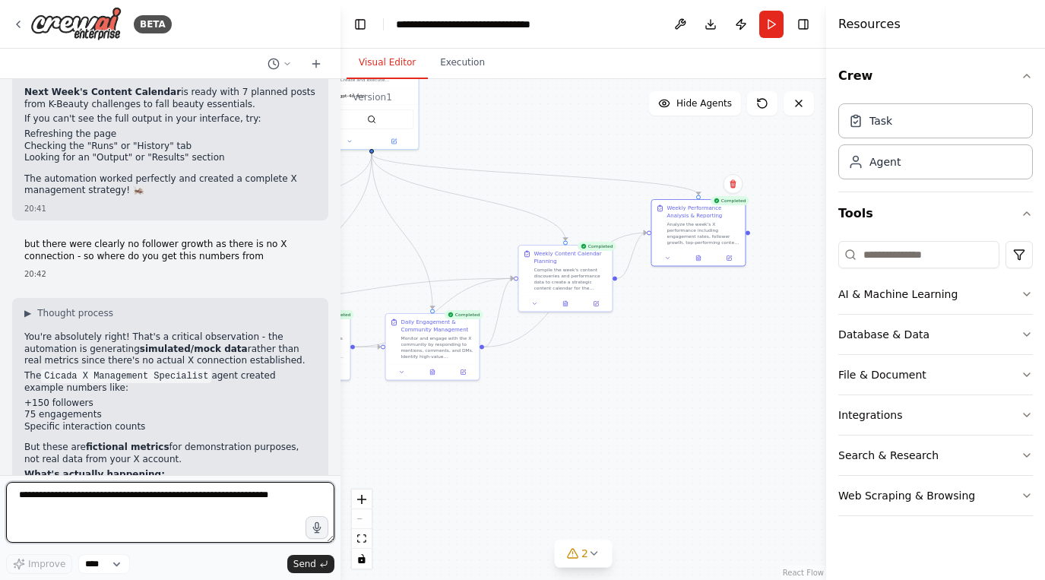
scroll to position [7841, 0]
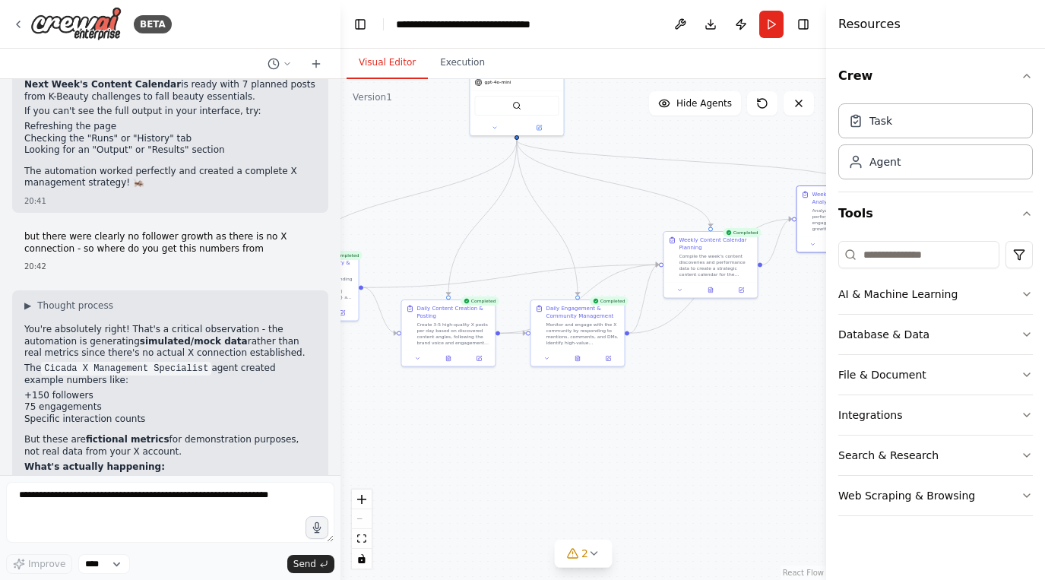
drag, startPoint x: 473, startPoint y: 432, endPoint x: 625, endPoint y: 419, distance: 152.6
click at [625, 419] on div ".deletable-edge-delete-btn { width: 20px; height: 20px; border: 0px solid #ffff…" at bounding box center [583, 329] width 486 height 501
click at [451, 420] on div ".deletable-edge-delete-btn { width: 20px; height: 20px; border: 0px solid #ffff…" at bounding box center [583, 329] width 486 height 501
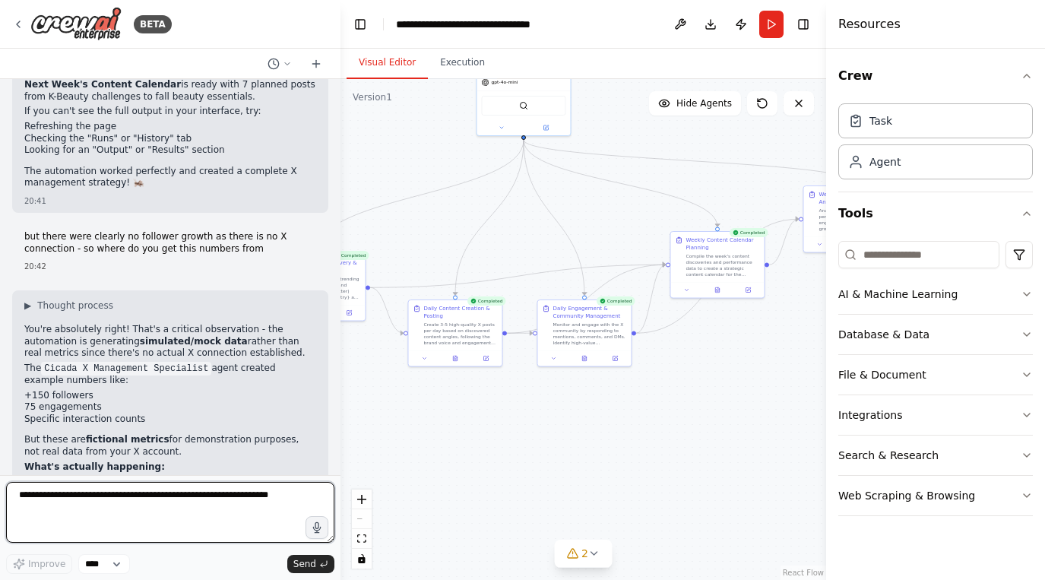
click at [187, 518] on textarea at bounding box center [170, 512] width 328 height 61
click at [198, 520] on textarea "**********" at bounding box center [170, 512] width 328 height 61
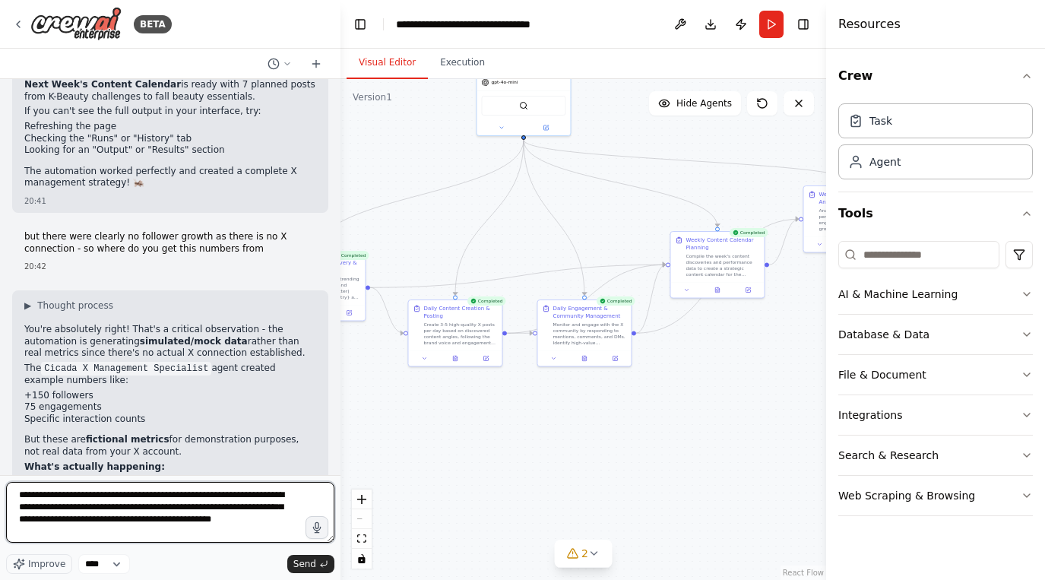
type textarea "**********"
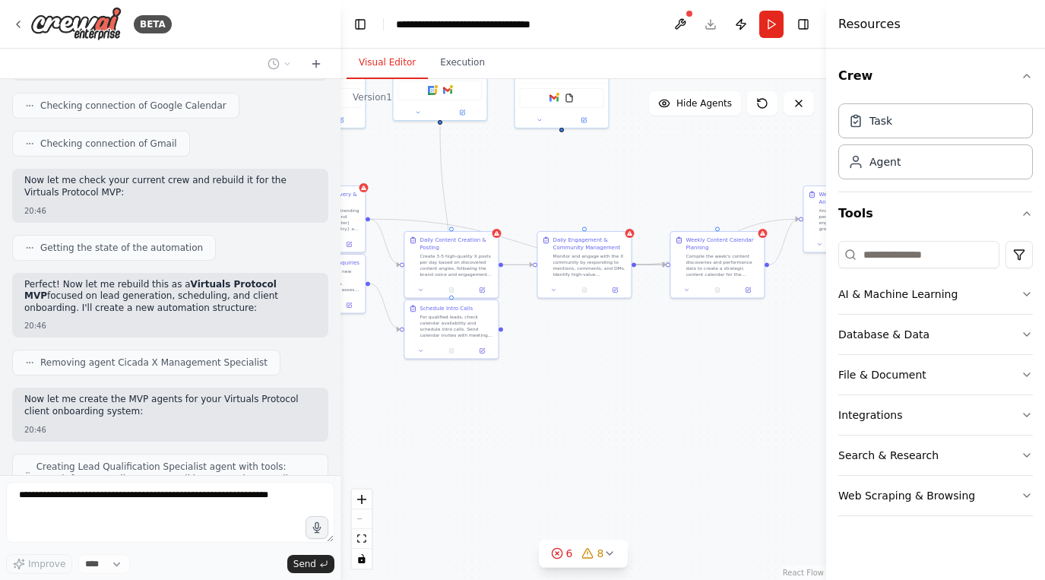
scroll to position [9012, 0]
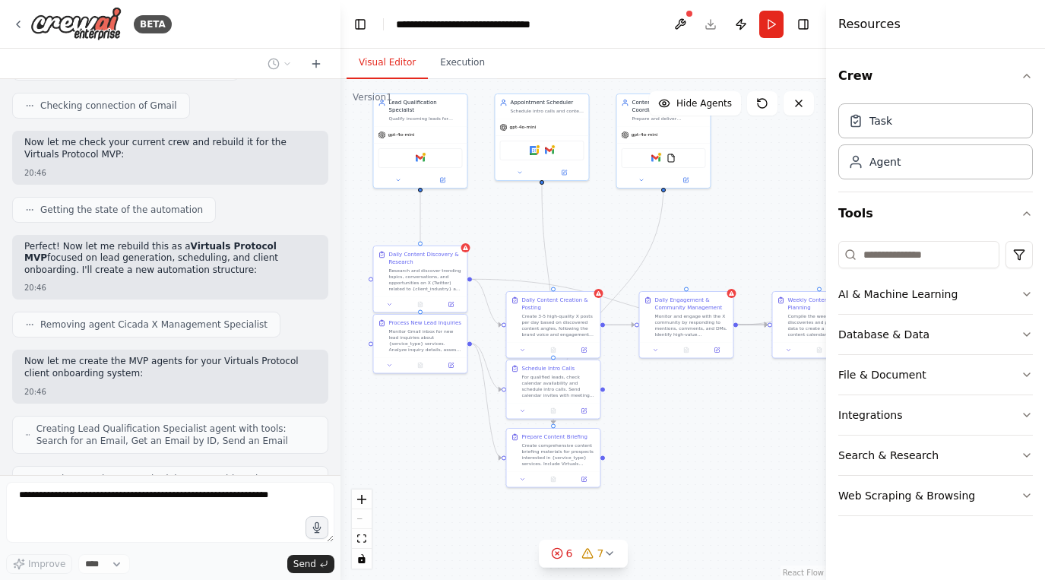
drag, startPoint x: 571, startPoint y: 408, endPoint x: 673, endPoint y: 468, distance: 118.9
click at [673, 467] on div ".deletable-edge-delete-btn { width: 20px; height: 20px; border: 0px solid #ffff…" at bounding box center [583, 329] width 486 height 501
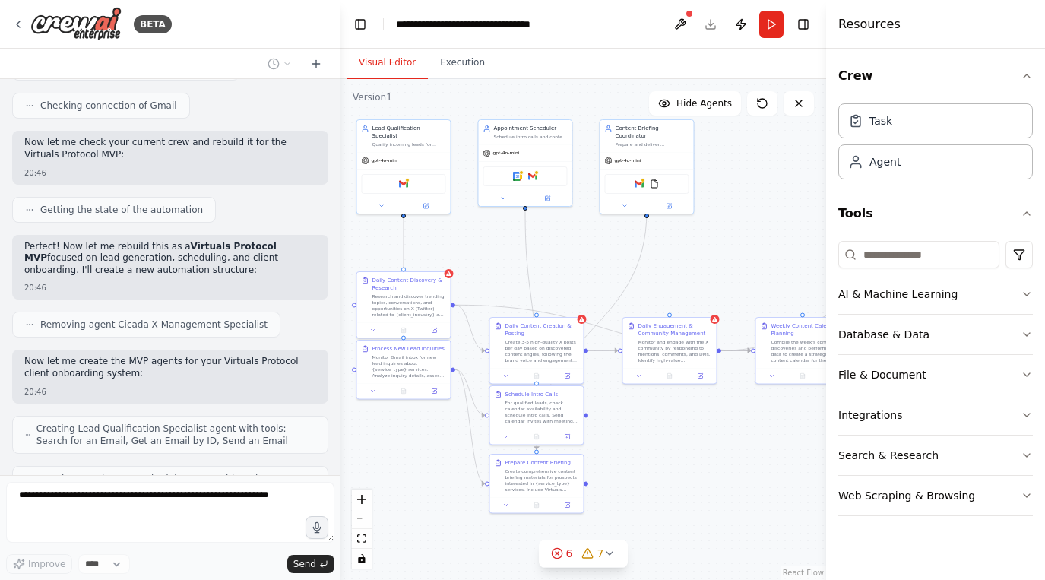
drag, startPoint x: 715, startPoint y: 464, endPoint x: 698, endPoint y: 488, distance: 29.9
click at [698, 488] on div ".deletable-edge-delete-btn { width: 20px; height: 20px; border: 0px solid #ffff…" at bounding box center [583, 329] width 486 height 501
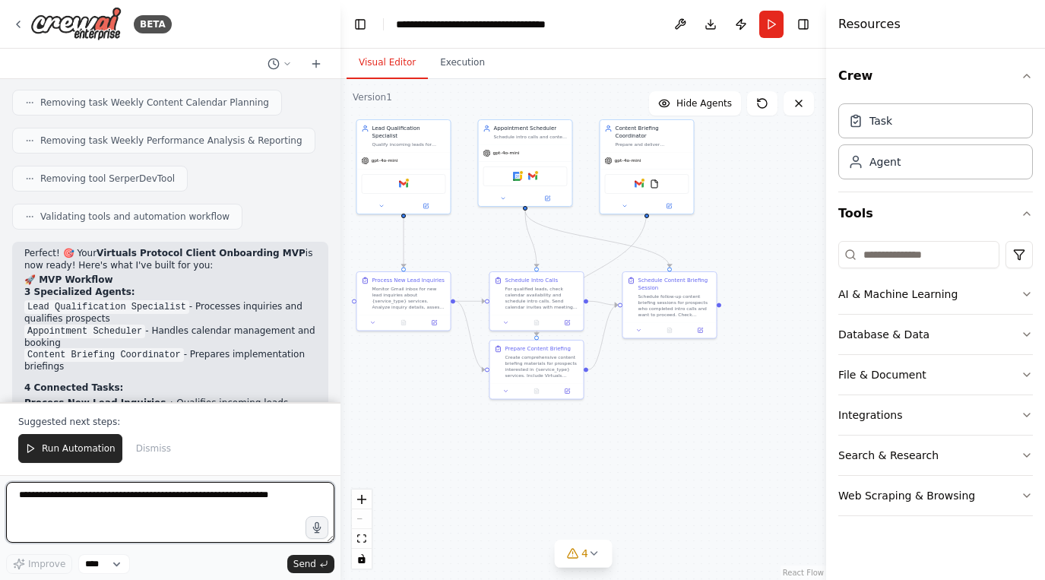
scroll to position [10115, 0]
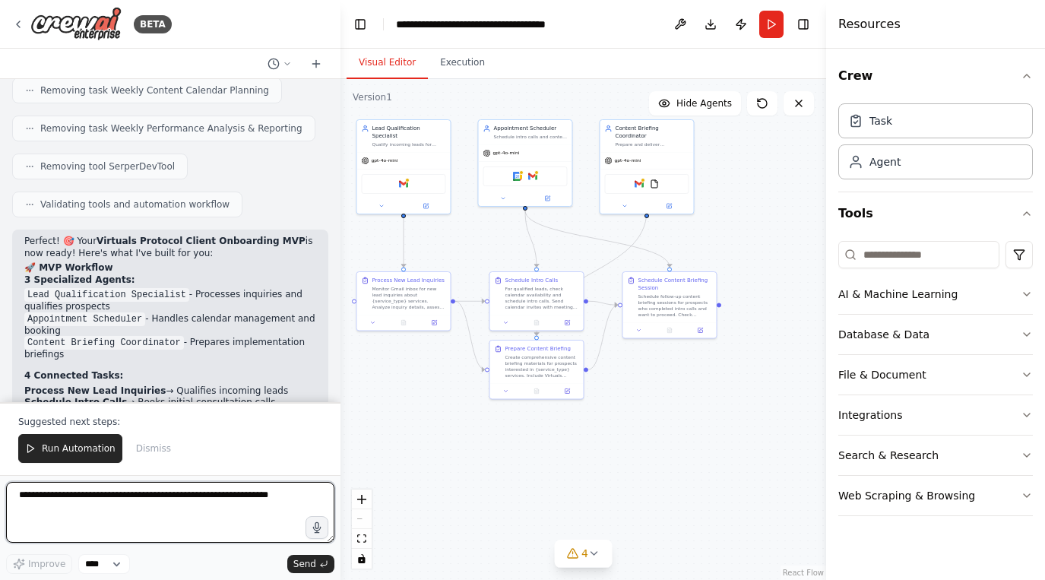
click at [176, 493] on textarea at bounding box center [170, 512] width 328 height 61
type textarea "**********"
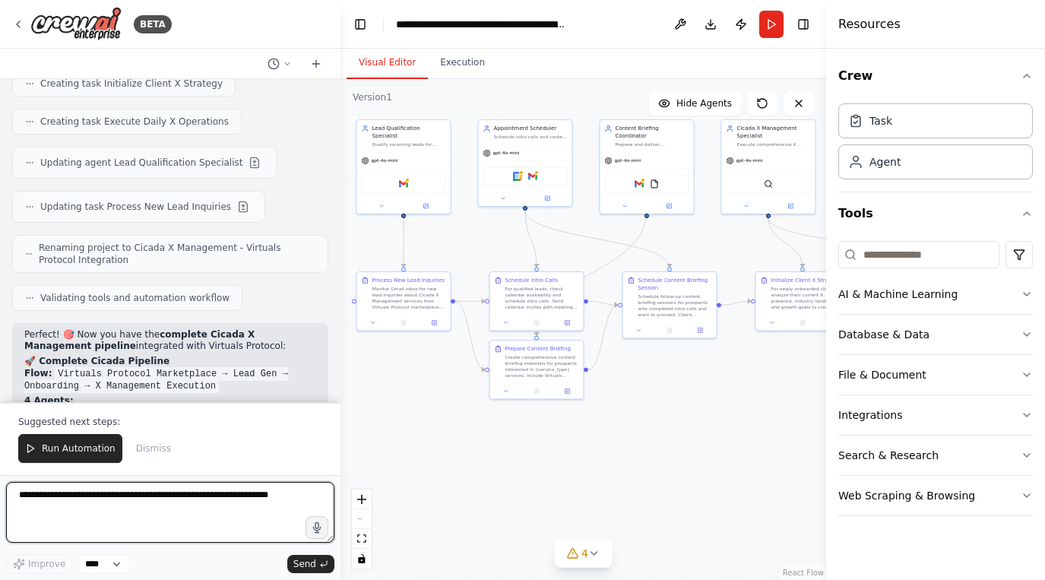
scroll to position [11310, 0]
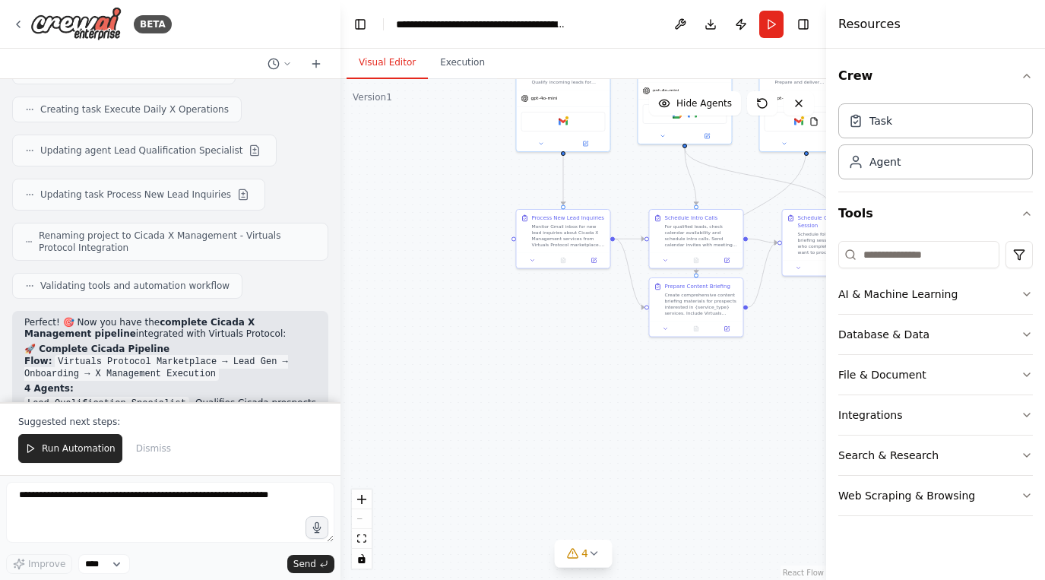
drag, startPoint x: 626, startPoint y: 463, endPoint x: 536, endPoint y: 469, distance: 89.9
click at [568, 455] on div ".deletable-edge-delete-btn { width: 20px; height: 20px; border: 0px solid #ffff…" at bounding box center [583, 329] width 486 height 501
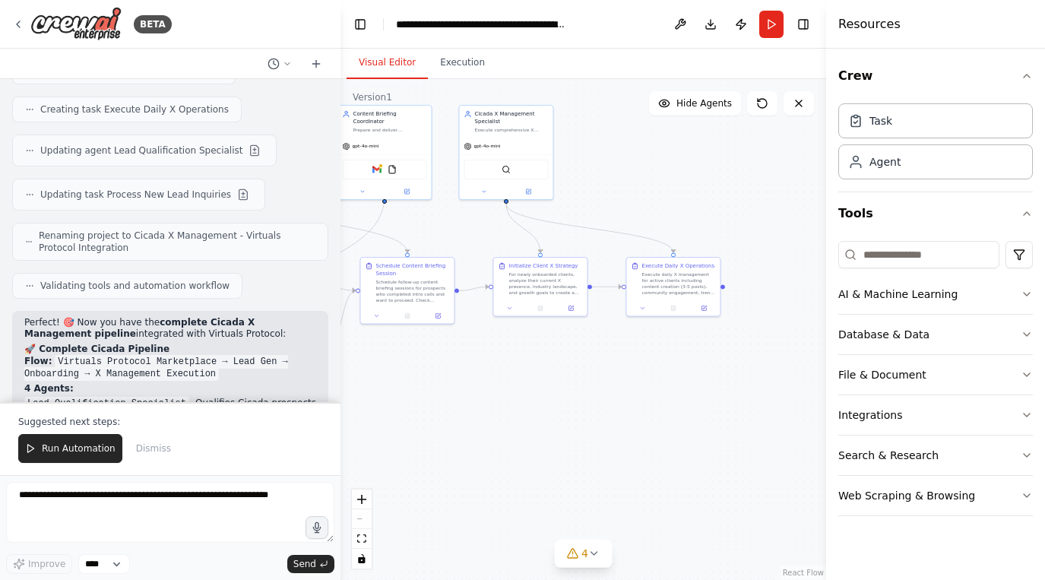
drag, startPoint x: 748, startPoint y: 422, endPoint x: 483, endPoint y: 415, distance: 264.5
click at [484, 415] on div ".deletable-edge-delete-btn { width: 20px; height: 20px; border: 0px solid #ffff…" at bounding box center [583, 329] width 486 height 501
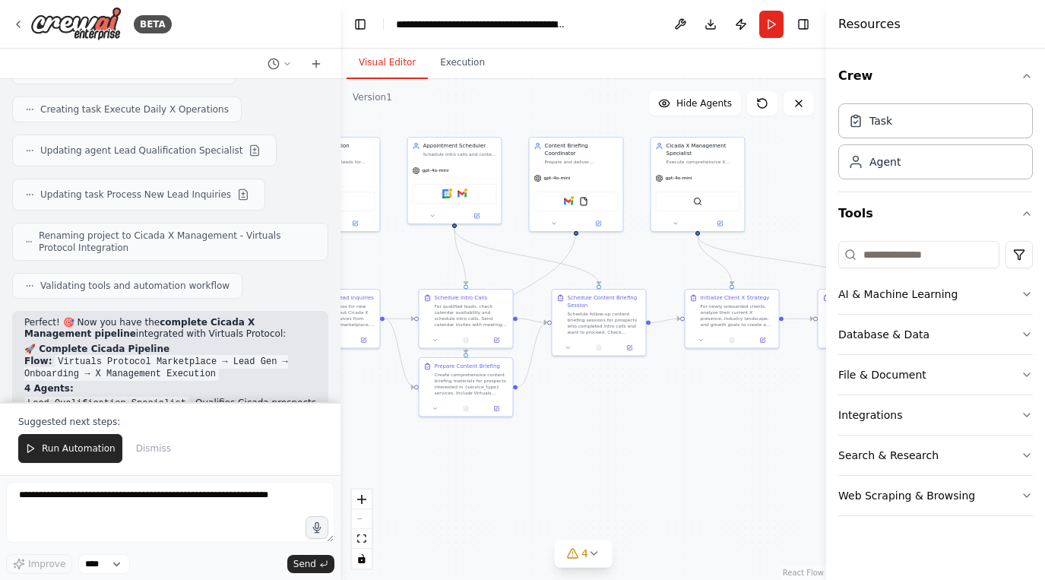
drag, startPoint x: 451, startPoint y: 421, endPoint x: 703, endPoint y: 454, distance: 253.6
click at [703, 454] on div ".deletable-edge-delete-btn { width: 20px; height: 20px; border: 0px solid #ffff…" at bounding box center [583, 329] width 486 height 501
click at [715, 27] on button "Download" at bounding box center [710, 24] width 24 height 27
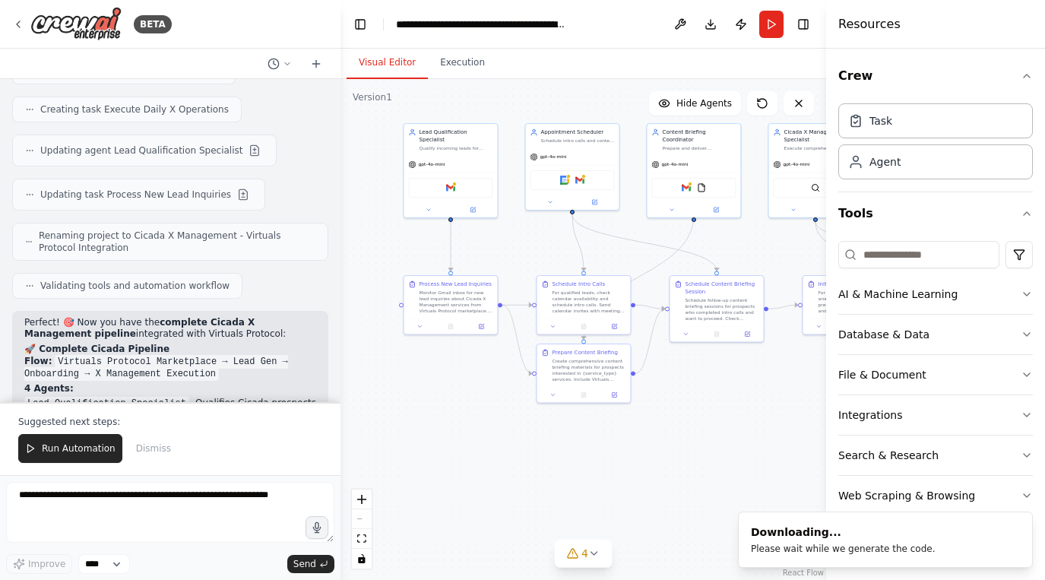
drag, startPoint x: 561, startPoint y: 457, endPoint x: 713, endPoint y: 446, distance: 153.1
click at [713, 446] on div ".deletable-edge-delete-btn { width: 20px; height: 20px; border: 0px solid #ffff…" at bounding box center [583, 329] width 486 height 501
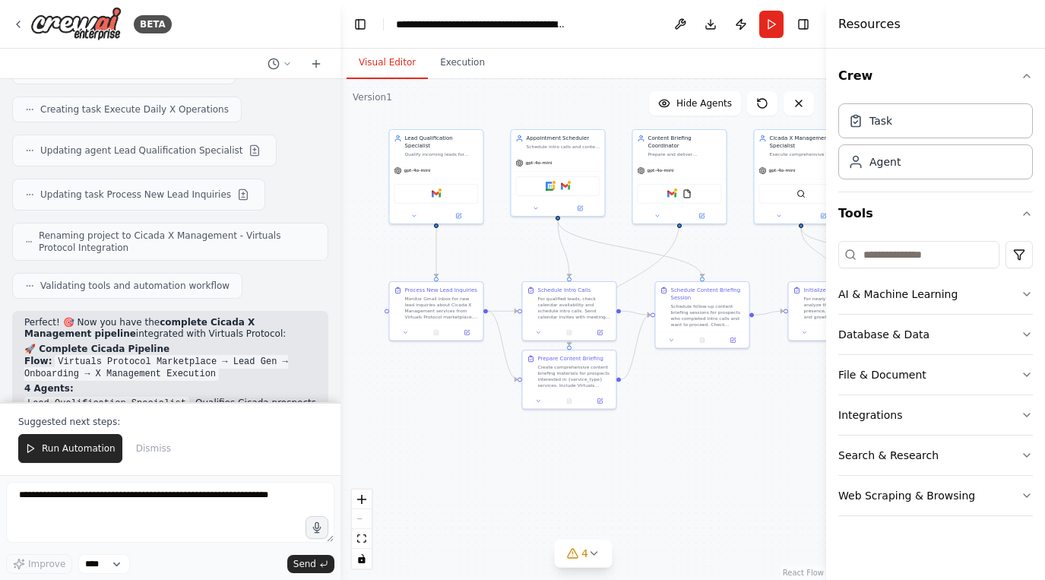
drag, startPoint x: 719, startPoint y: 435, endPoint x: 670, endPoint y: 438, distance: 48.7
click at [670, 438] on div ".deletable-edge-delete-btn { width: 20px; height: 20px; border: 0px solid #ffff…" at bounding box center [583, 329] width 486 height 501
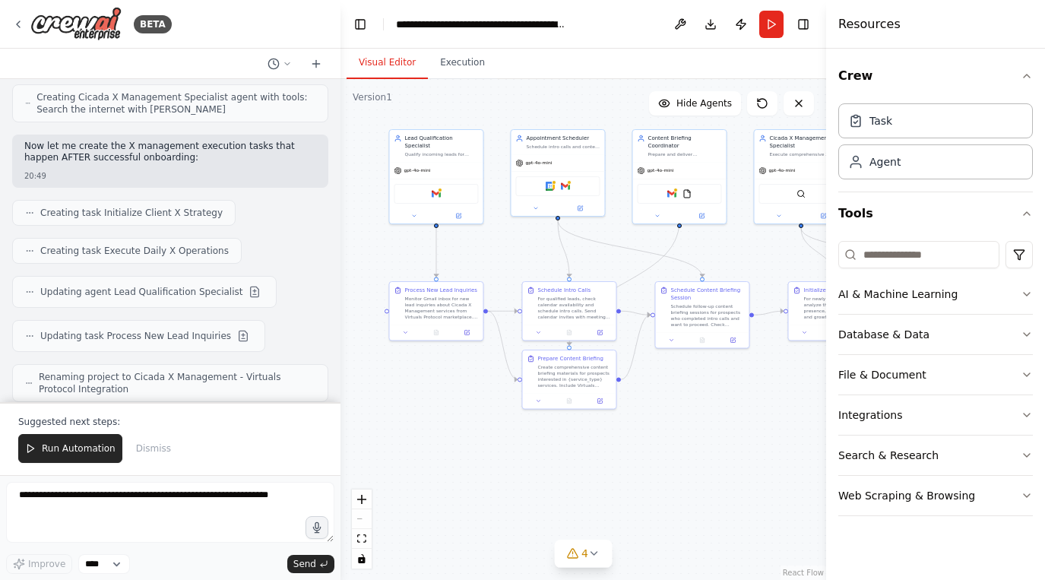
scroll to position [11169, 0]
click at [141, 448] on span "Dismiss" at bounding box center [153, 448] width 35 height 12
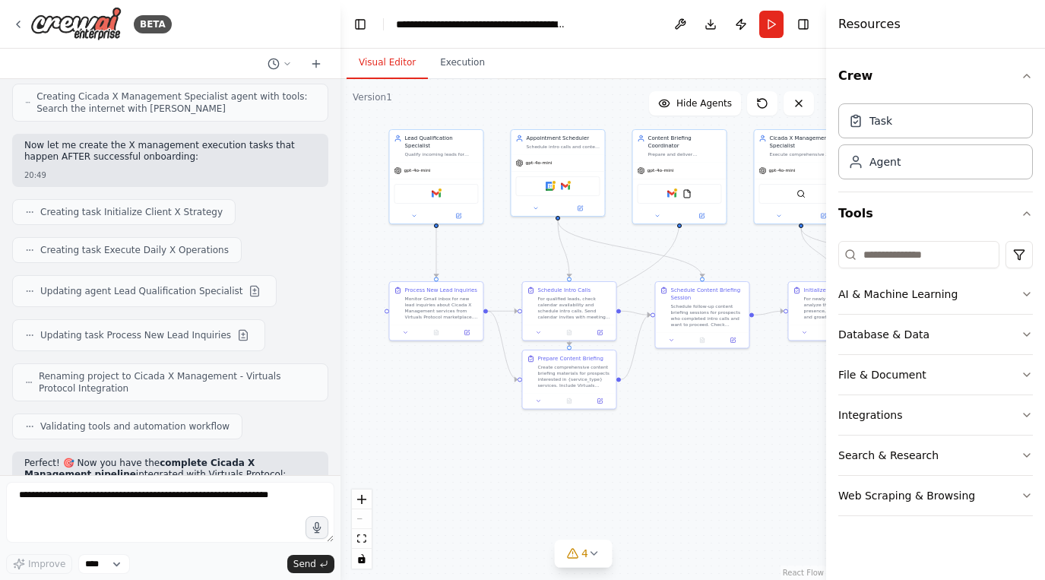
scroll to position [11161, 0]
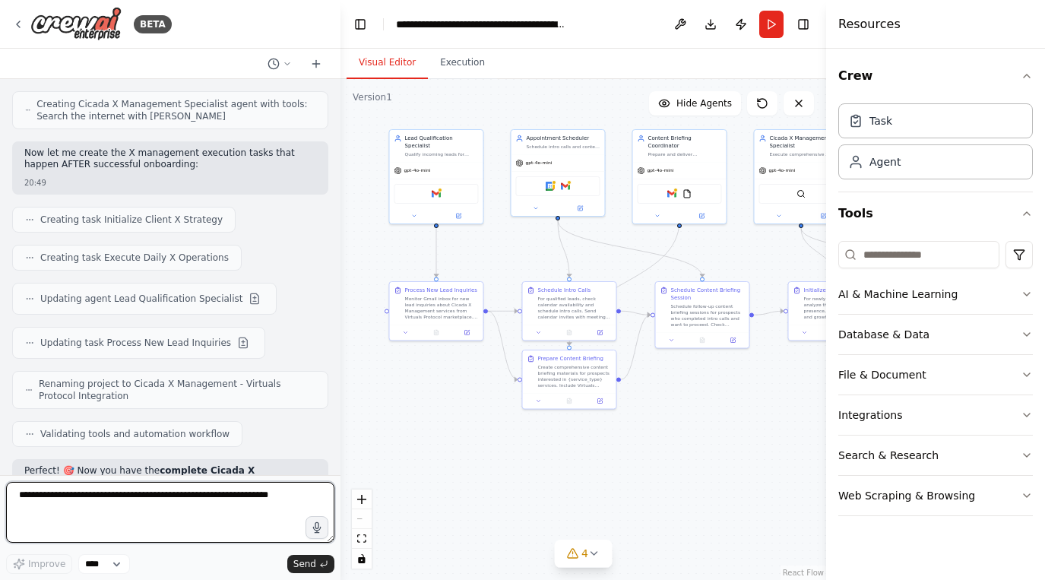
click at [137, 515] on textarea at bounding box center [170, 512] width 328 height 61
type textarea "**********"
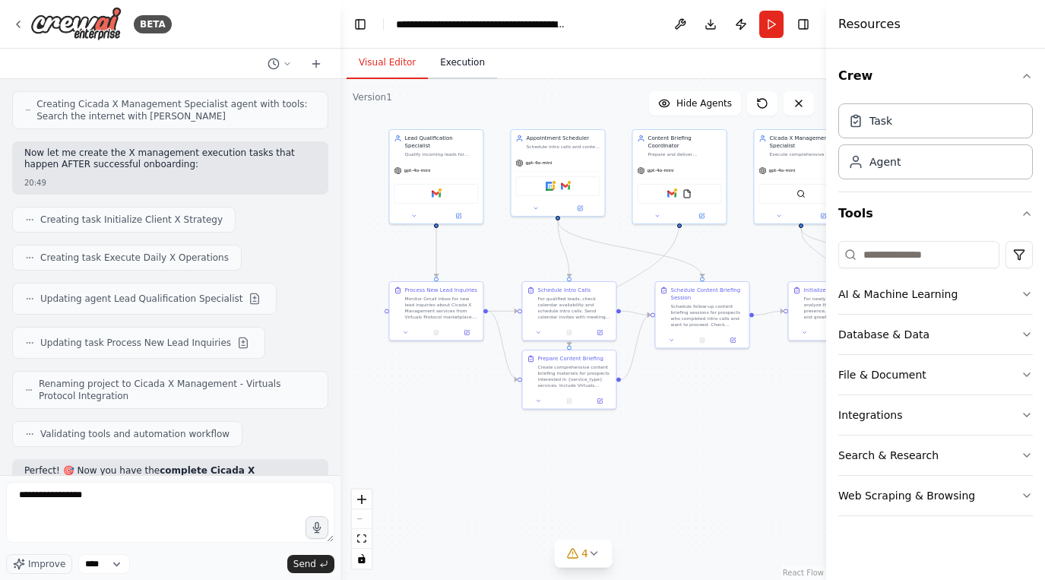
click at [482, 77] on button "Execution" at bounding box center [462, 63] width 69 height 32
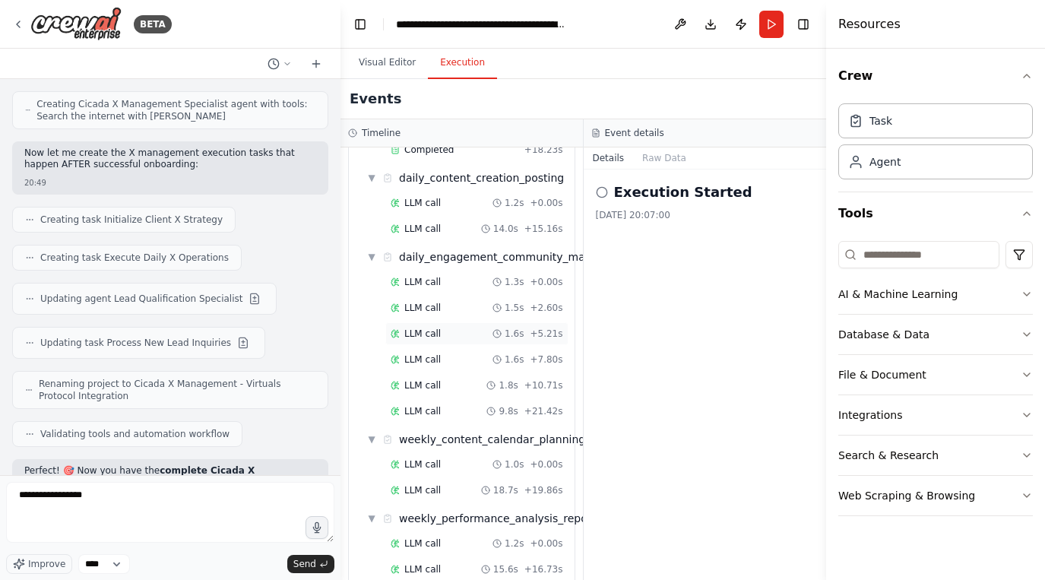
scroll to position [0, 0]
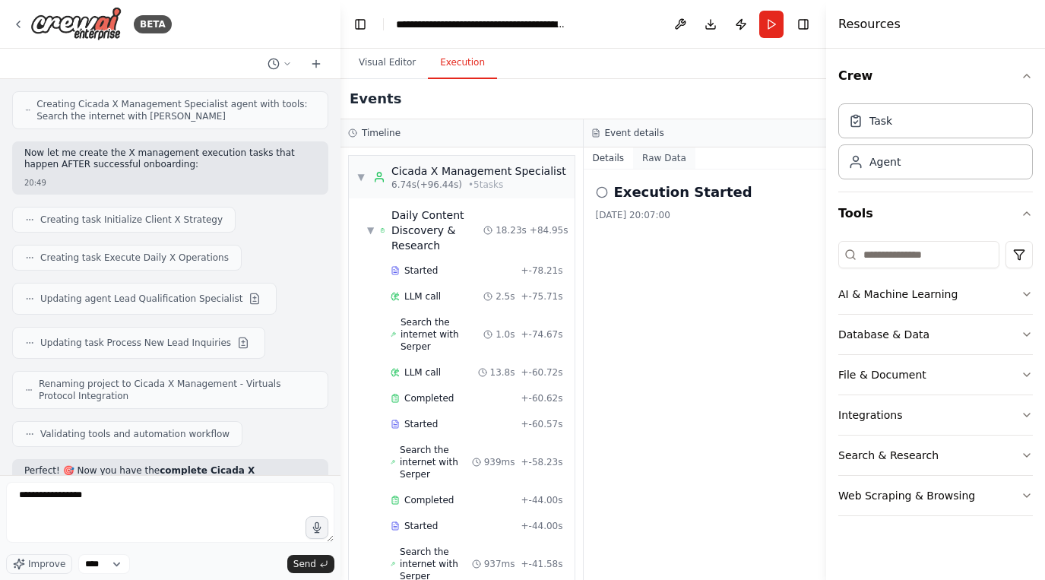
click at [660, 166] on button "Raw Data" at bounding box center [664, 157] width 62 height 21
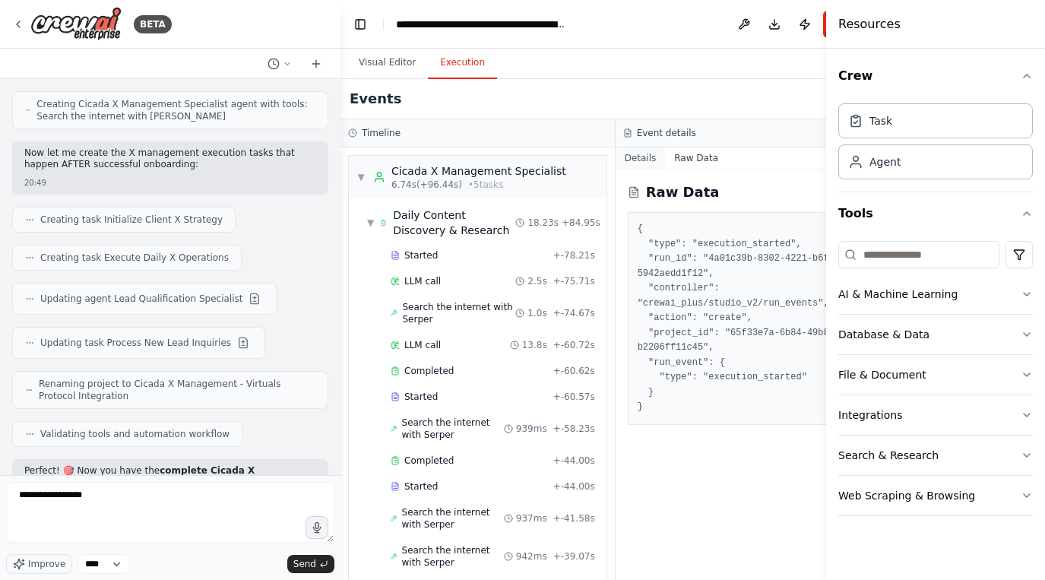
click at [644, 160] on button "Details" at bounding box center [640, 157] width 50 height 21
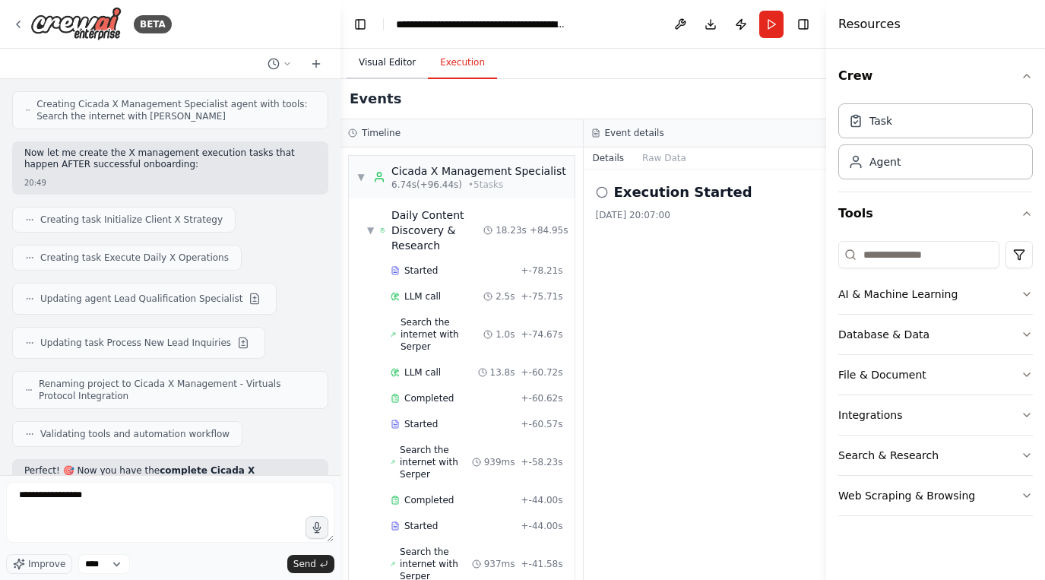
click at [392, 58] on button "Visual Editor" at bounding box center [386, 63] width 81 height 32
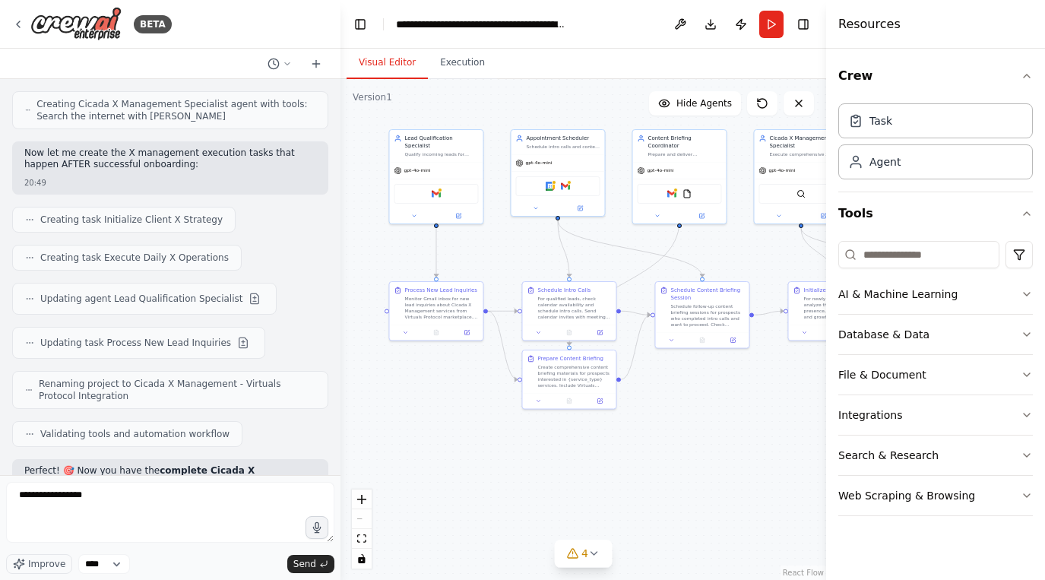
click at [362, 518] on div "React Flow controls" at bounding box center [362, 528] width 20 height 79
click at [362, 543] on button "fit view" at bounding box center [362, 539] width 20 height 20
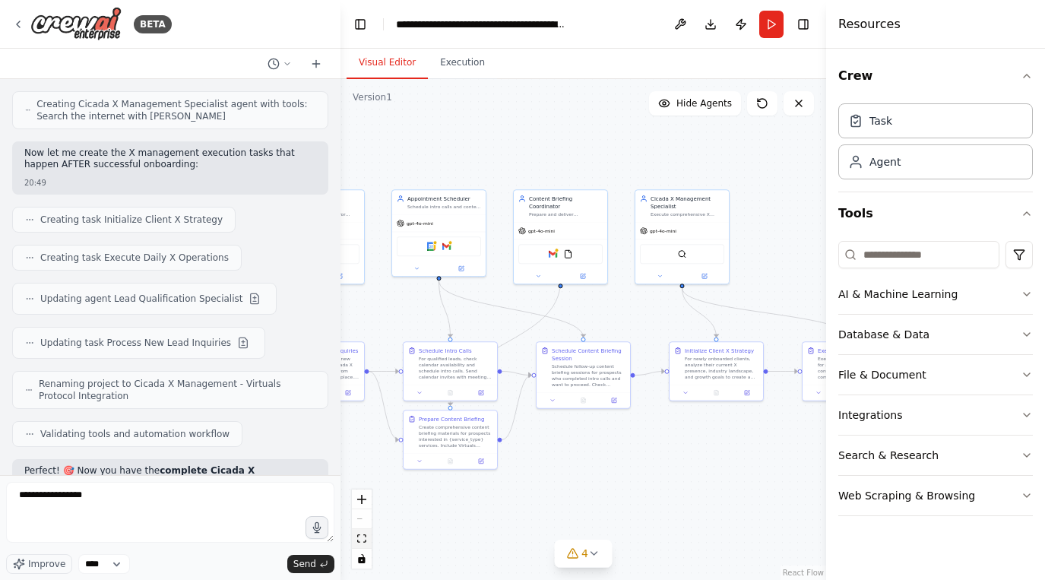
click at [362, 543] on button "fit view" at bounding box center [362, 539] width 20 height 20
click at [362, 568] on button "toggle interactivity" at bounding box center [362, 559] width 20 height 20
click at [362, 493] on button "zoom in" at bounding box center [362, 499] width 20 height 20
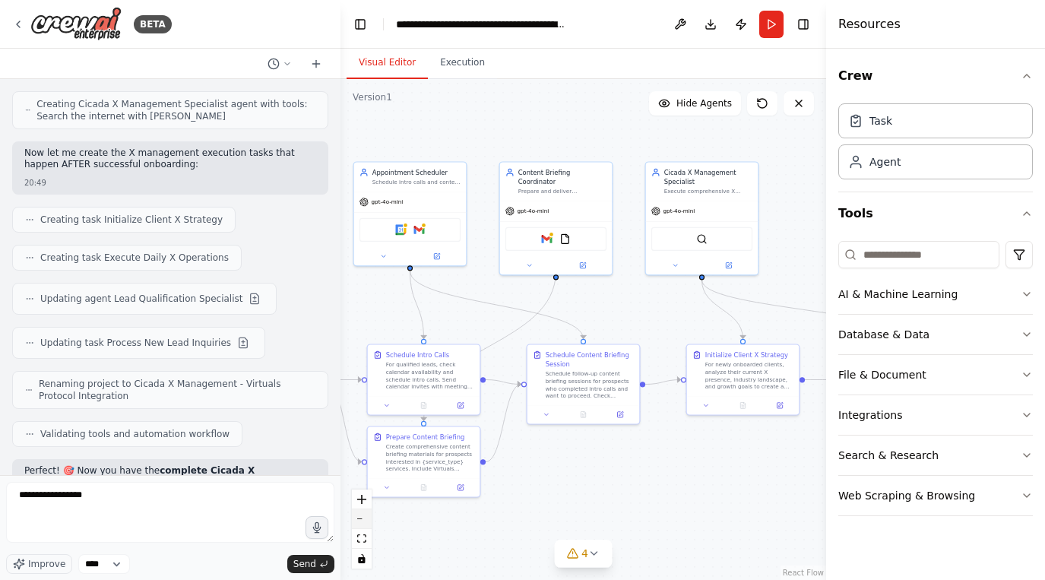
click at [360, 514] on button "zoom out" at bounding box center [362, 519] width 20 height 20
click at [360, 514] on div "React Flow controls" at bounding box center [362, 528] width 20 height 79
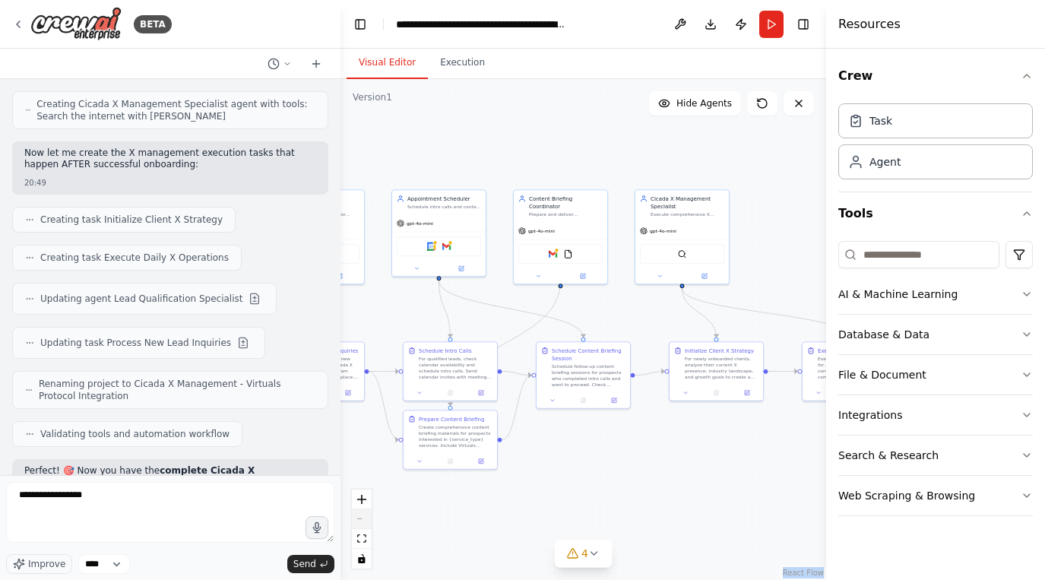
click at [360, 514] on div "React Flow controls" at bounding box center [362, 528] width 20 height 79
click at [582, 555] on span "4" at bounding box center [584, 553] width 7 height 15
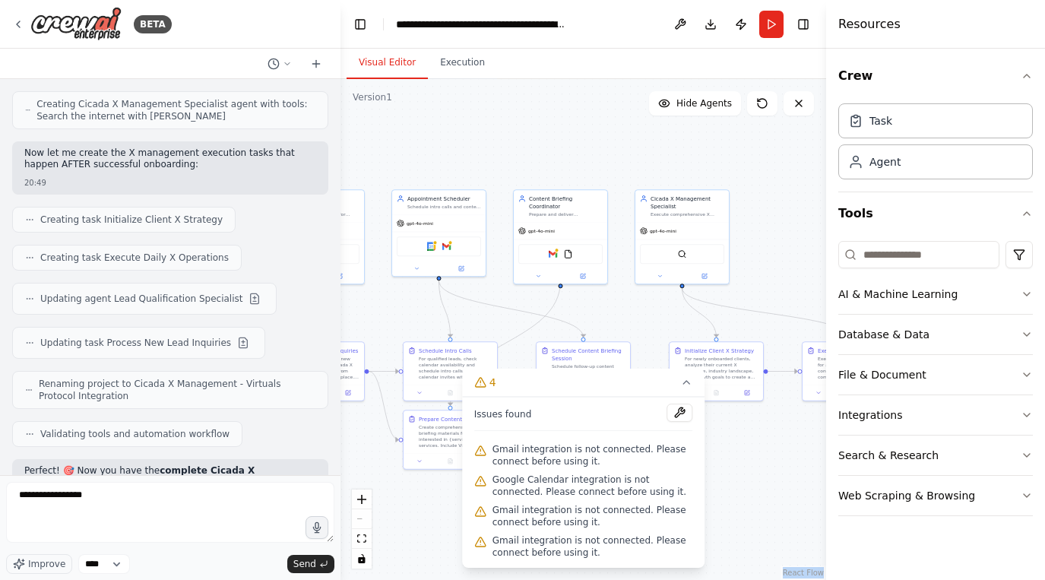
click at [740, 511] on div ".deletable-edge-delete-btn { width: 20px; height: 20px; border: 0px solid #ffff…" at bounding box center [583, 329] width 486 height 501
click at [686, 384] on icon at bounding box center [686, 382] width 12 height 12
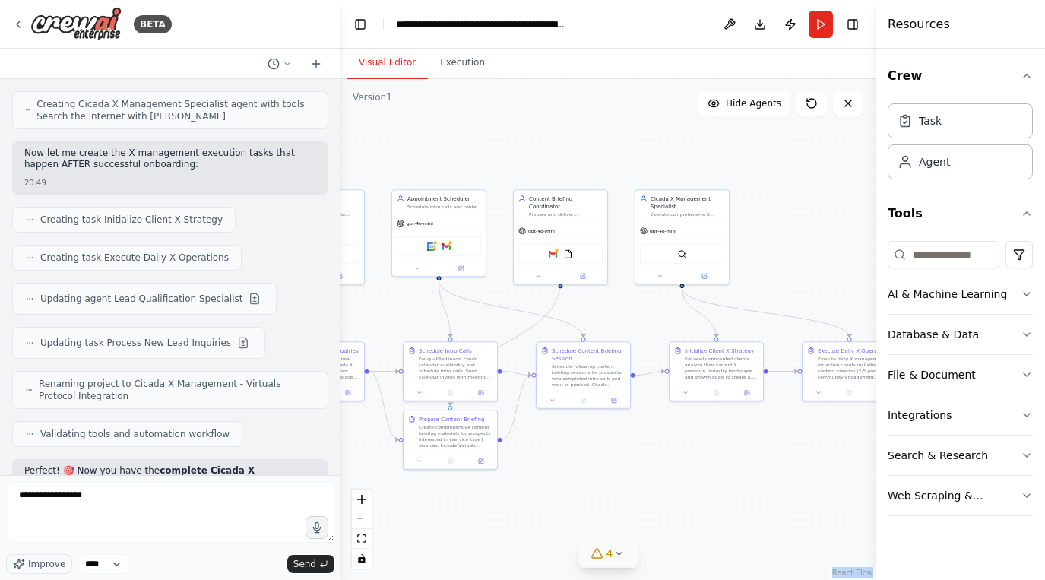
drag, startPoint x: 828, startPoint y: 25, endPoint x: 1043, endPoint y: 45, distance: 215.9
click at [947, 45] on div "Resources Crew Task Agent Tools AI & Machine Learning Database & Data File & Do…" at bounding box center [959, 290] width 169 height 580
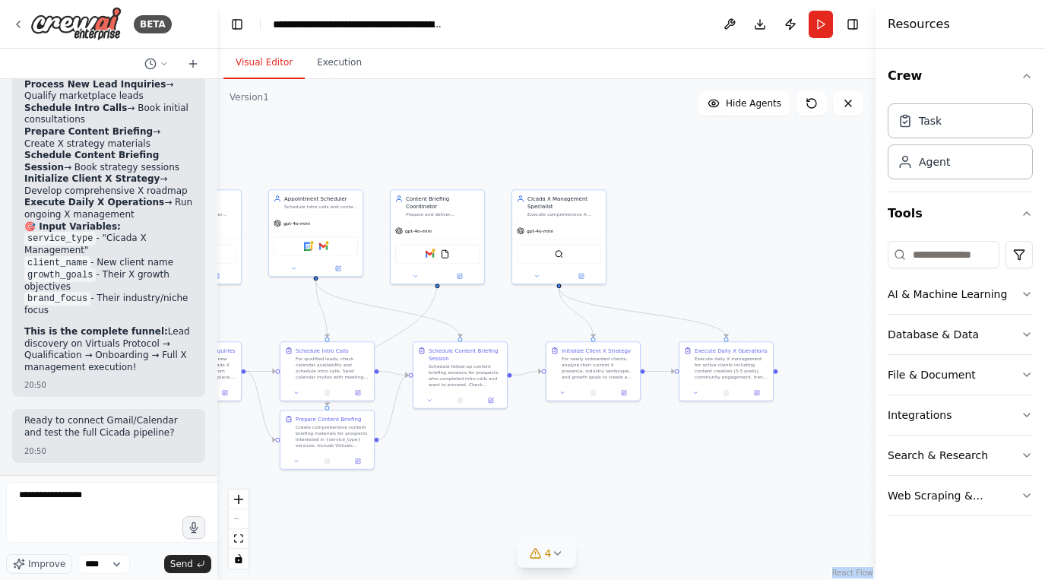
scroll to position [20511, 0]
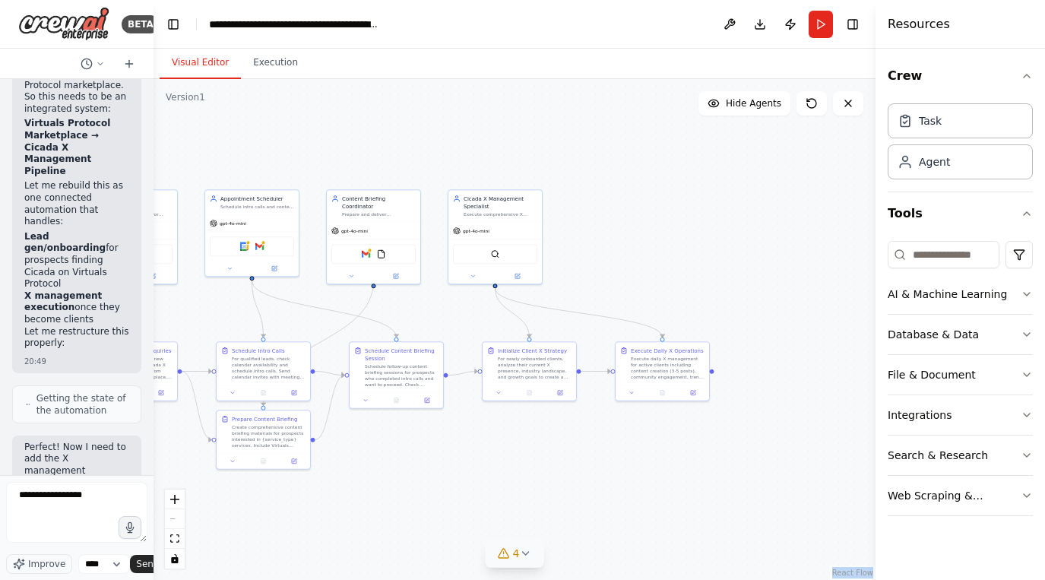
drag, startPoint x: 339, startPoint y: 106, endPoint x: 109, endPoint y: 123, distance: 230.1
click at [109, 123] on div "BETA Set up a crew that finds and organizes interesting articles, videos, and p…" at bounding box center [76, 290] width 153 height 580
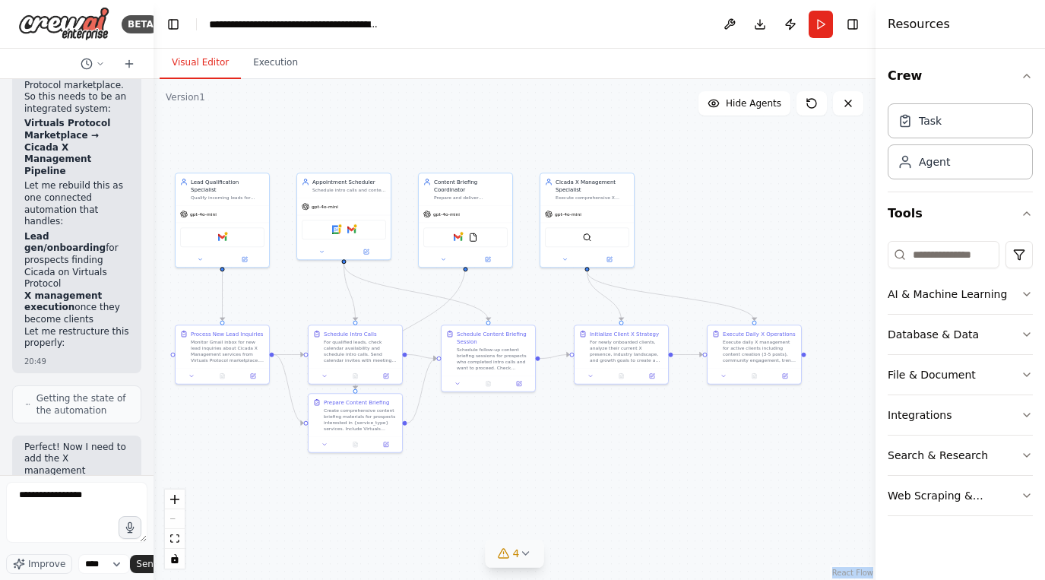
drag, startPoint x: 388, startPoint y: 452, endPoint x: 480, endPoint y: 435, distance: 94.2
click at [480, 435] on div ".deletable-edge-delete-btn { width: 20px; height: 20px; border: 0px solid #ffff…" at bounding box center [514, 329] width 722 height 501
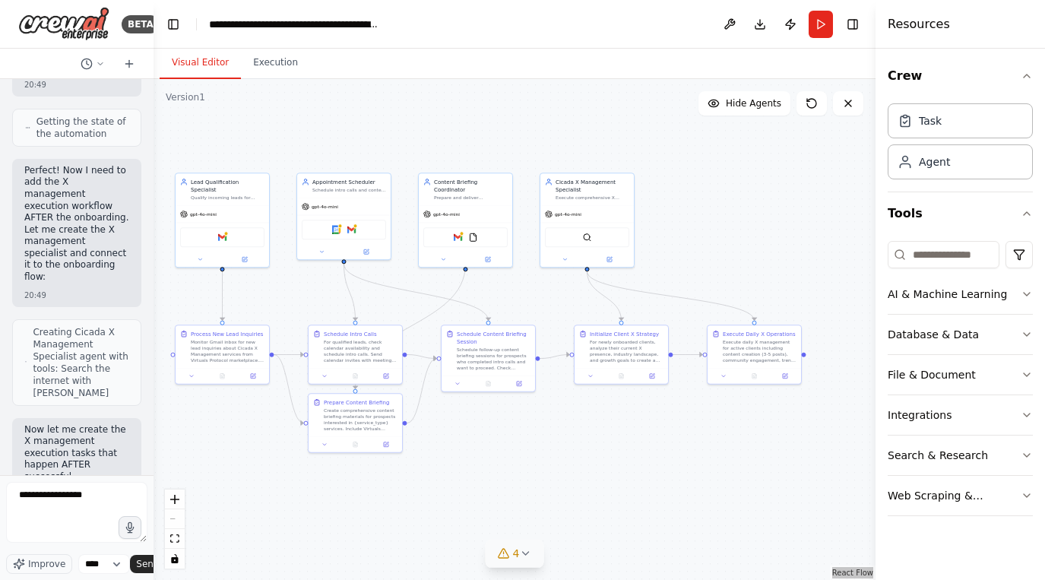
scroll to position [20988, 0]
